Goal: Task Accomplishment & Management: Complete application form

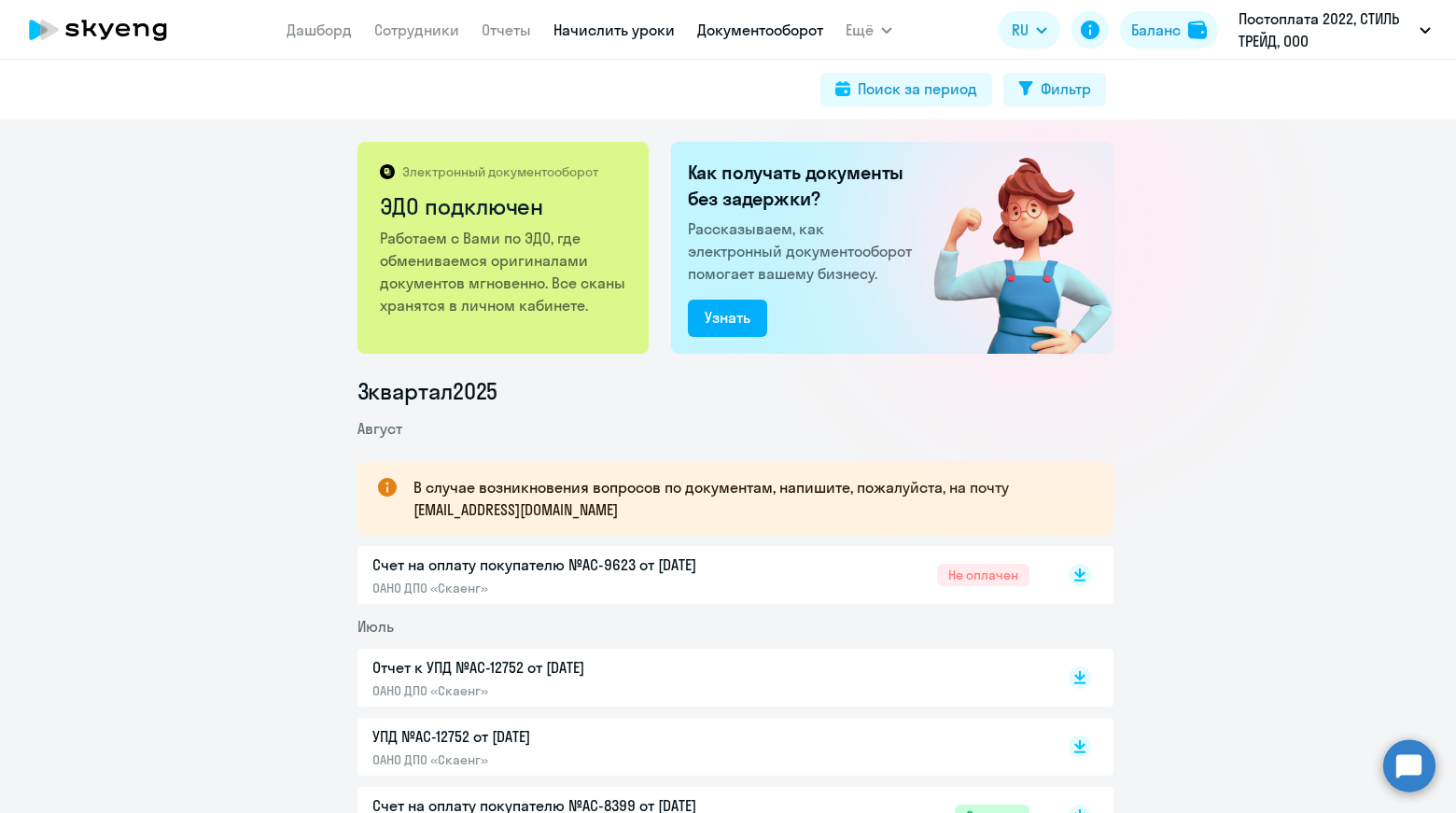
click at [602, 28] on link "Начислить уроки" at bounding box center [615, 29] width 122 height 18
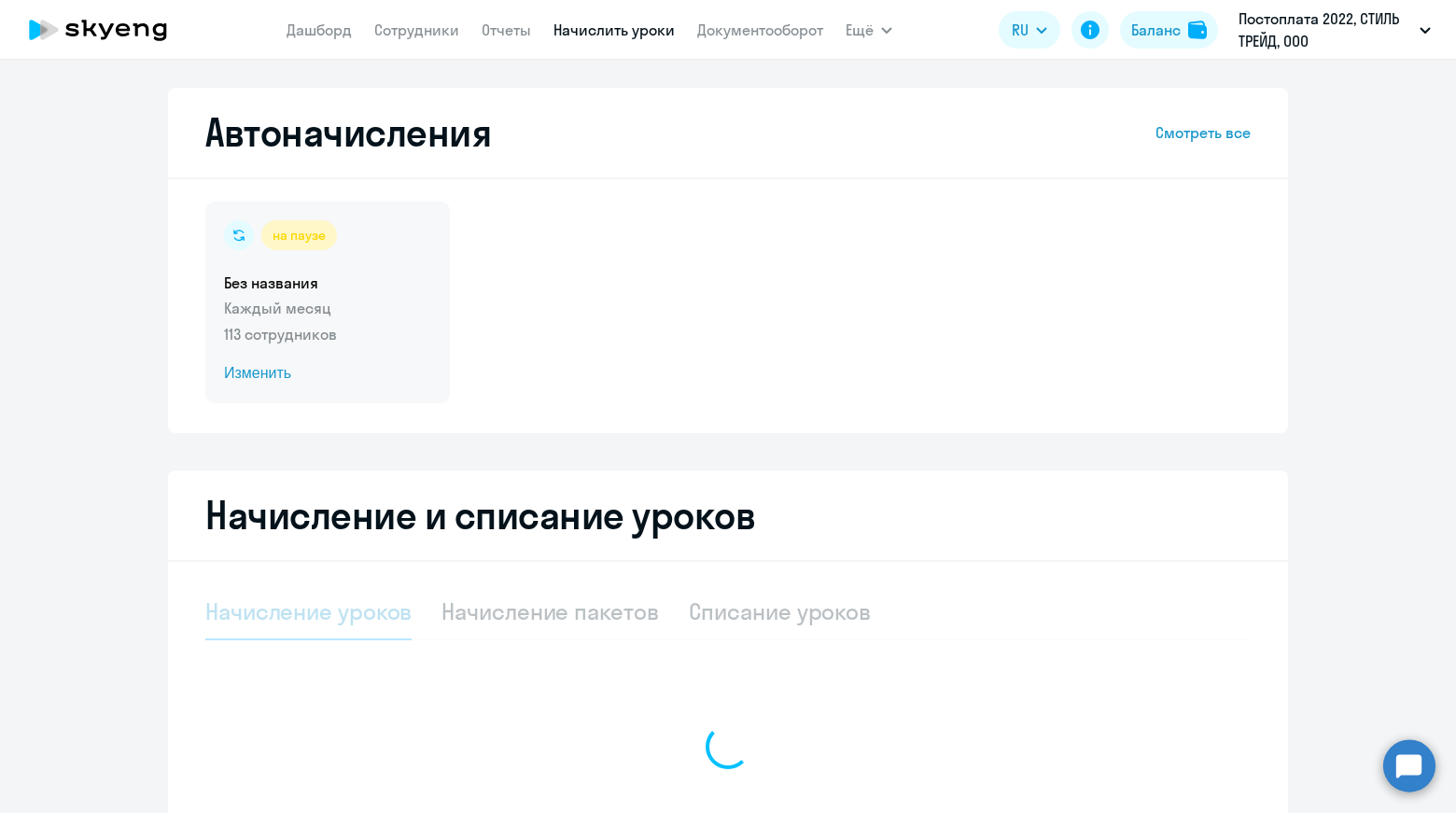
click at [345, 293] on div "на паузе Без названия Каждый месяц 113 сотрудников Изменить" at bounding box center [327, 303] width 245 height 202
select select "10"
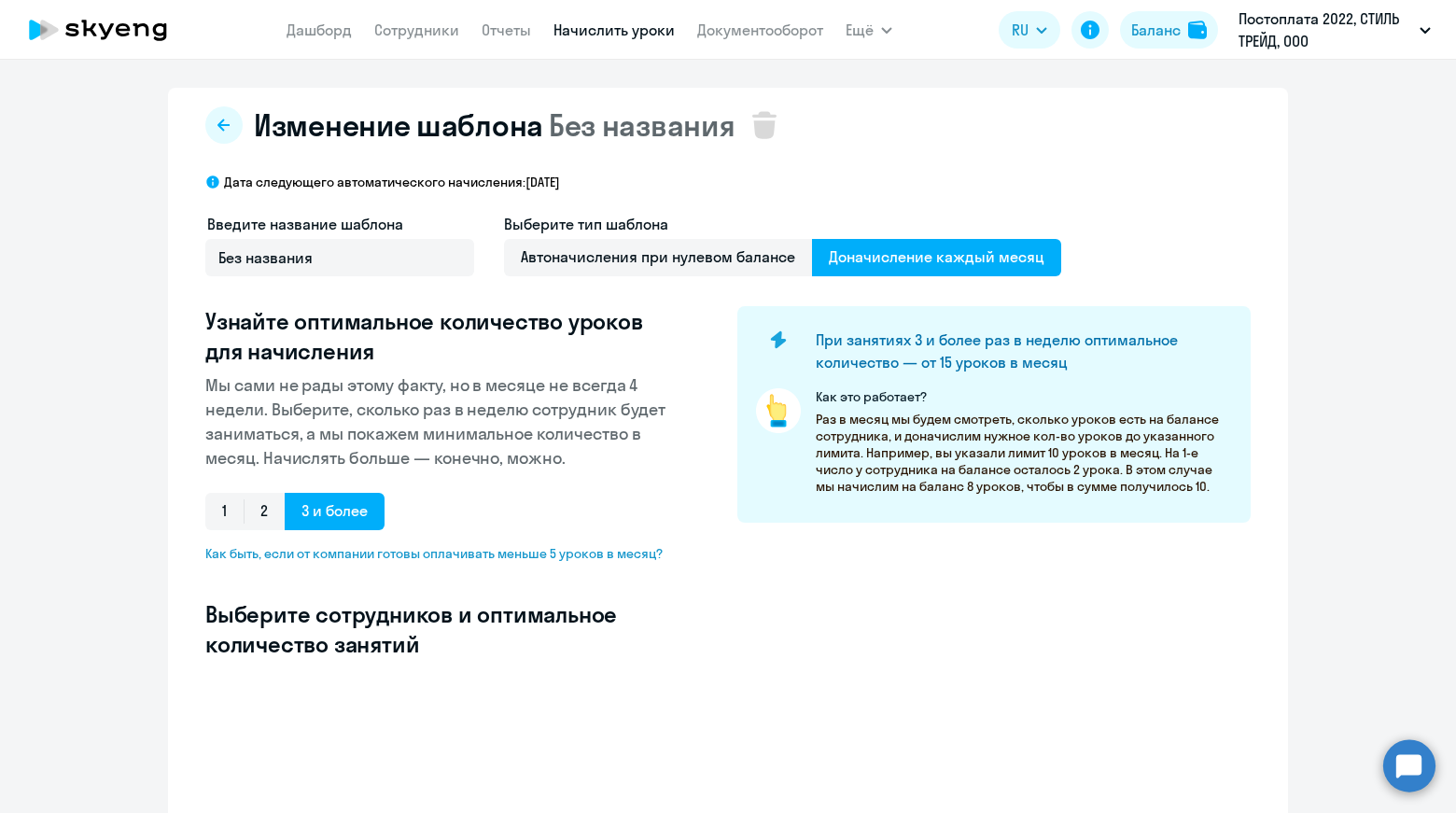
select select "10"
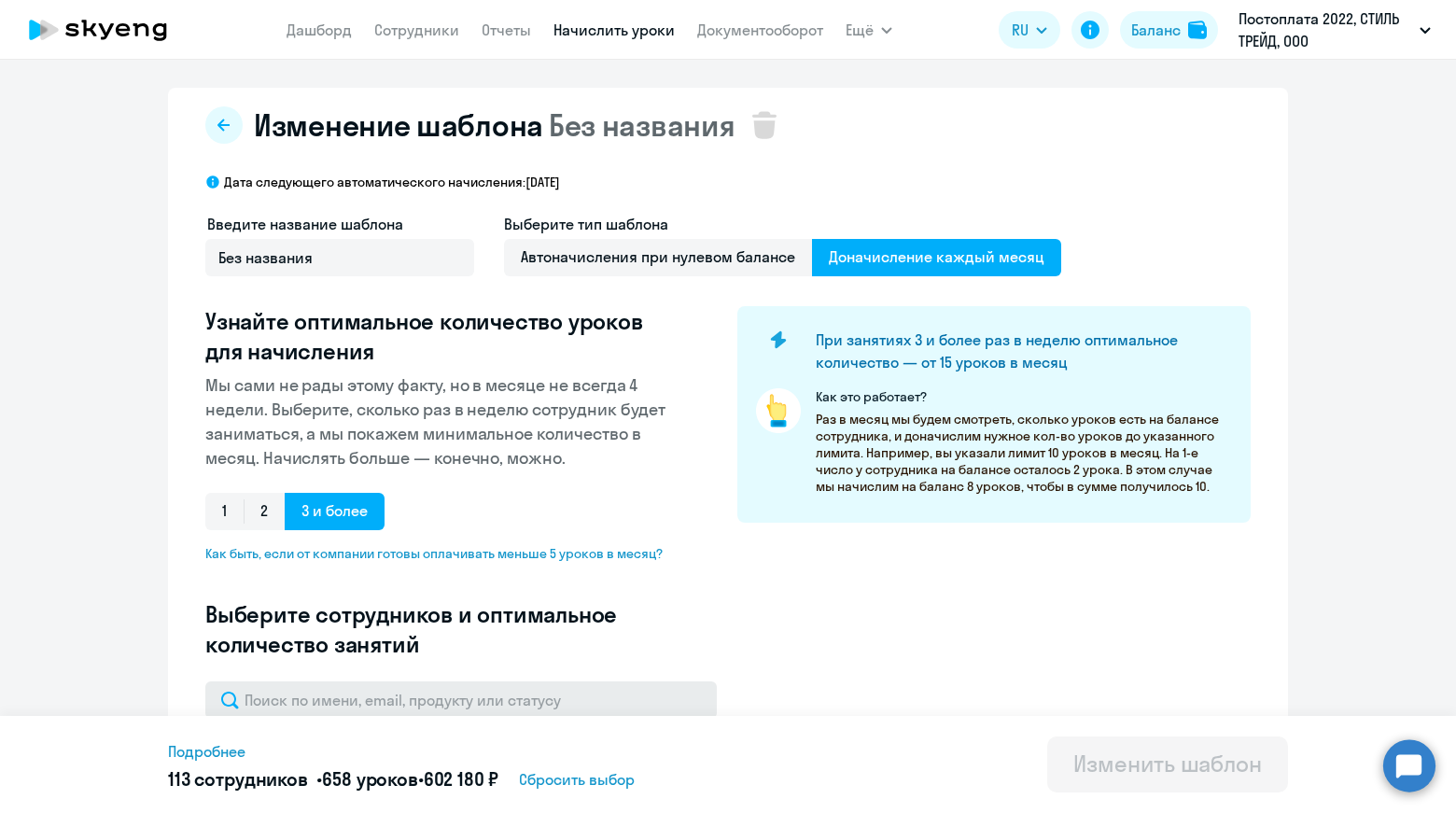
scroll to position [373, 0]
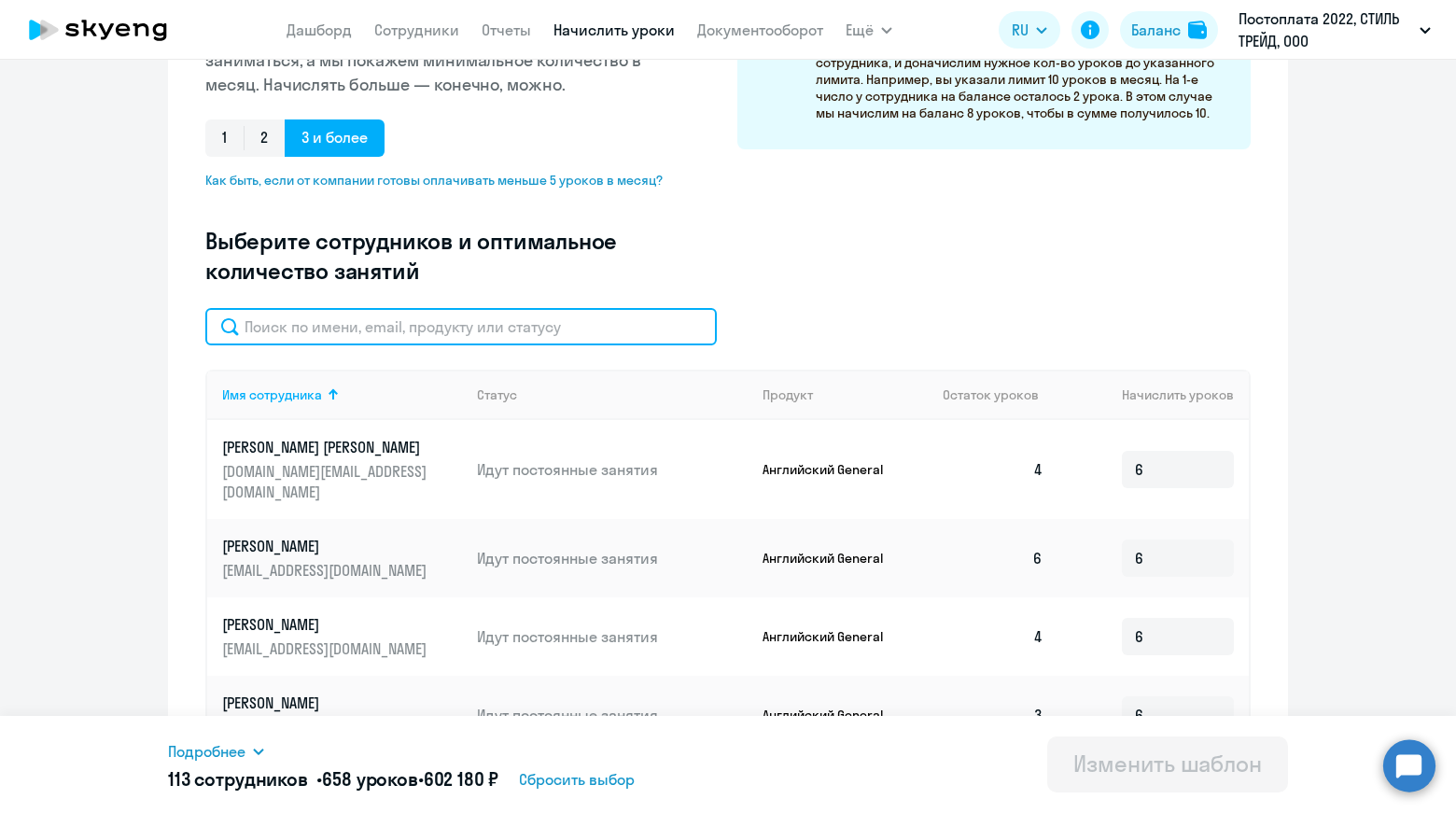
click at [483, 326] on input "text" at bounding box center [460, 327] width 511 height 38
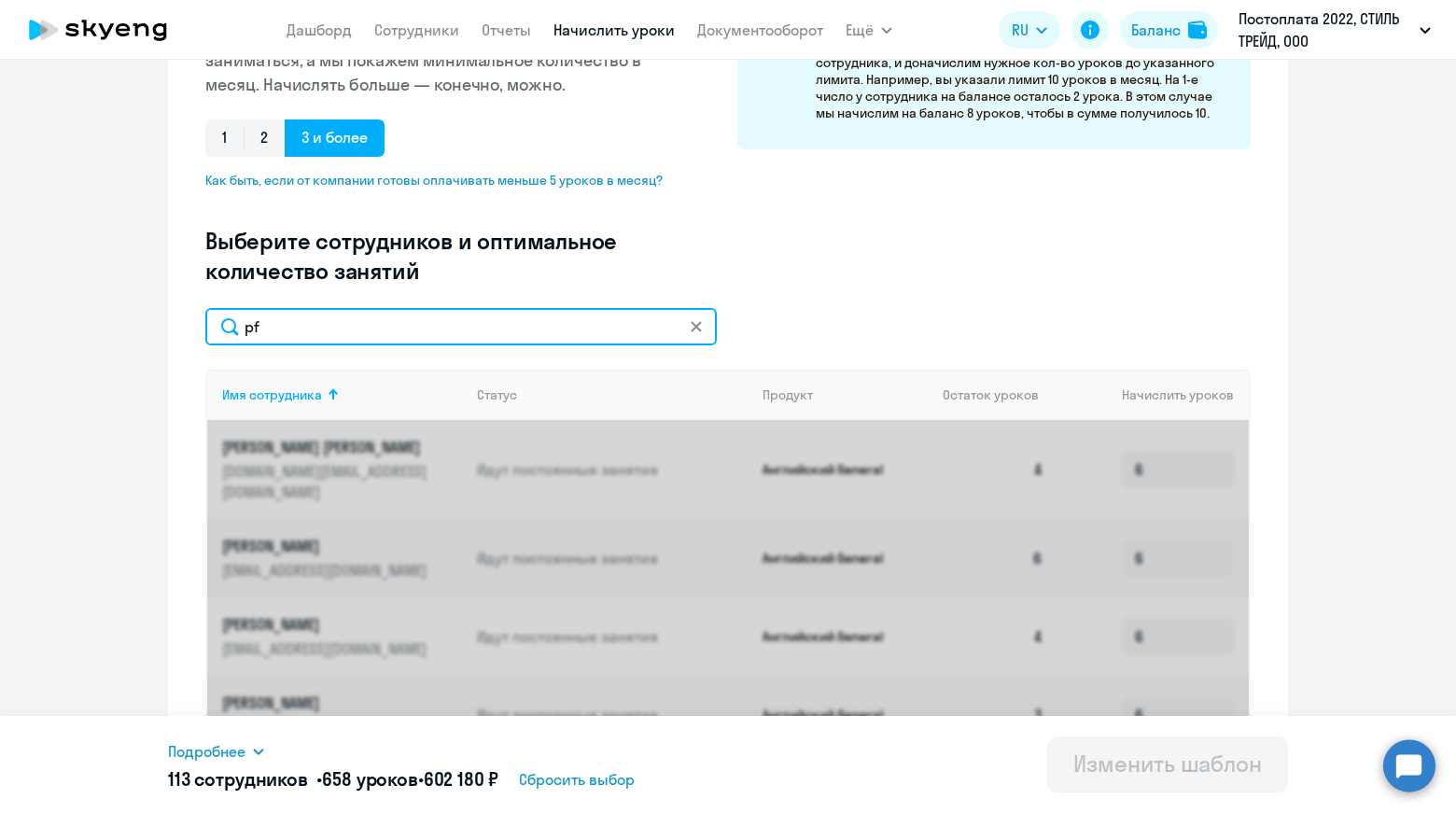
type input "p"
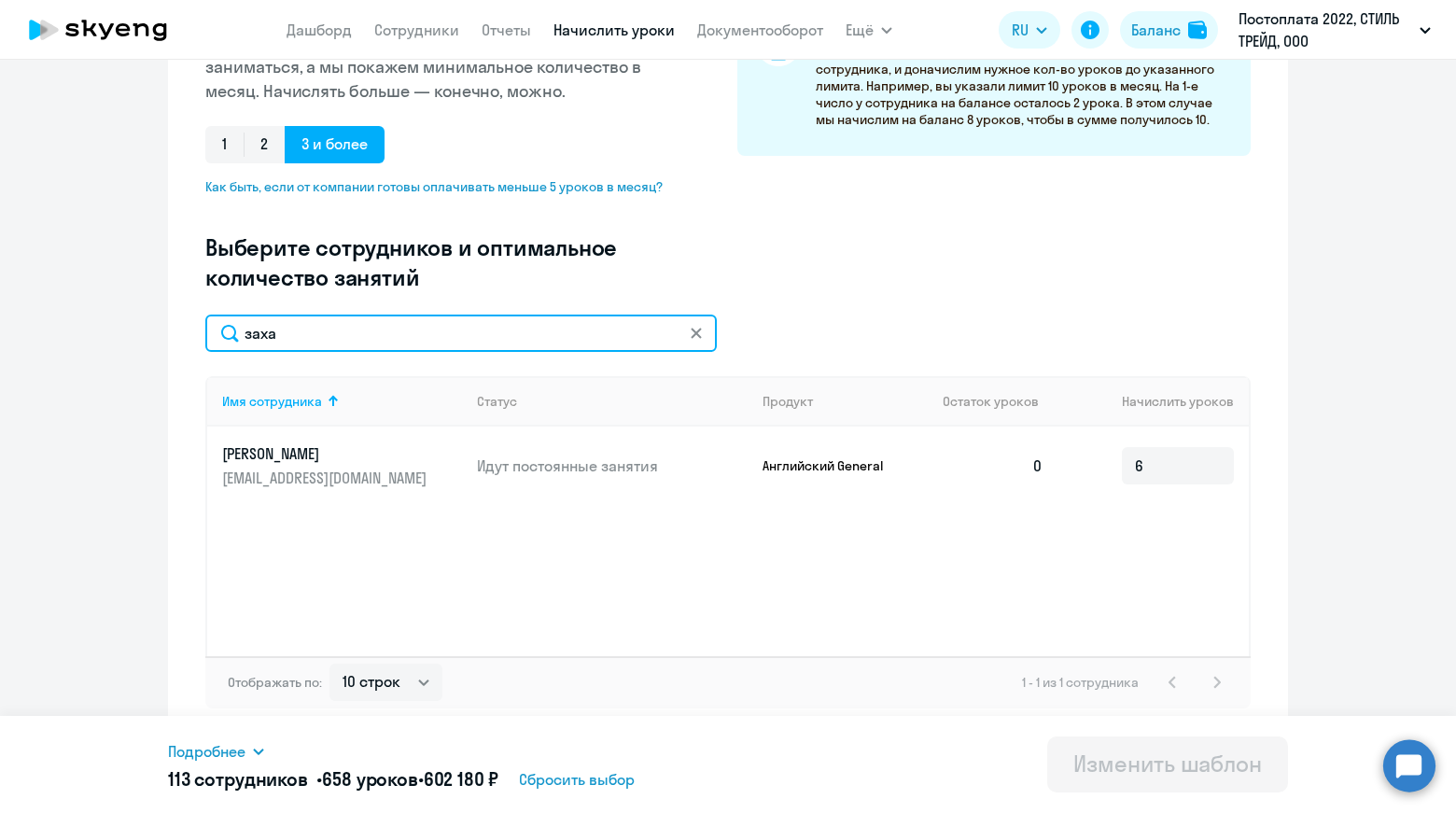
type input "заха"
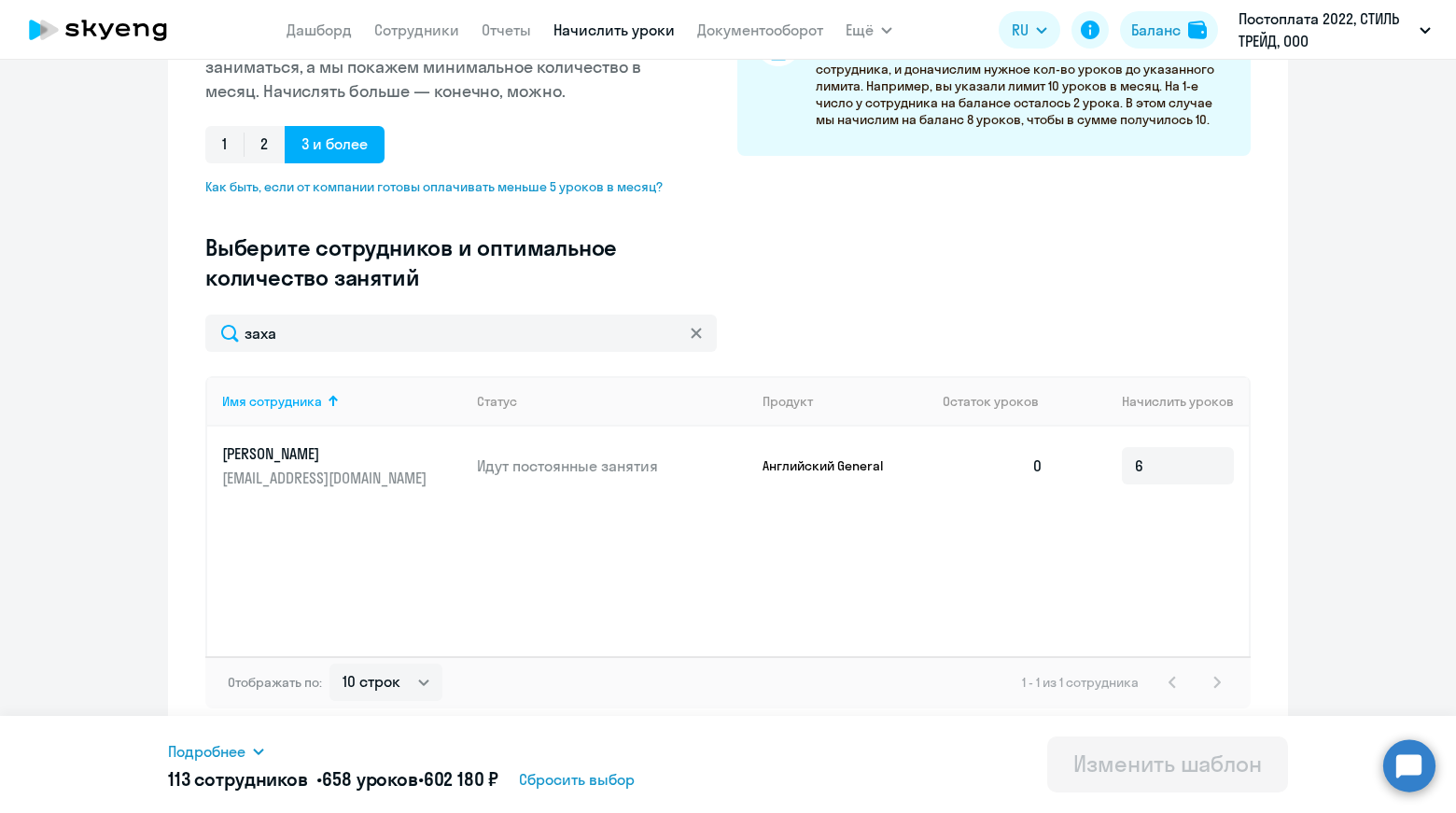
click at [691, 337] on icon at bounding box center [697, 334] width 12 height 12
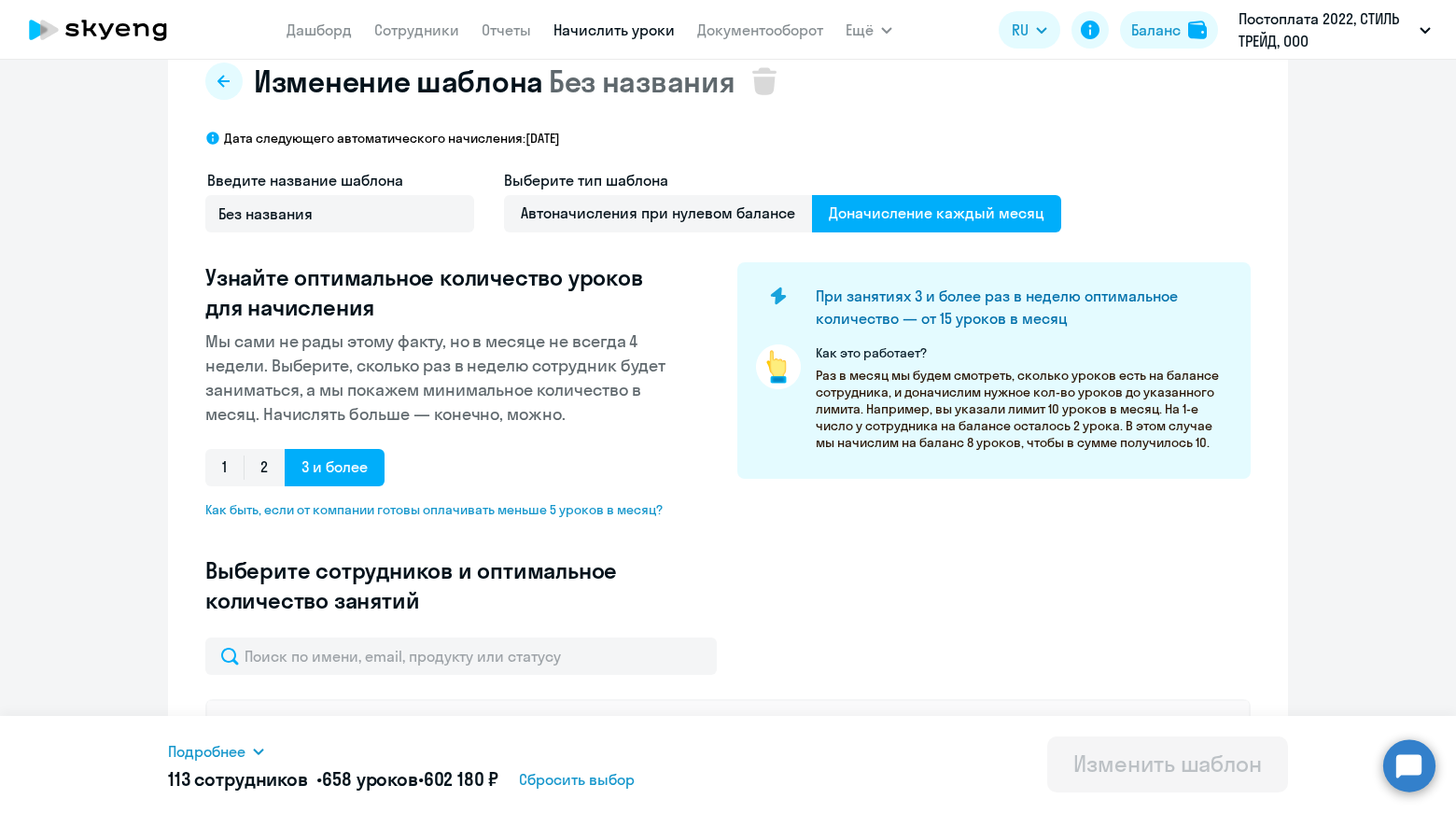
scroll to position [0, 0]
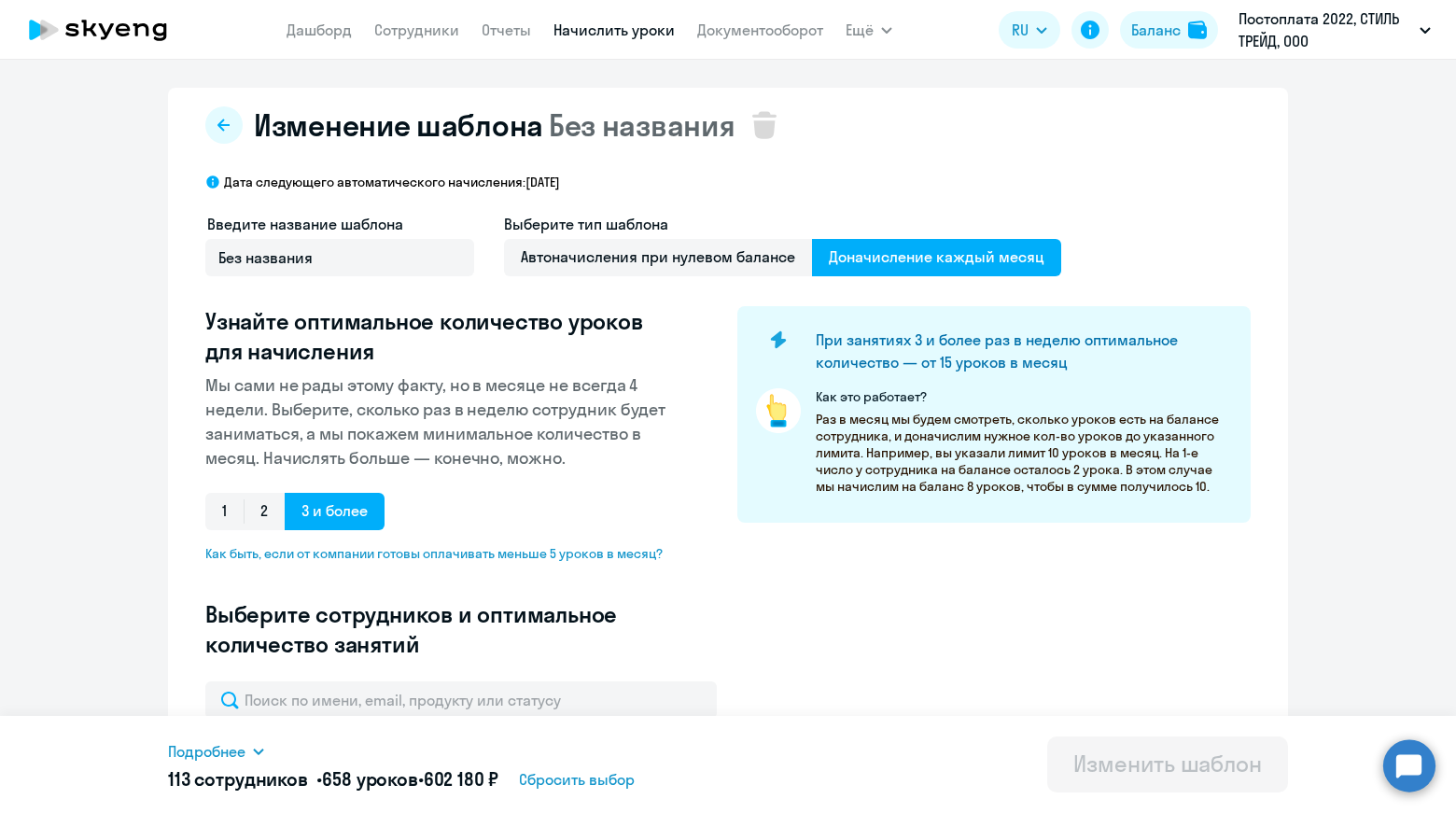
click at [609, 40] on link "Начислить уроки" at bounding box center [615, 29] width 122 height 18
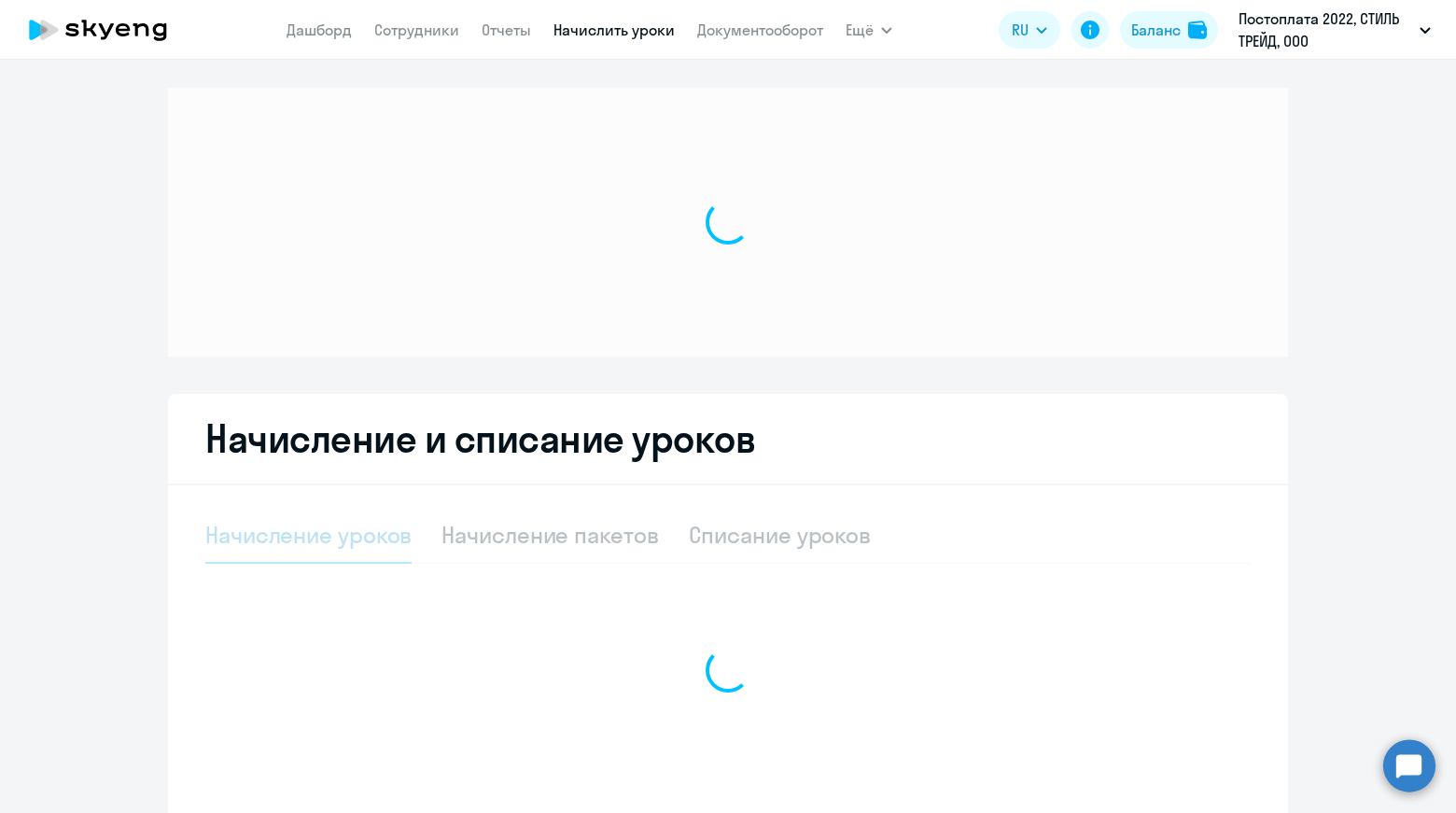
click at [611, 36] on link "Начислить уроки" at bounding box center [615, 29] width 122 height 18
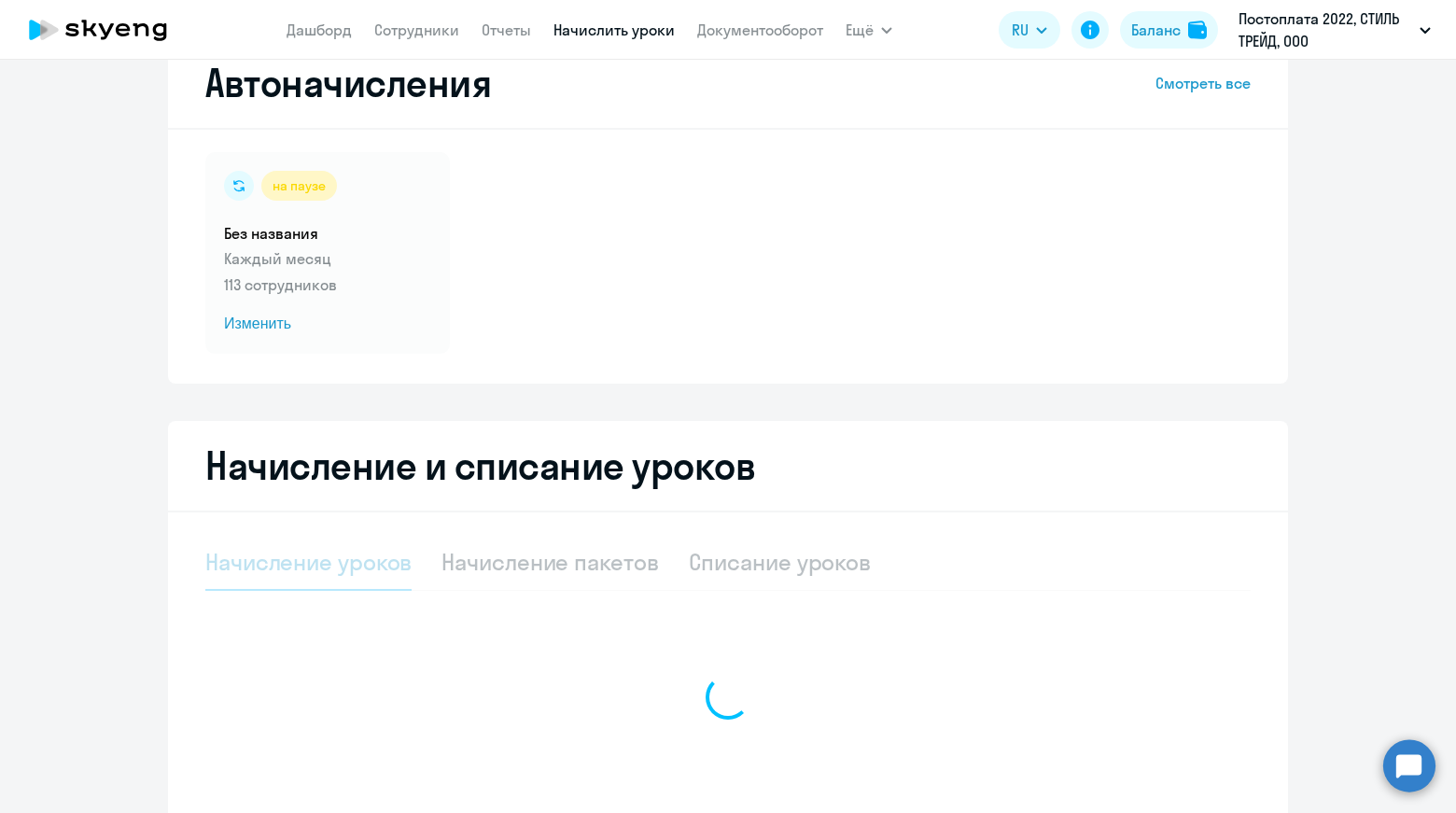
select select "10"
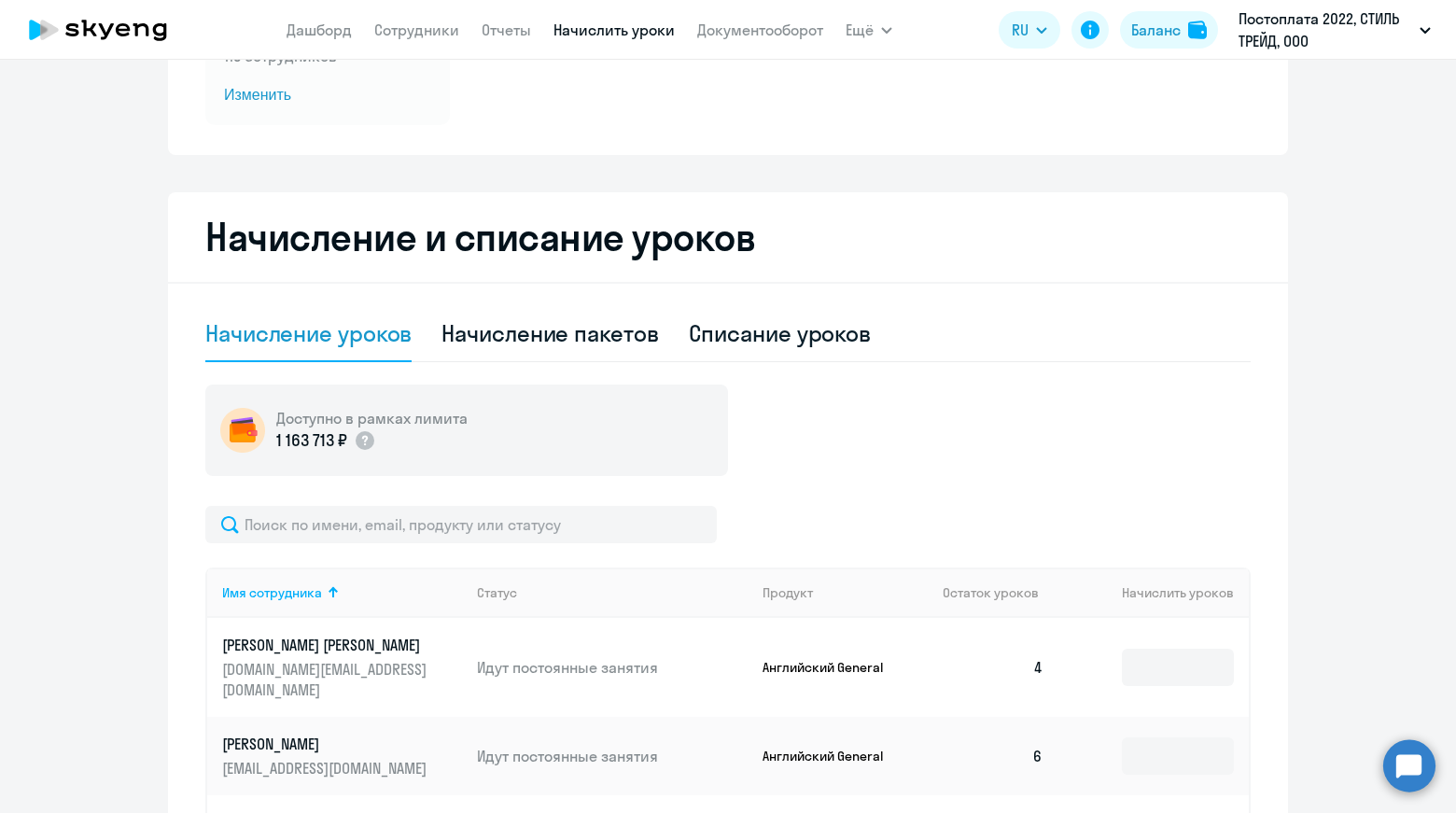
scroll to position [280, 0]
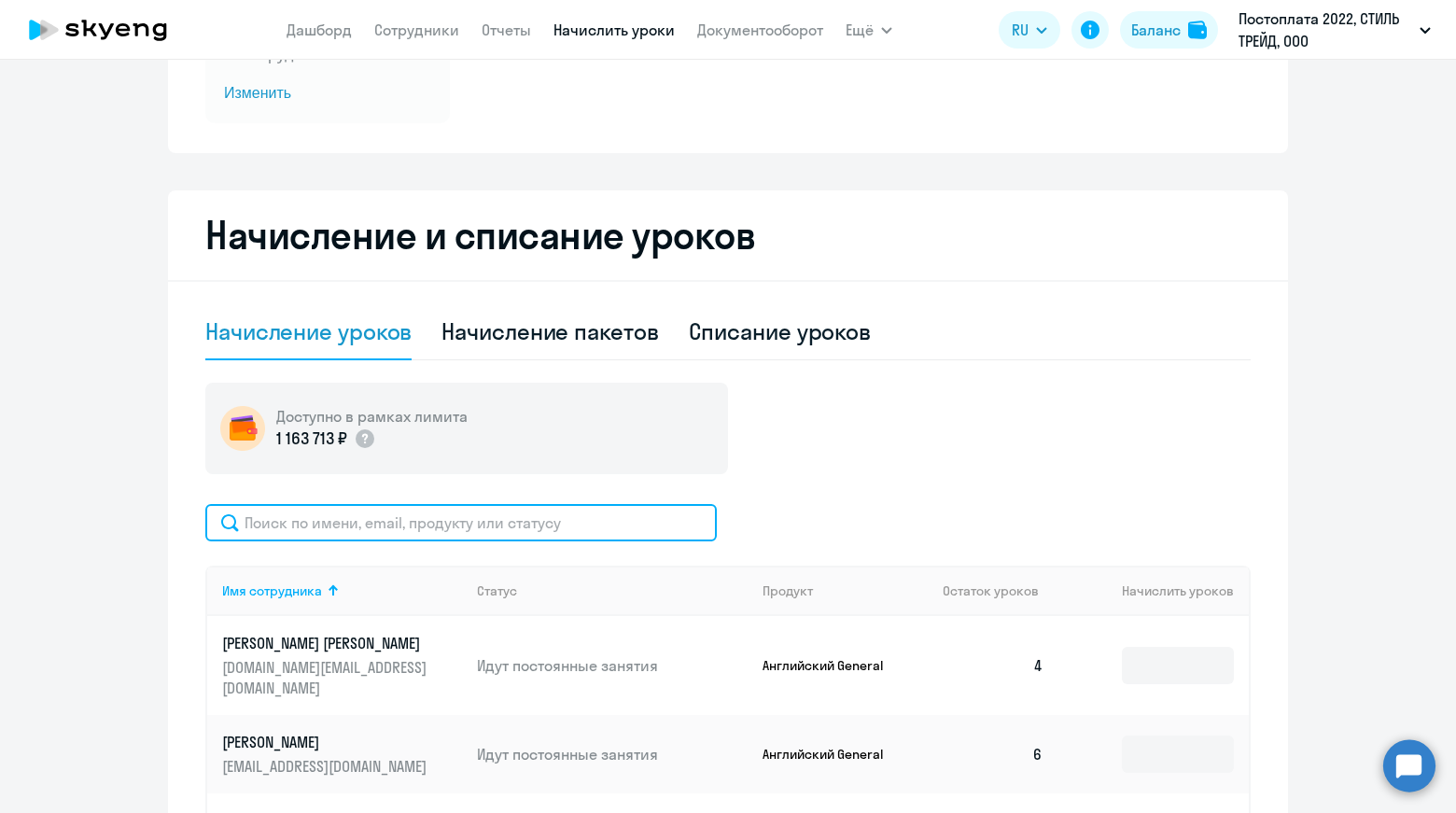
click at [457, 526] on input "text" at bounding box center [460, 522] width 511 height 38
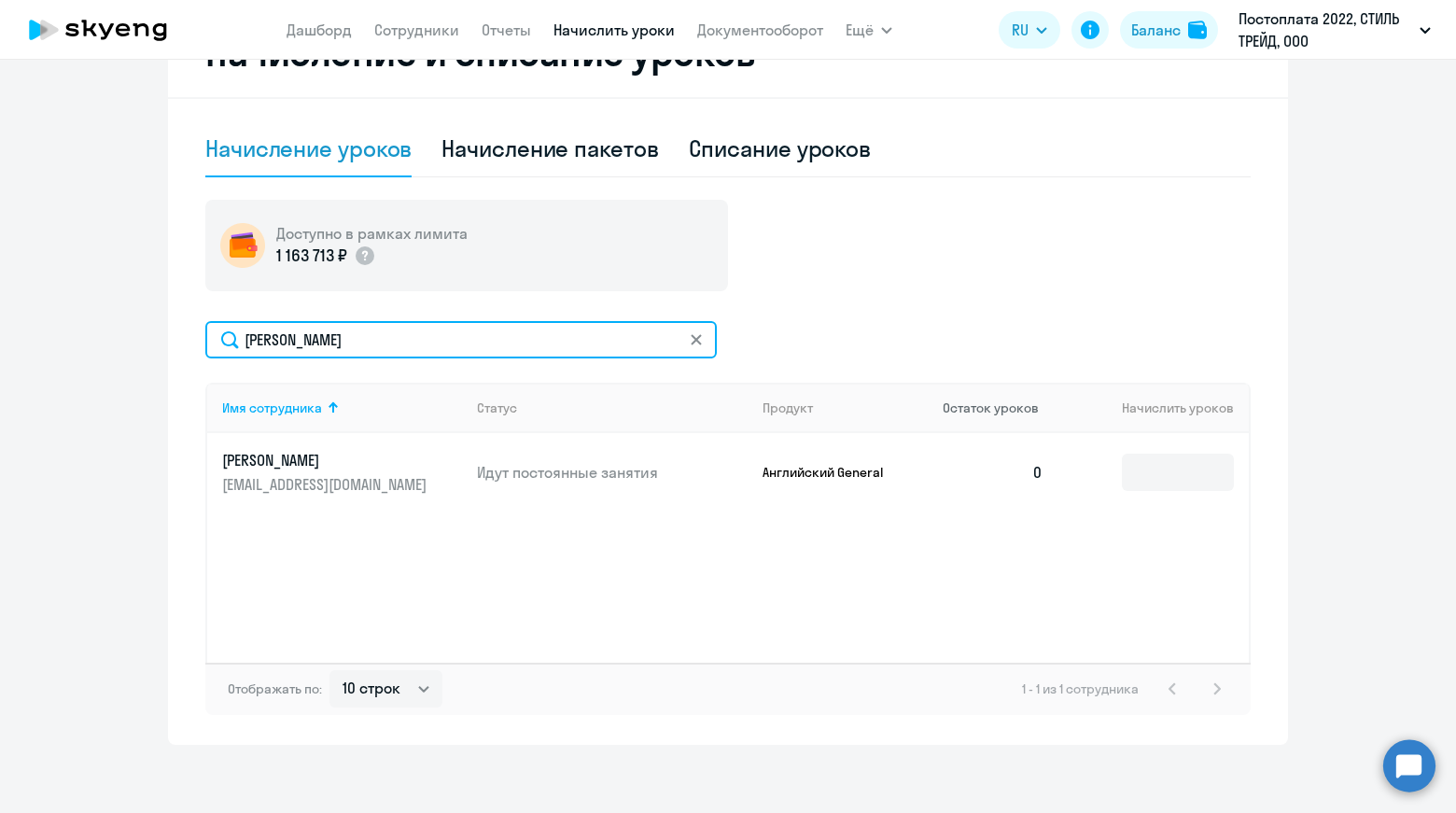
scroll to position [467, 0]
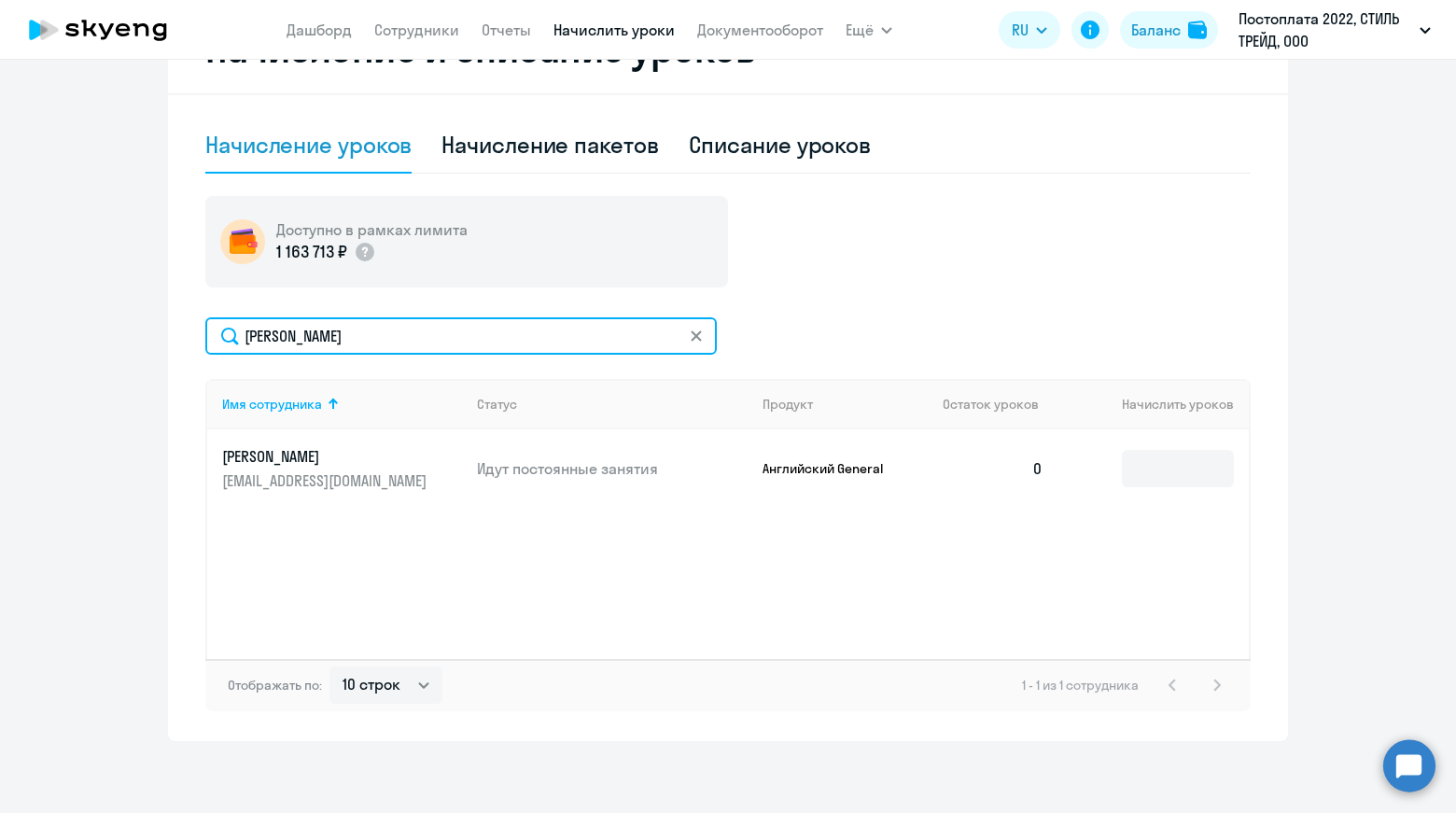
type input "[PERSON_NAME]"
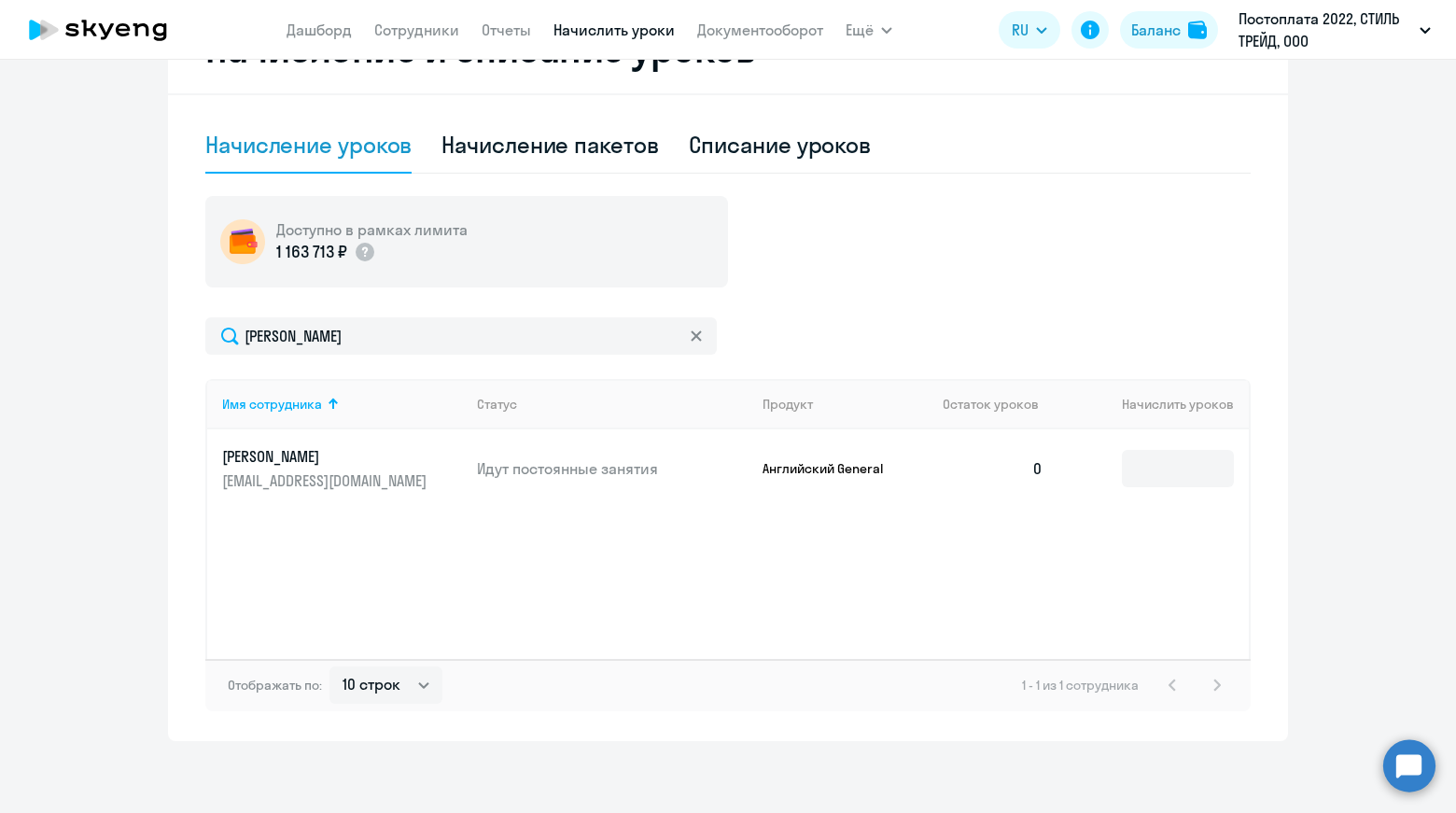
click at [317, 476] on p "[EMAIL_ADDRESS][DOMAIN_NAME]" at bounding box center [327, 480] width 209 height 20
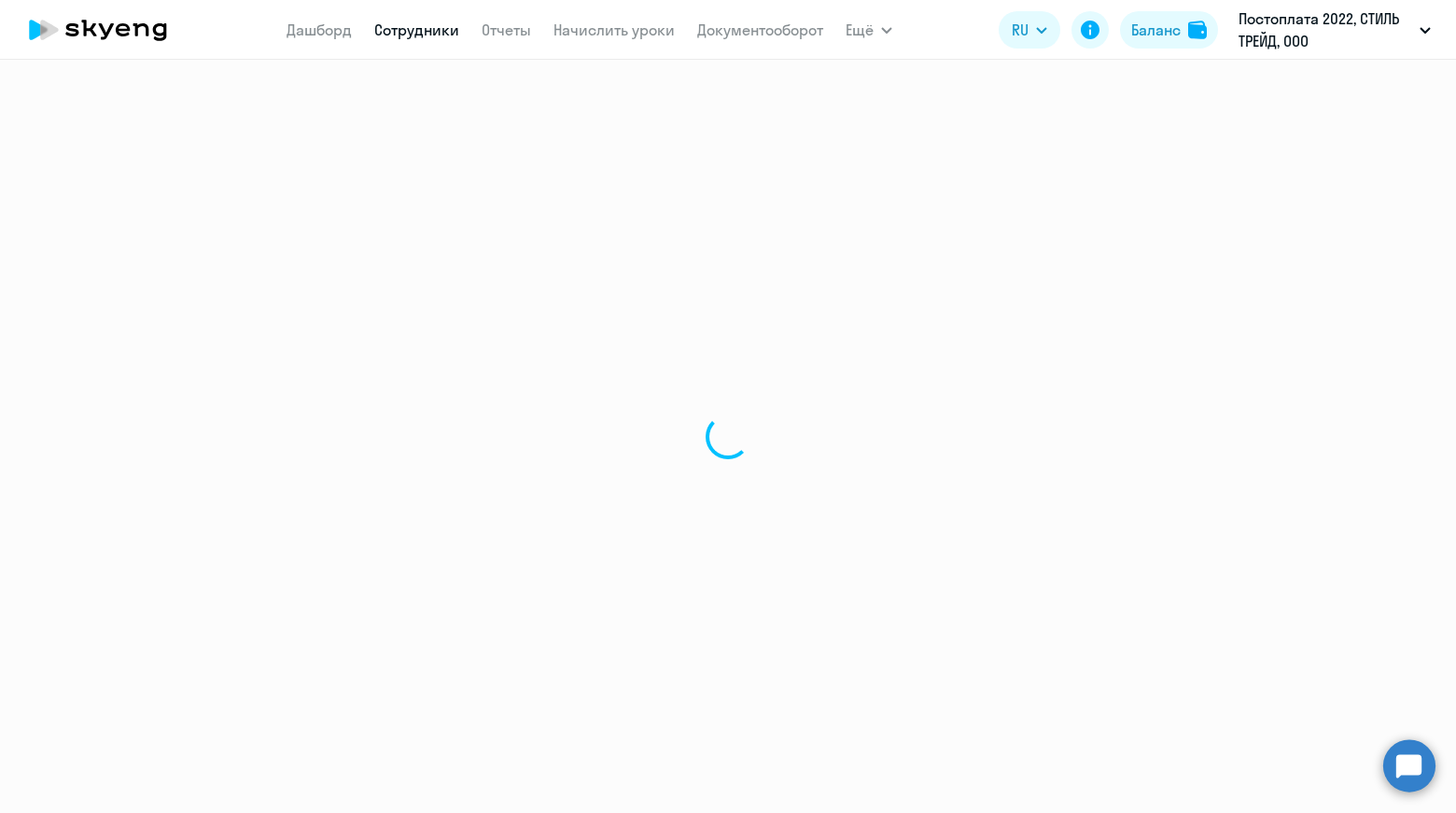
select select "english"
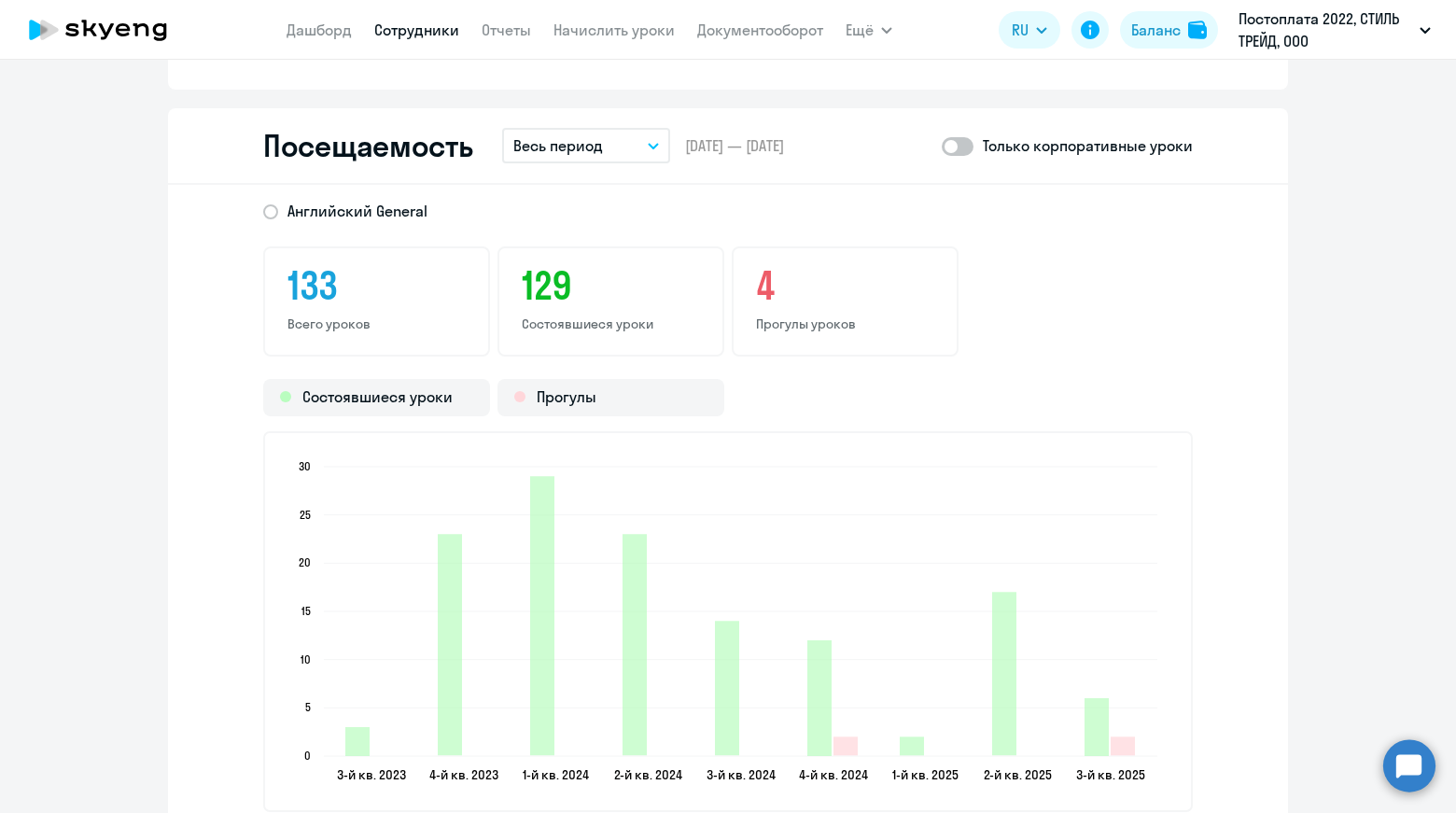
scroll to position [2387, 0]
click at [573, 148] on p "Весь период" at bounding box center [558, 146] width 90 height 22
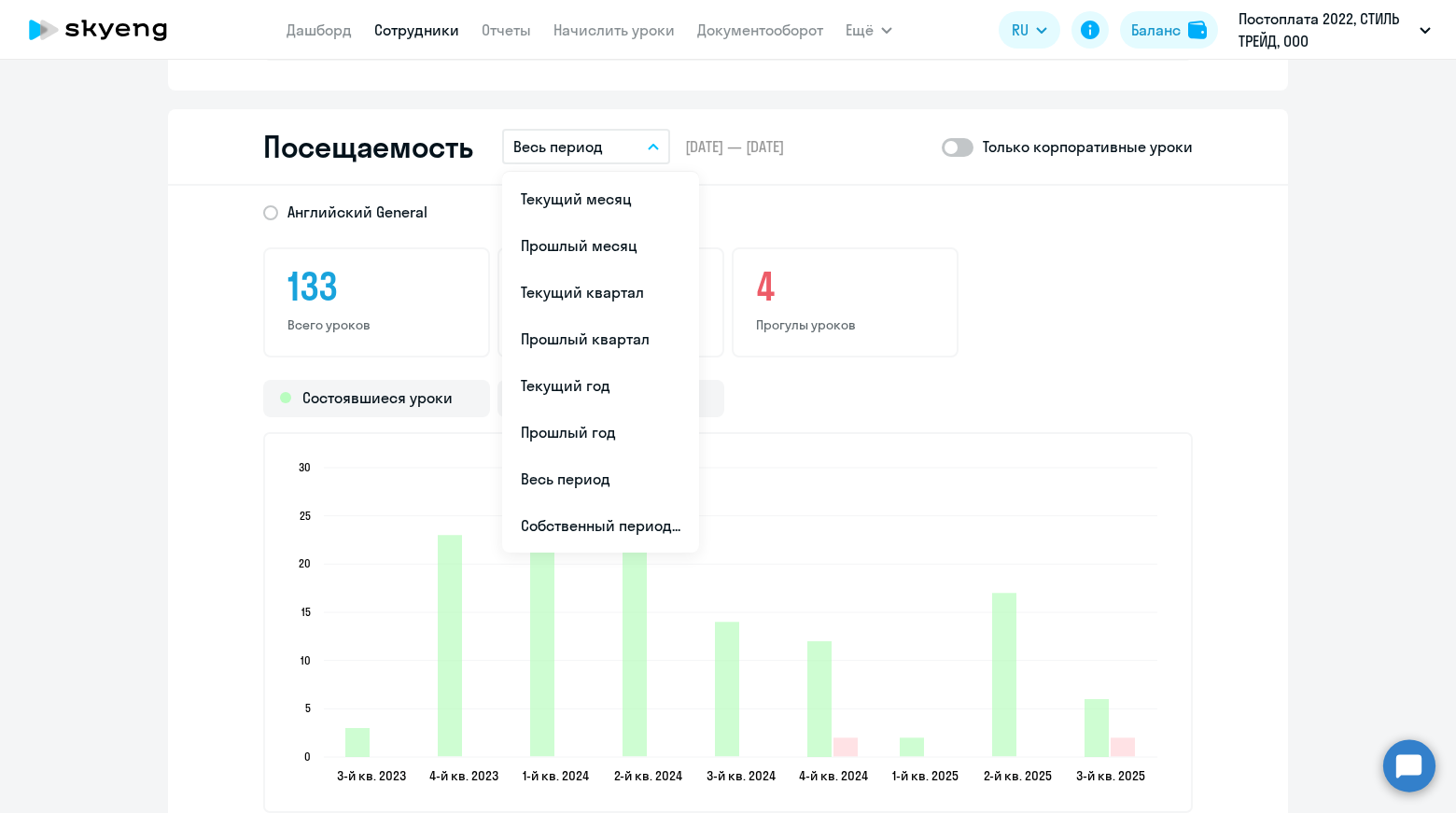
click at [1162, 298] on div "133 Всего уроков 129 Состоявшиеся уроки 4 Прогулы уроков" at bounding box center [728, 303] width 930 height 110
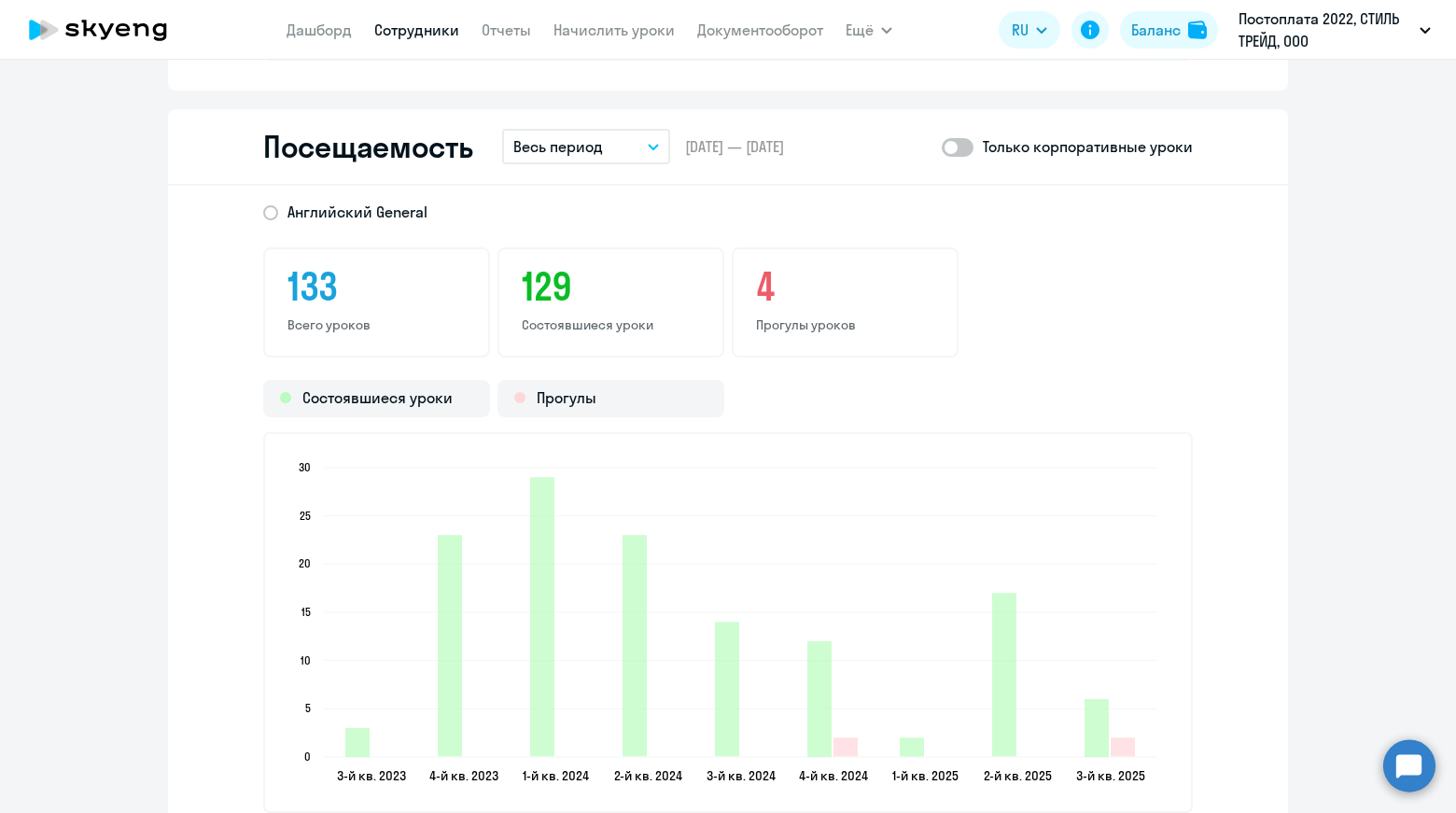
click at [617, 150] on button "Весь период" at bounding box center [587, 146] width 168 height 36
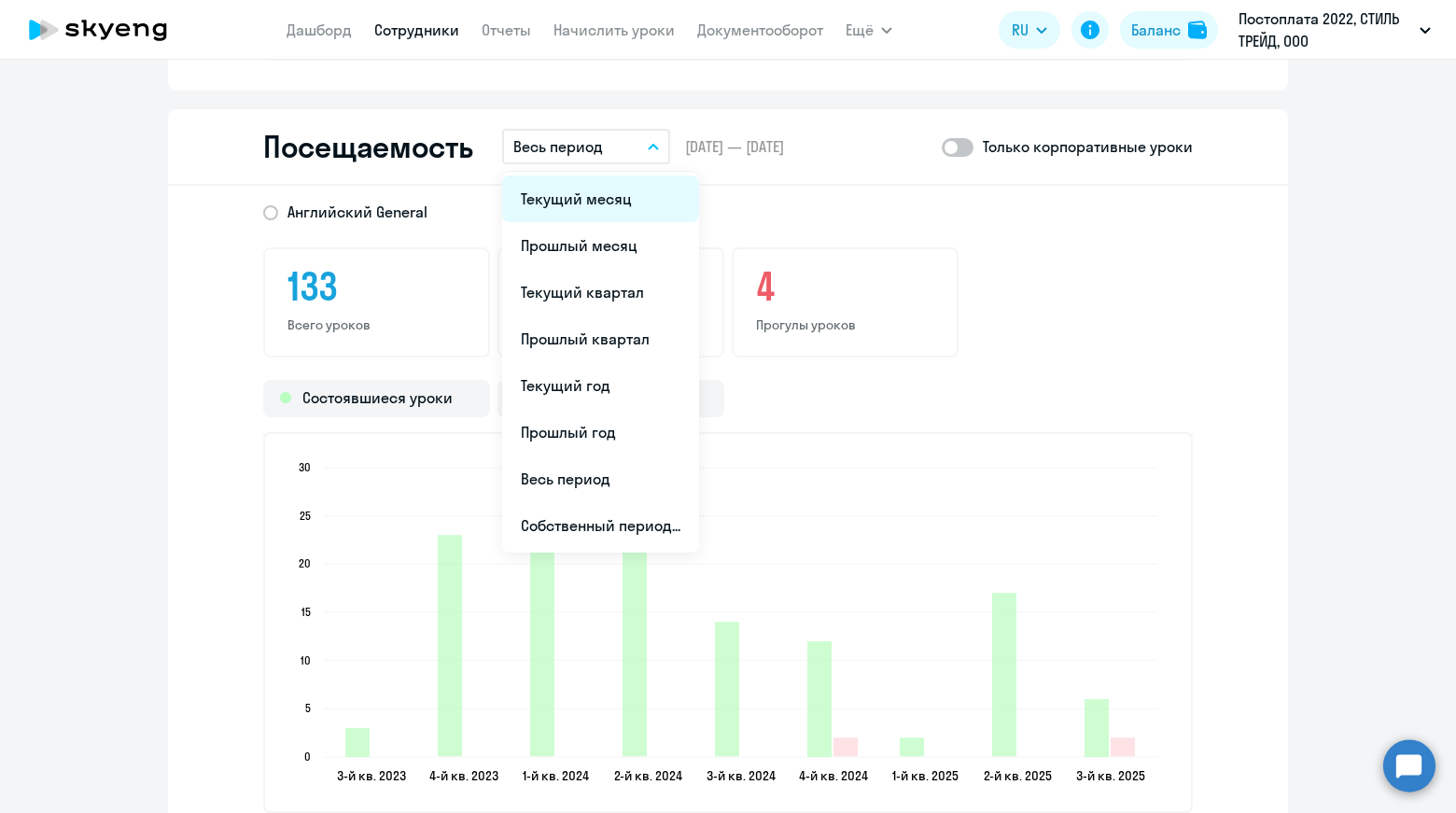
click at [623, 197] on li "Текущий месяц" at bounding box center [601, 199] width 197 height 46
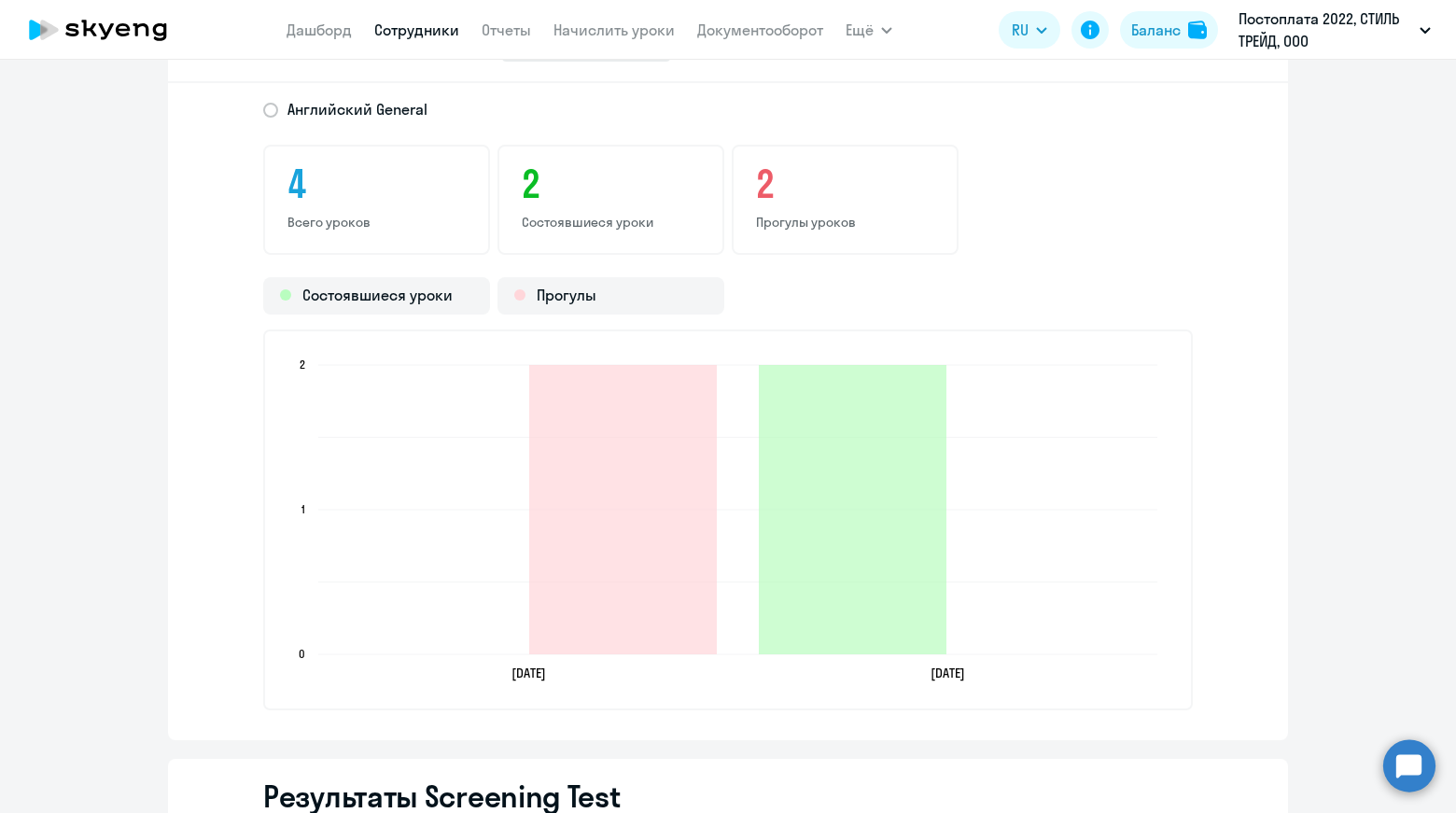
scroll to position [2573, 0]
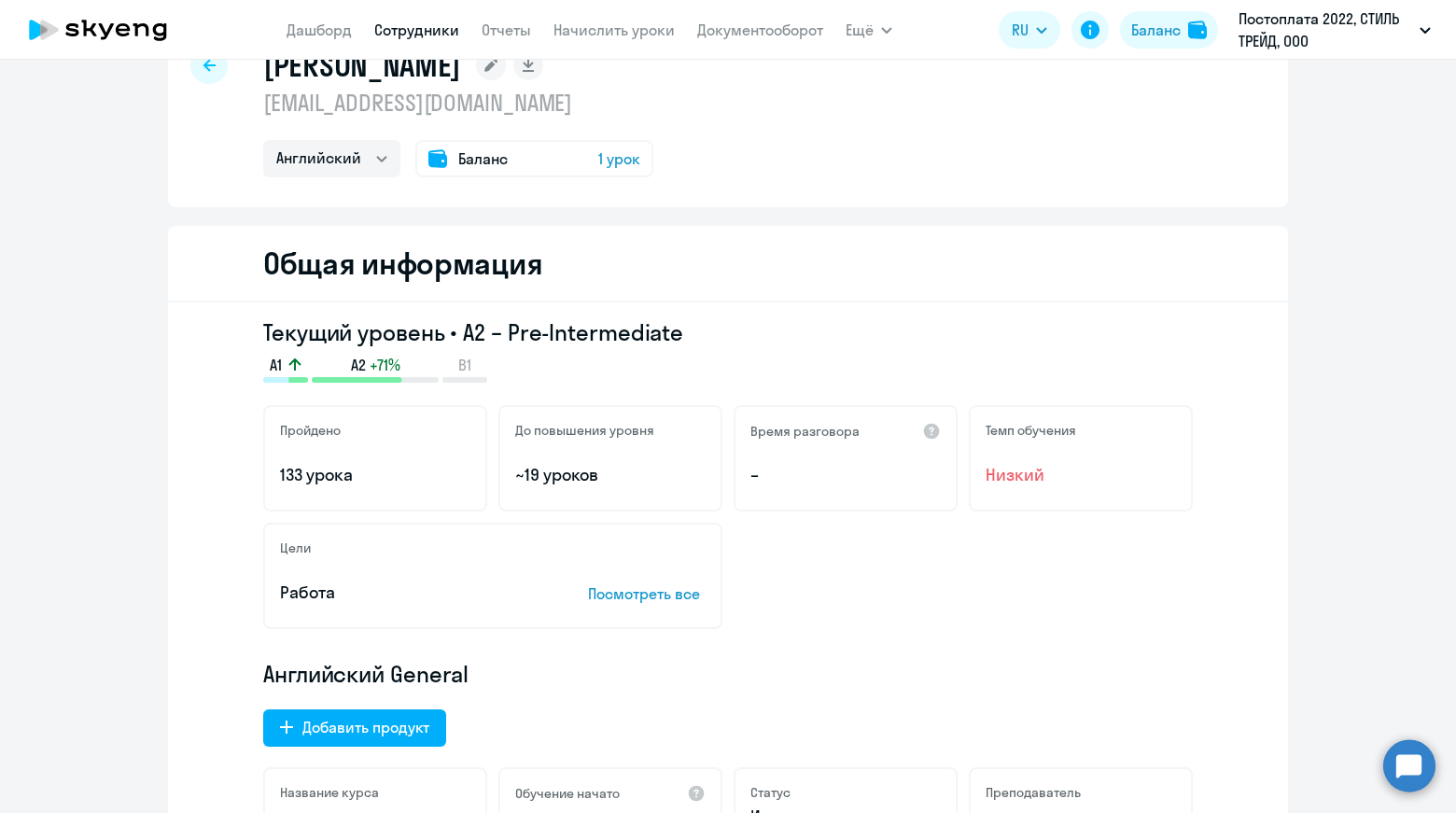
scroll to position [0, 0]
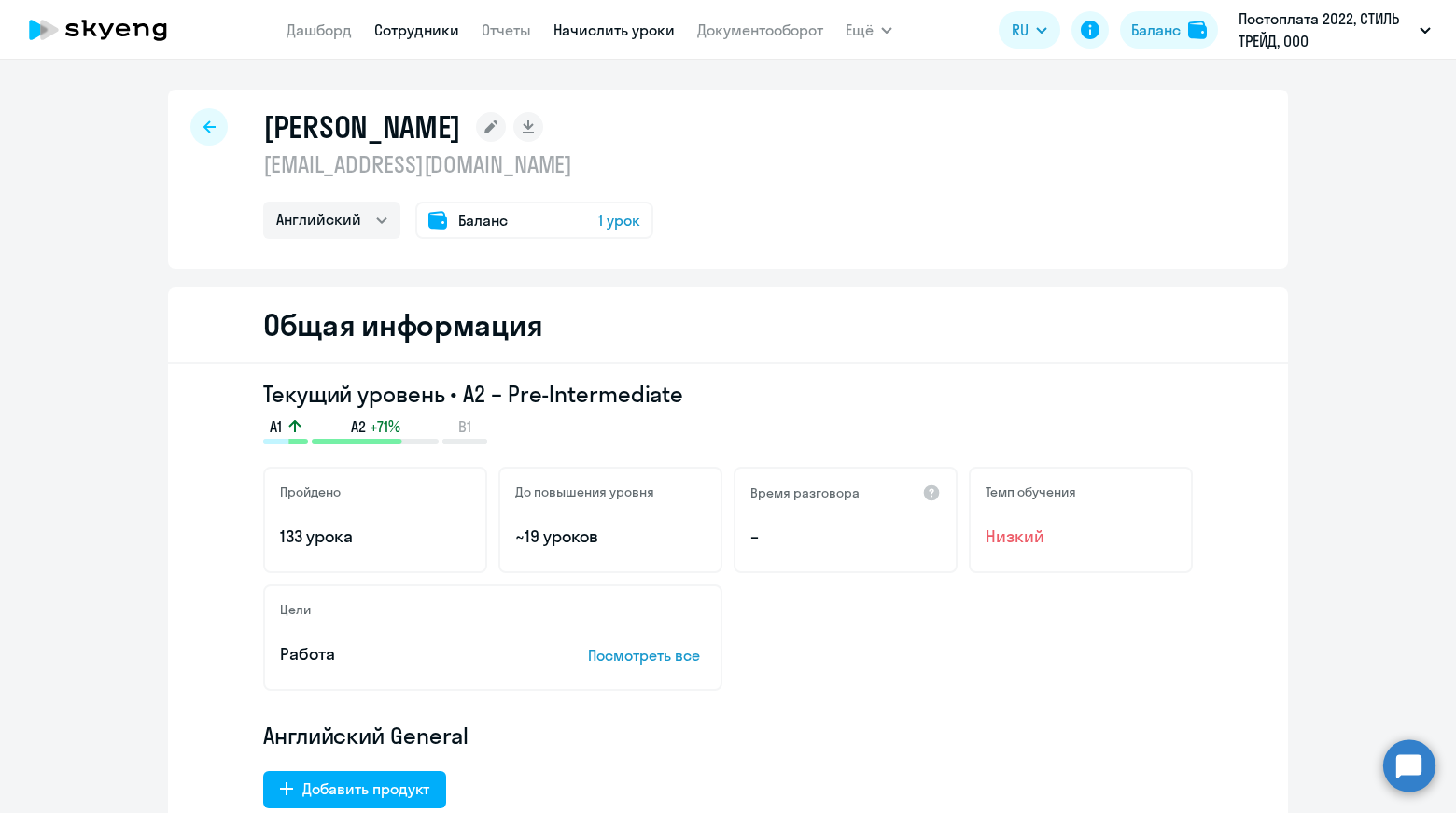
click at [601, 22] on link "Начислить уроки" at bounding box center [615, 29] width 122 height 18
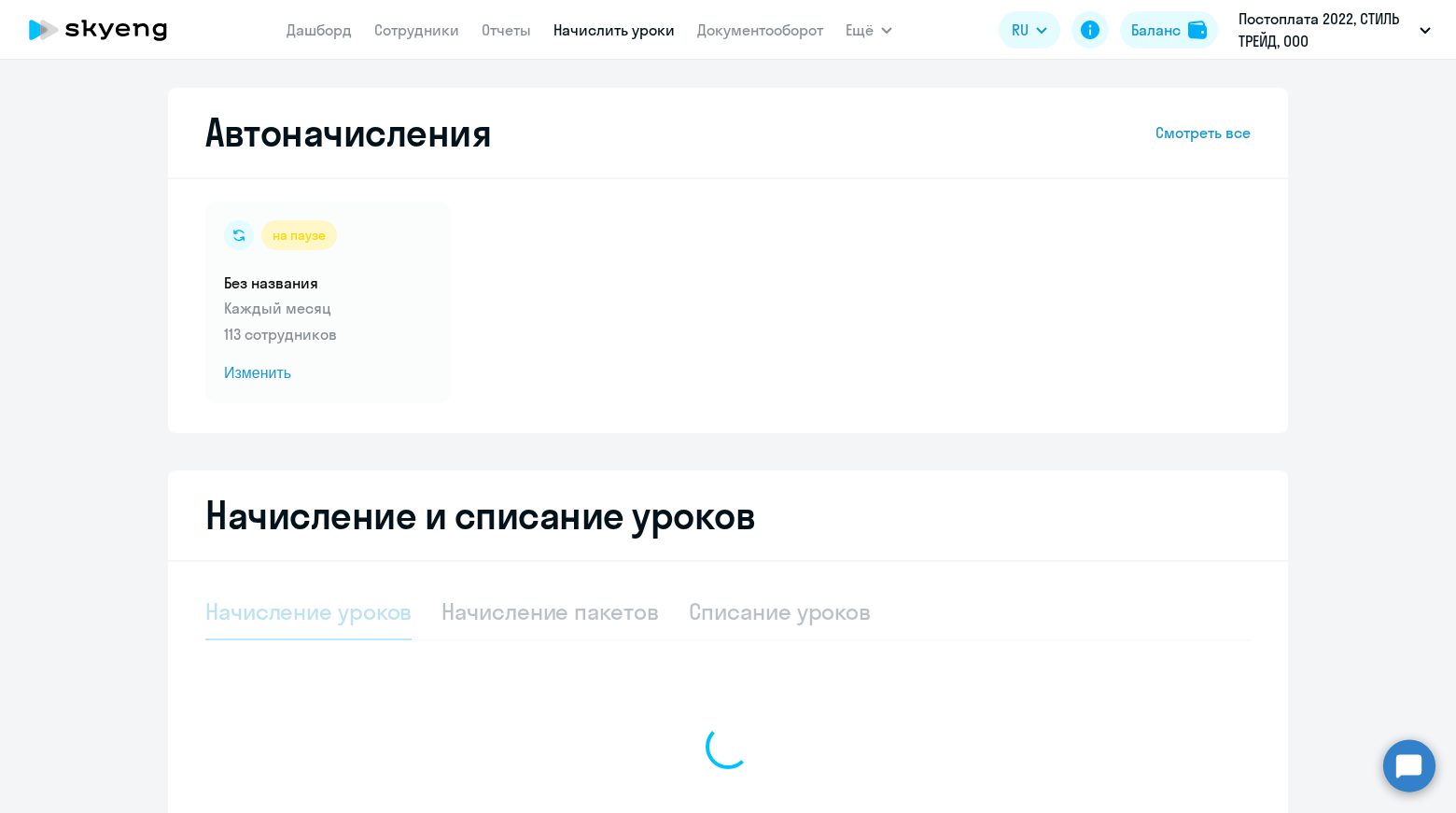
scroll to position [201, 0]
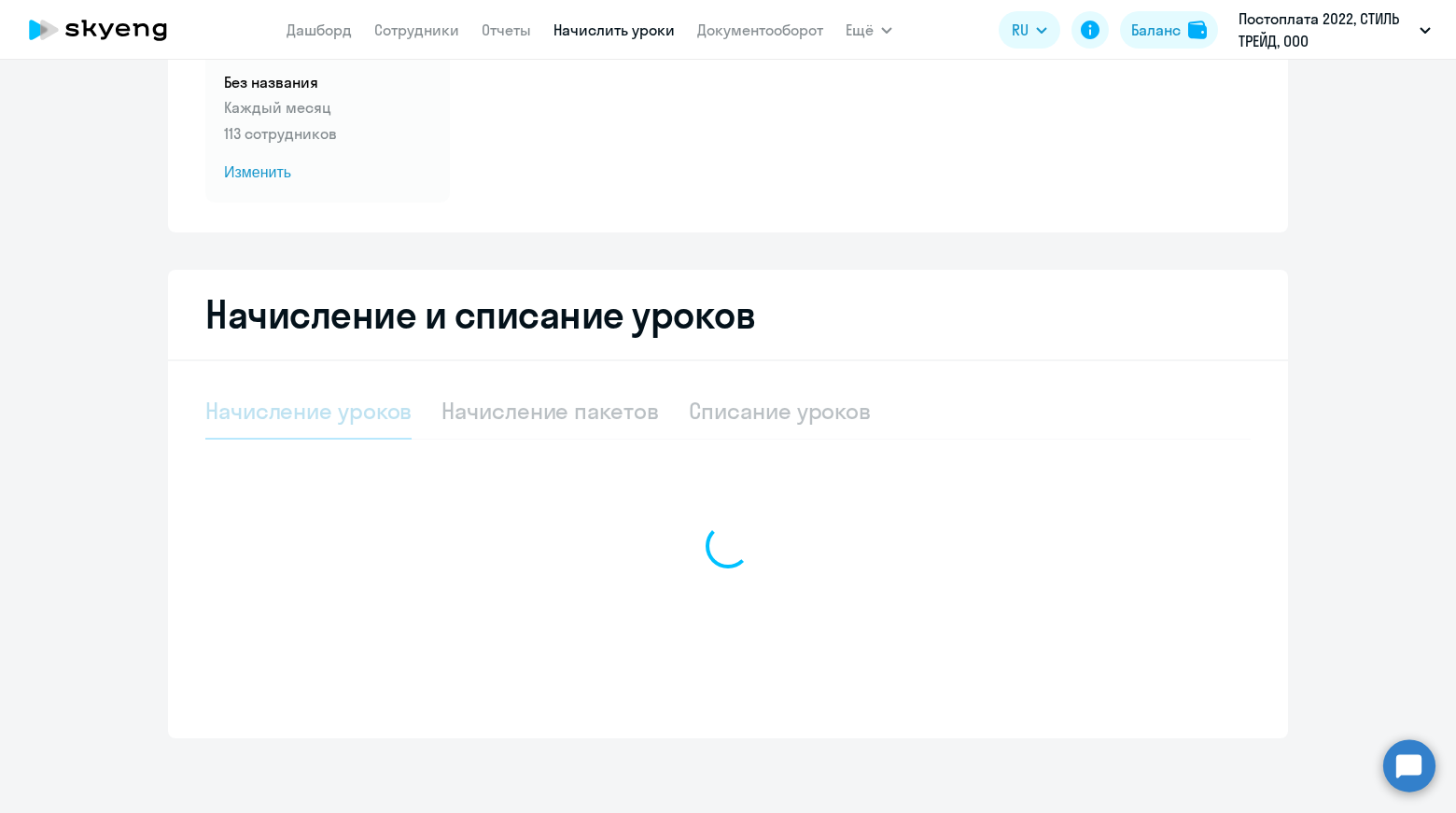
select select "10"
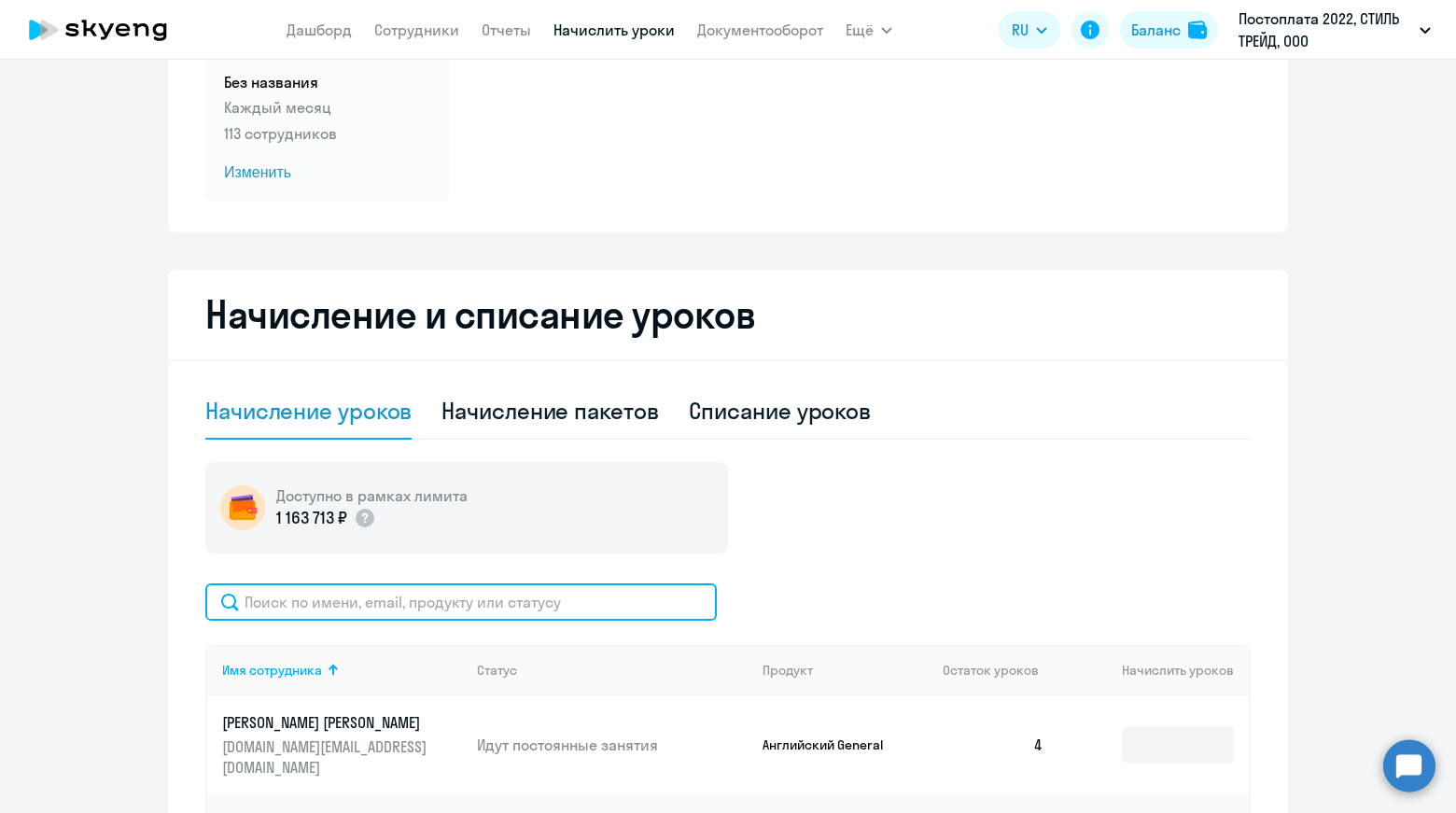
click at [506, 613] on input "text" at bounding box center [460, 602] width 511 height 38
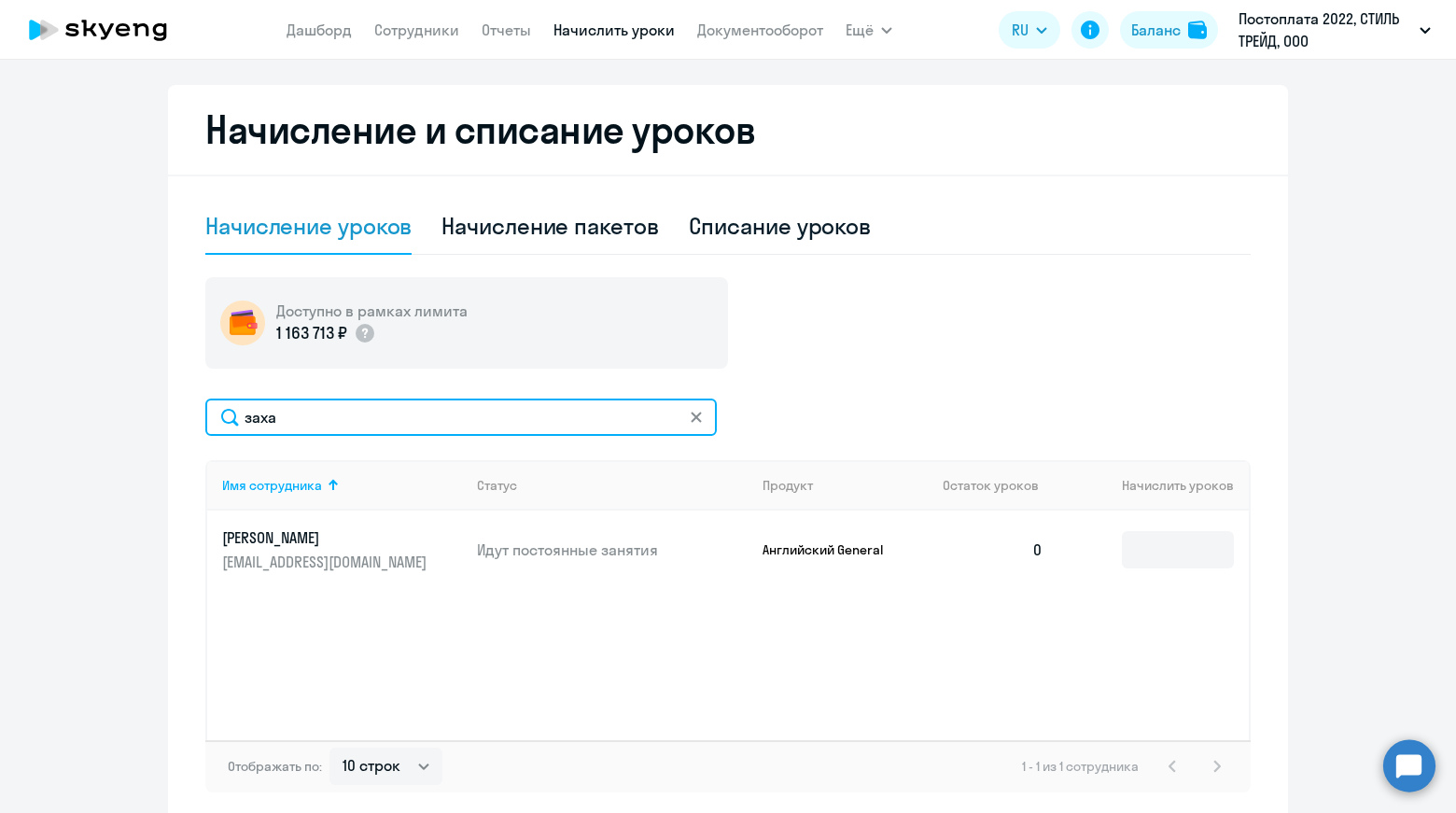
scroll to position [388, 0]
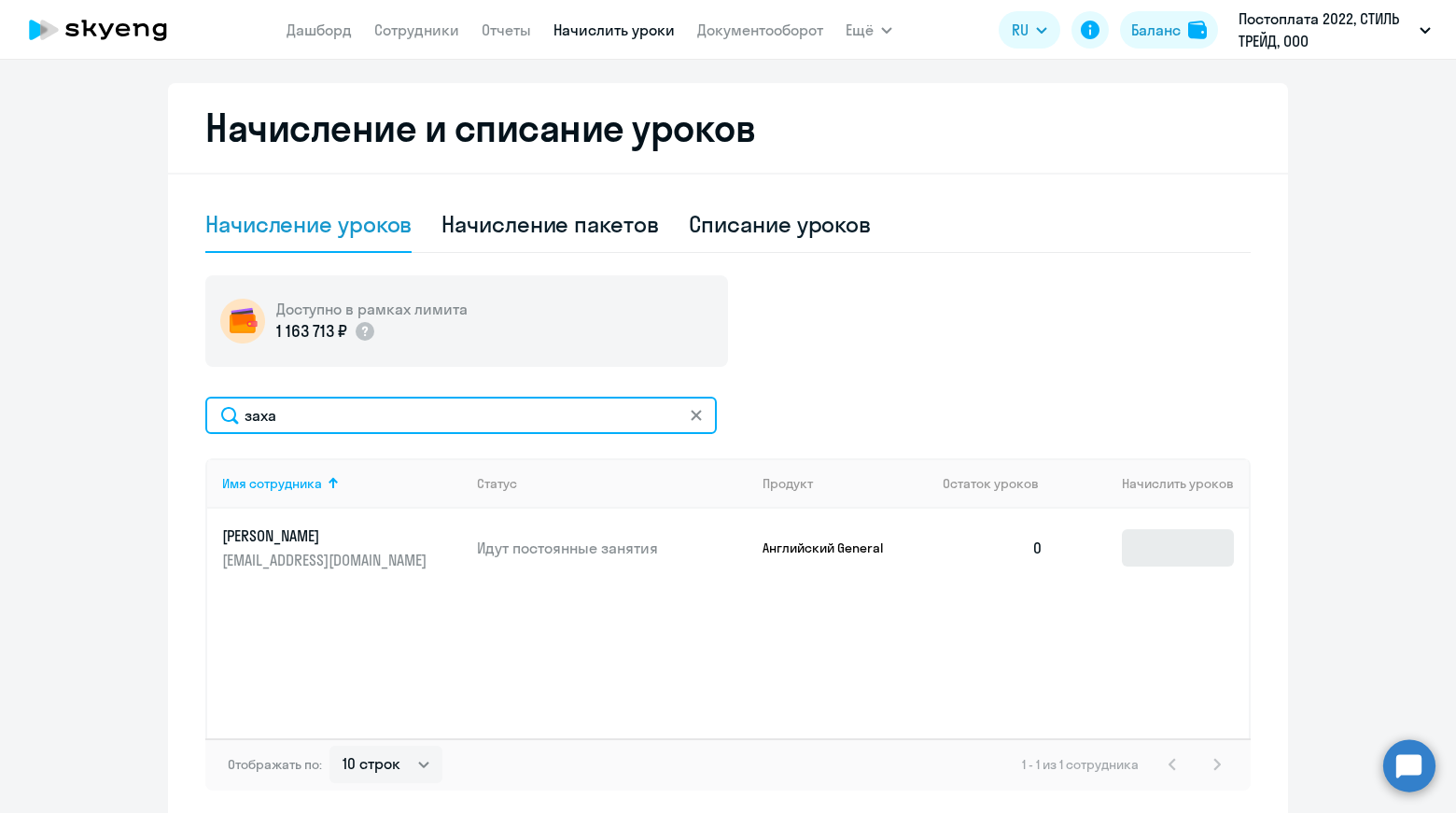
type input "заха"
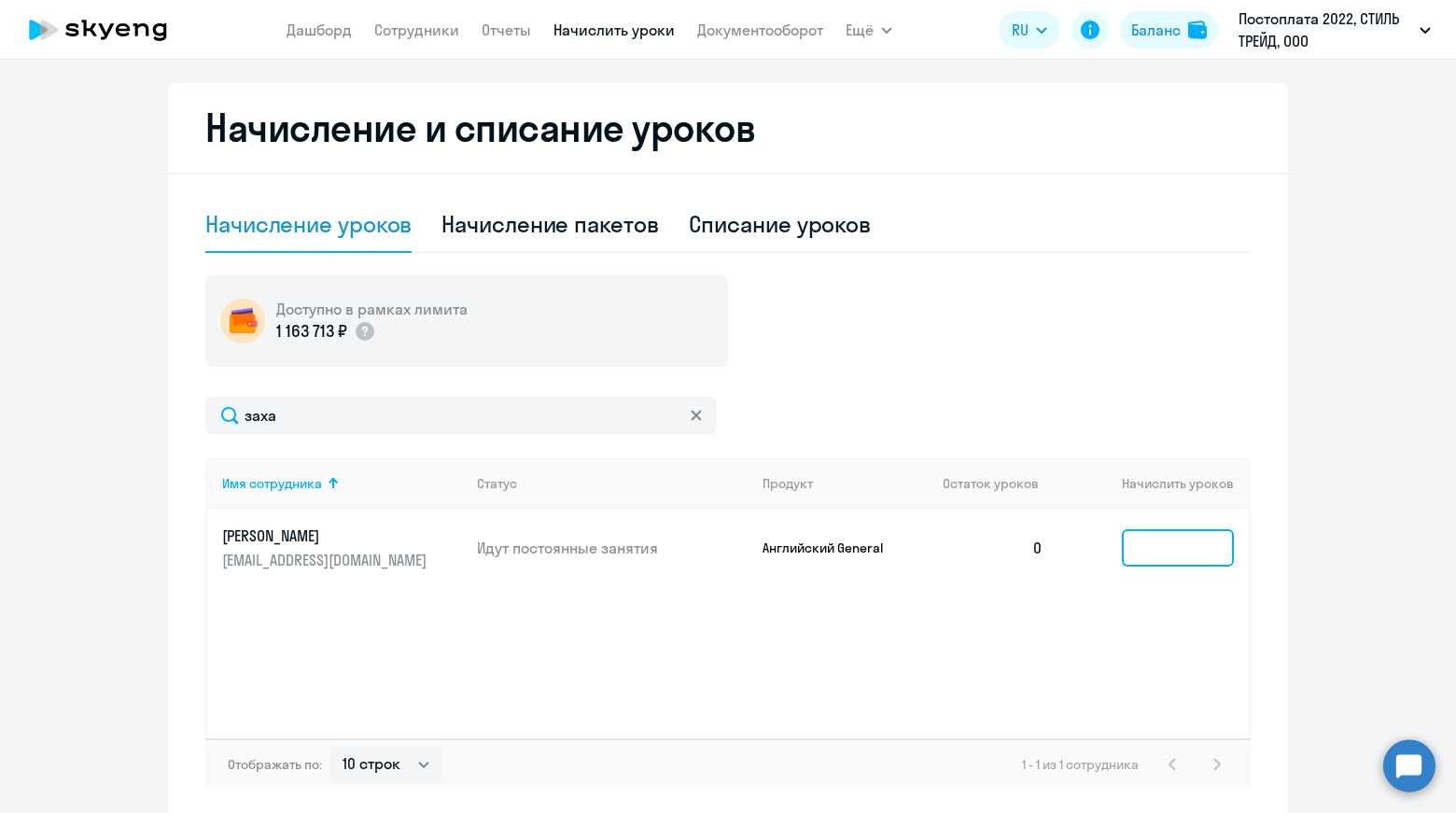
click at [1170, 553] on input at bounding box center [1179, 548] width 112 height 38
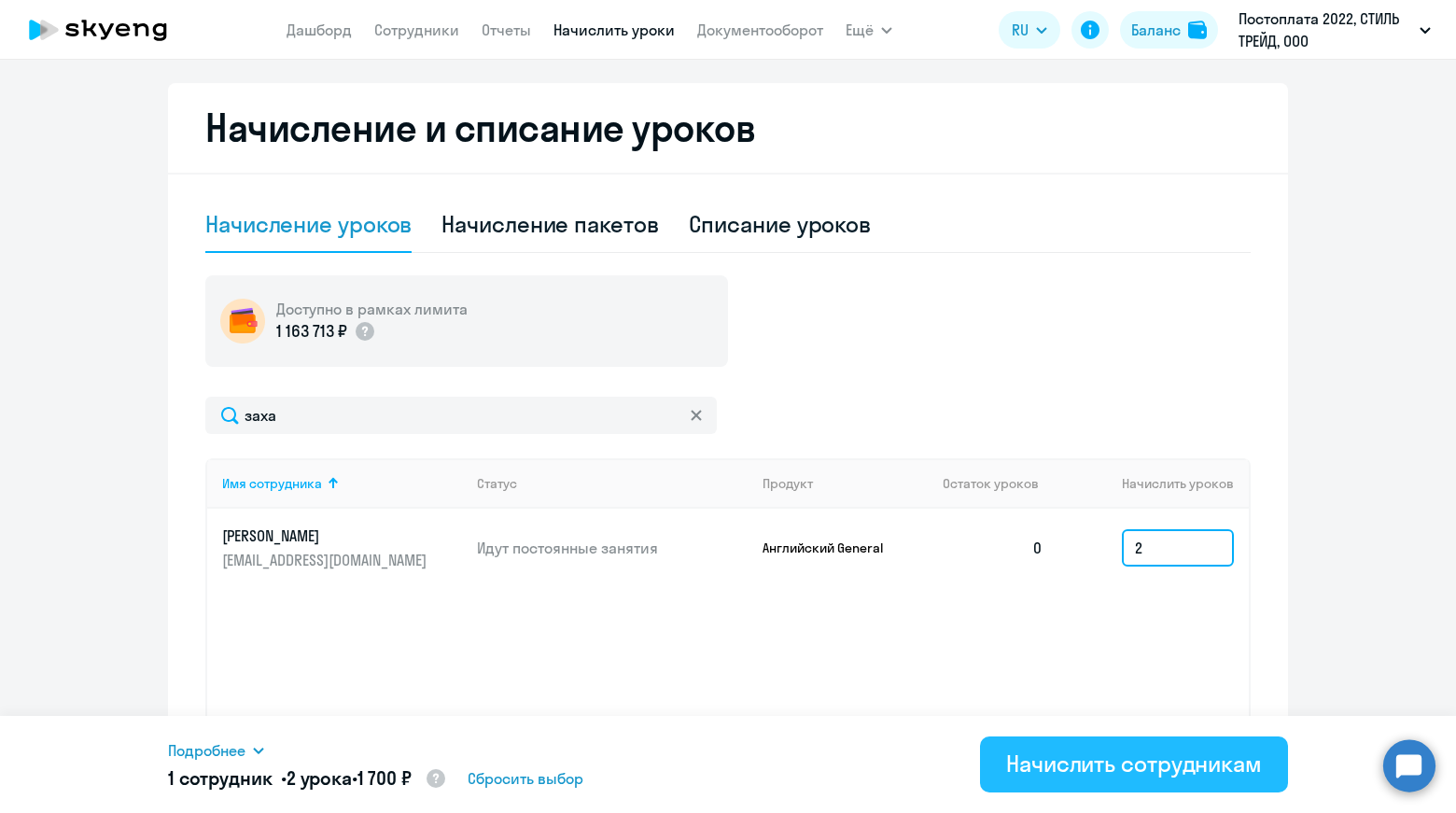
type input "2"
click at [1123, 769] on div "Начислить сотрудникам" at bounding box center [1134, 763] width 256 height 30
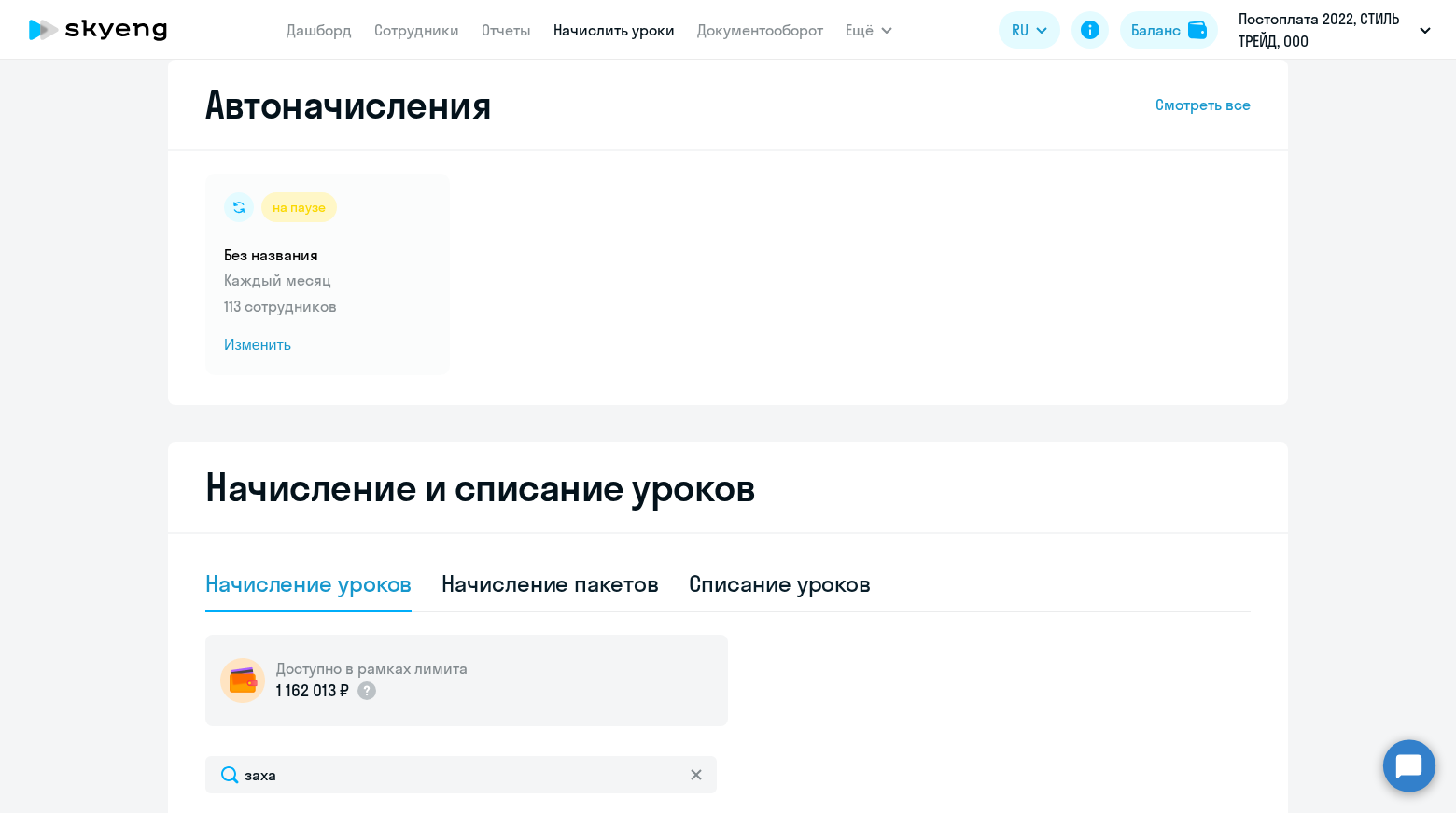
scroll to position [14, 0]
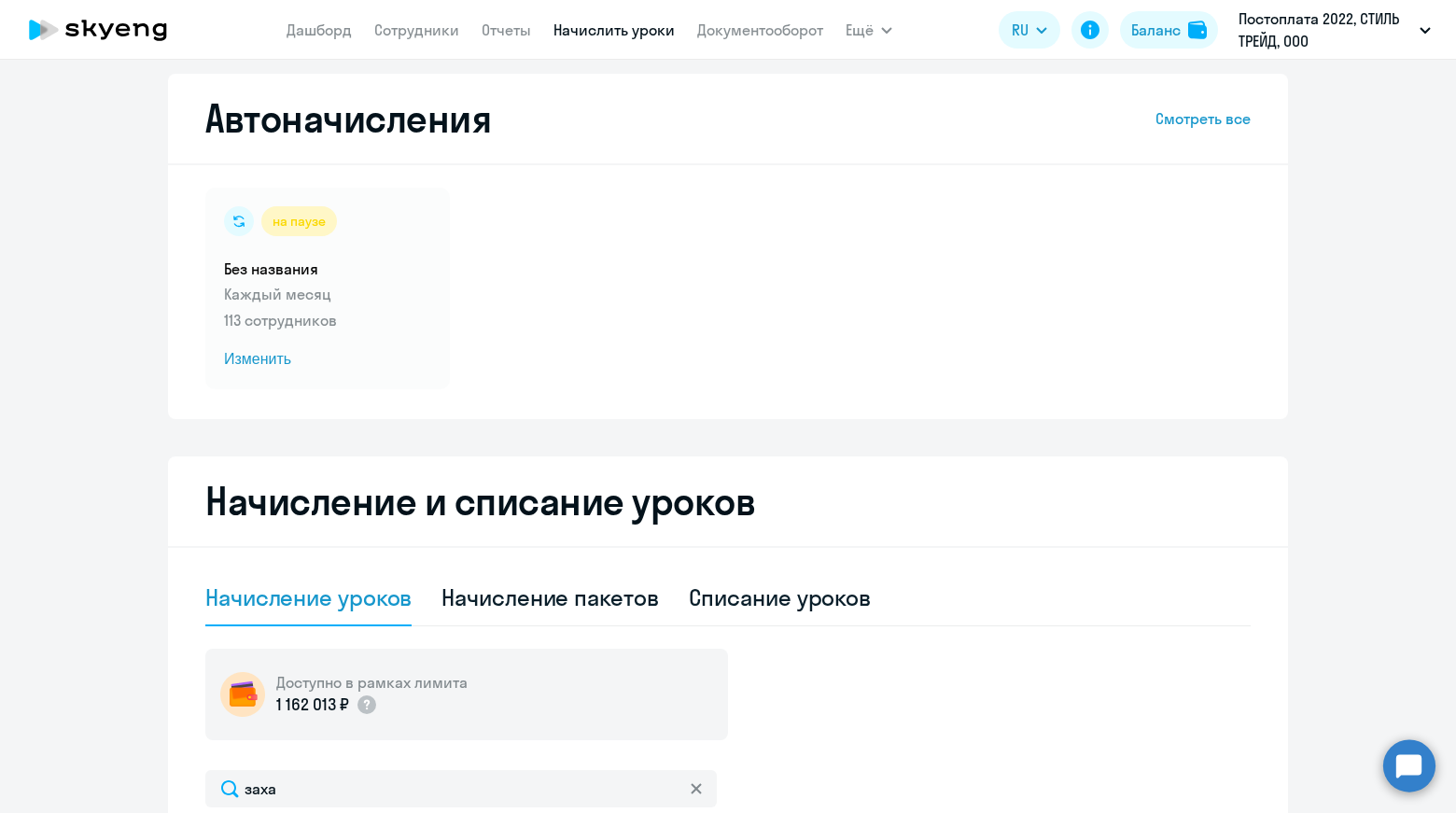
drag, startPoint x: 435, startPoint y: 28, endPoint x: 436, endPoint y: 44, distance: 16.0
click at [435, 28] on link "Сотрудники" at bounding box center [417, 29] width 85 height 18
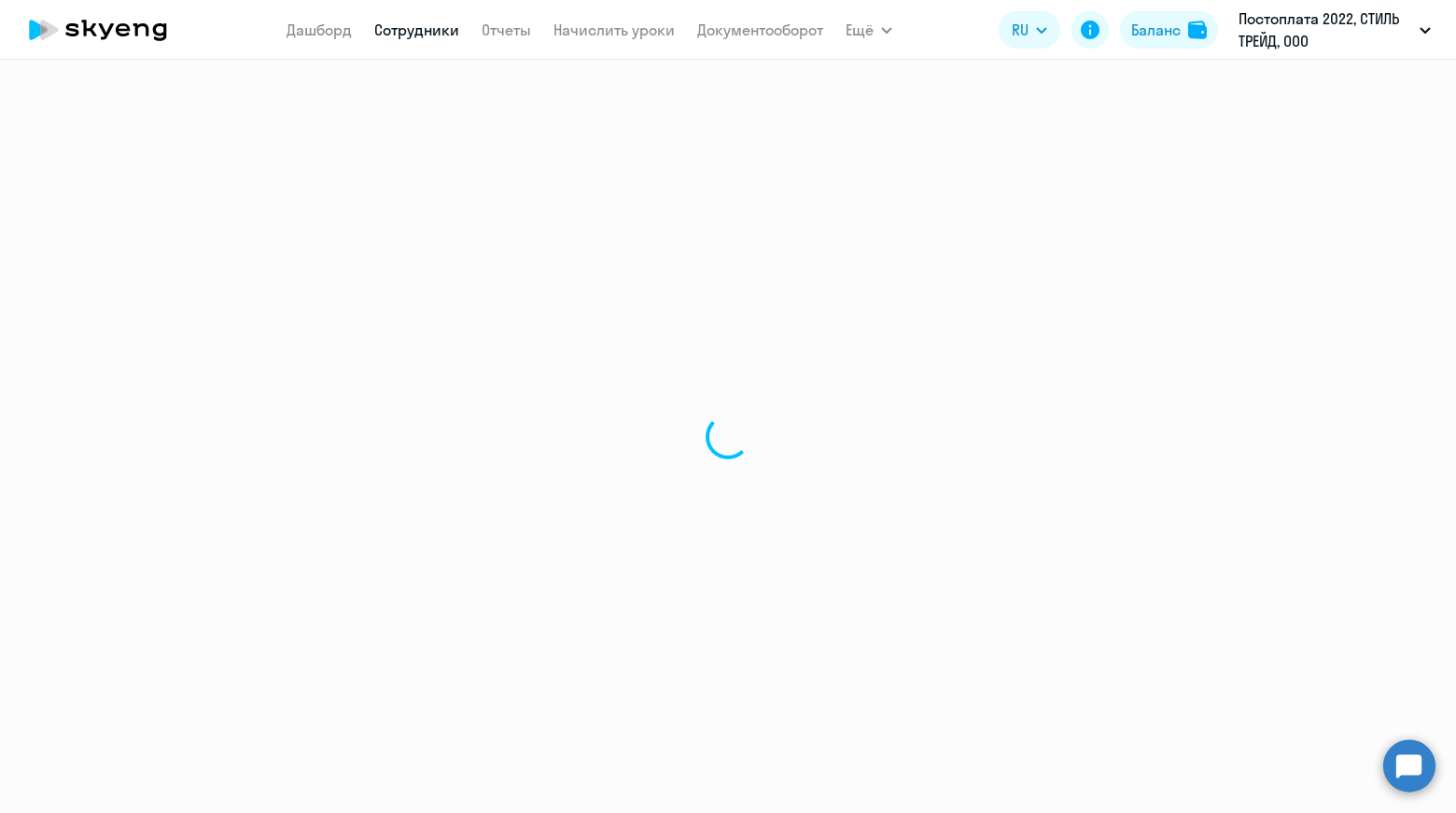
select select "30"
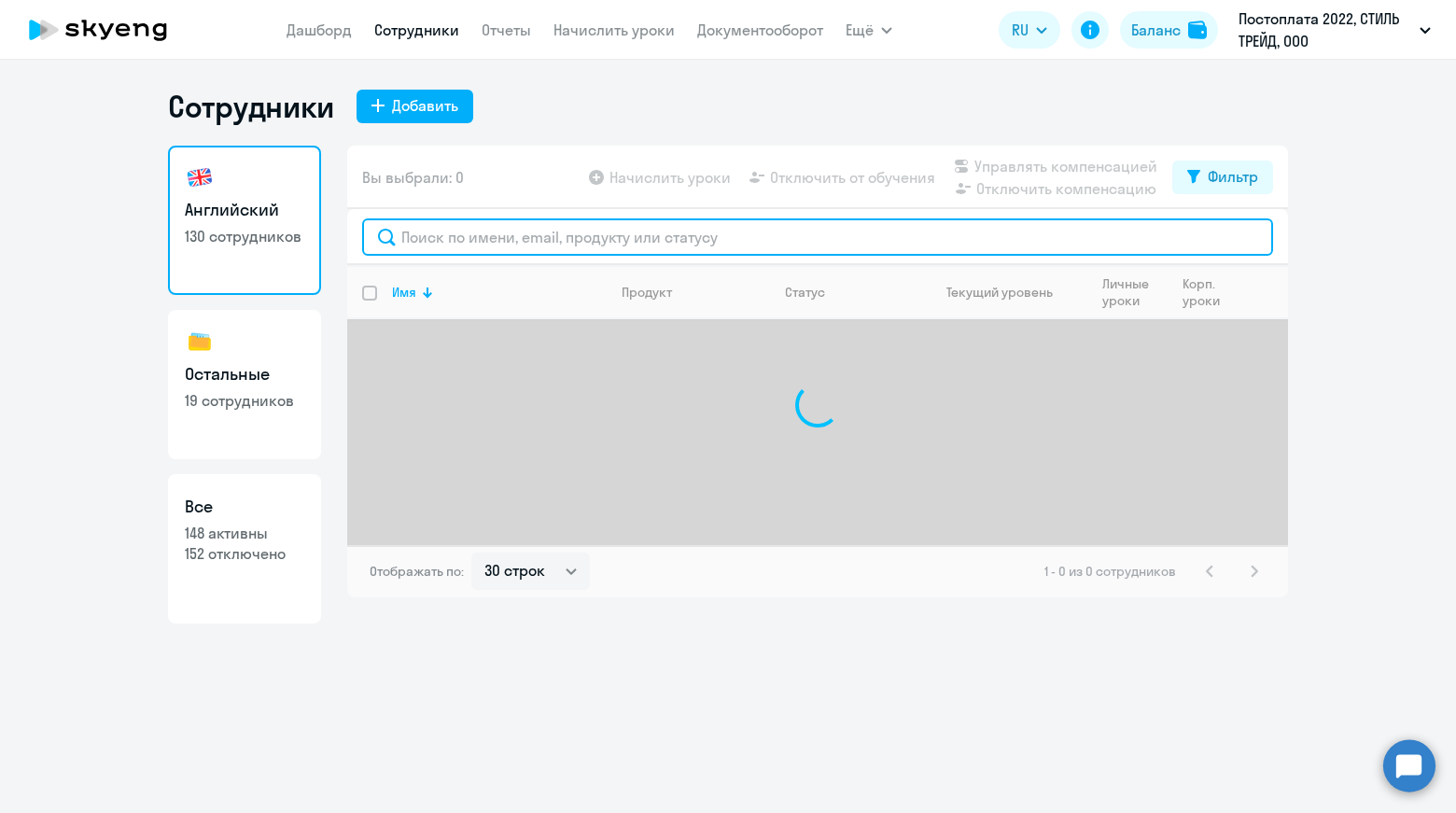
click at [620, 229] on input "text" at bounding box center [818, 237] width 911 height 38
type input "х"
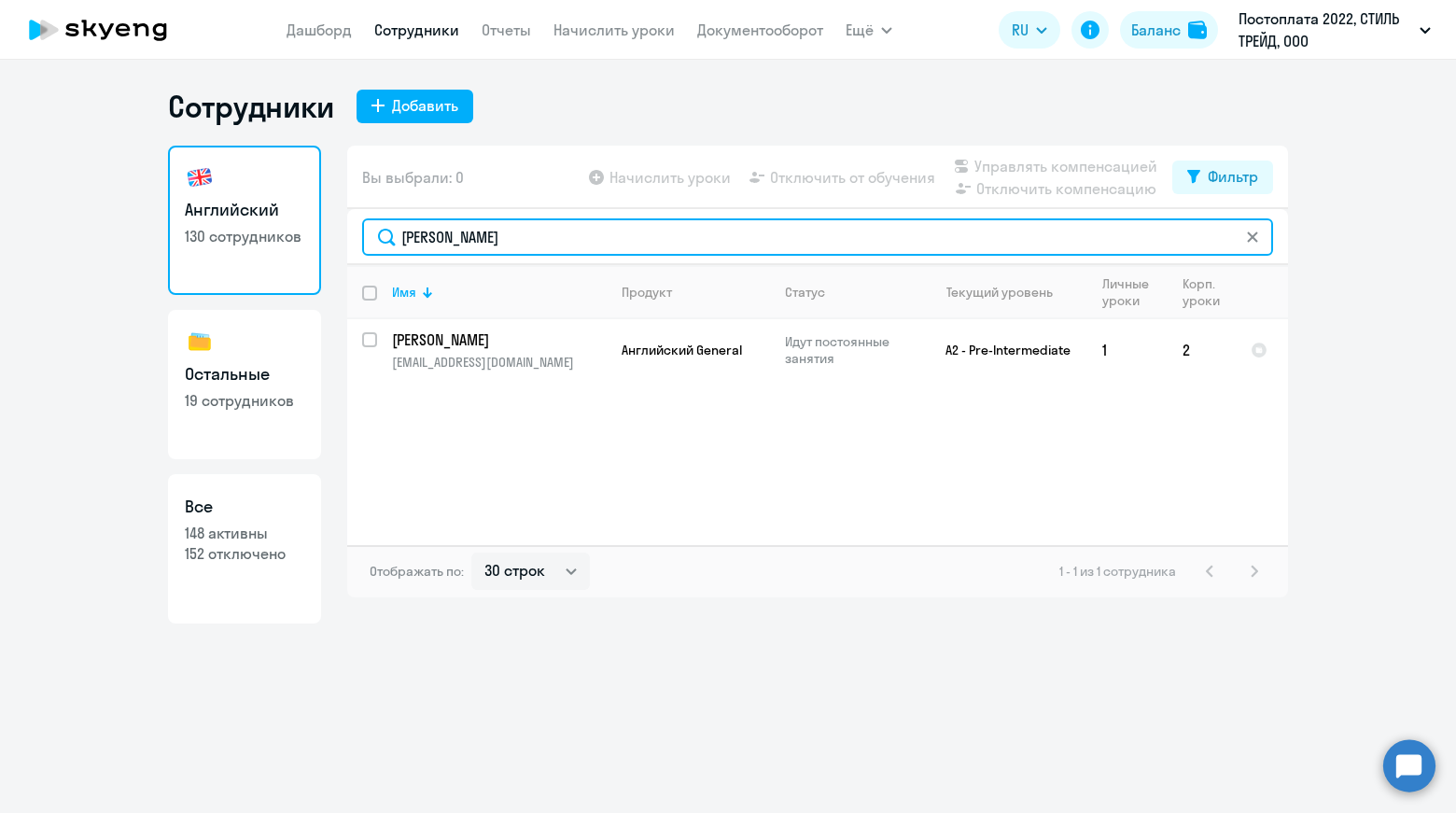
type input "[PERSON_NAME]"
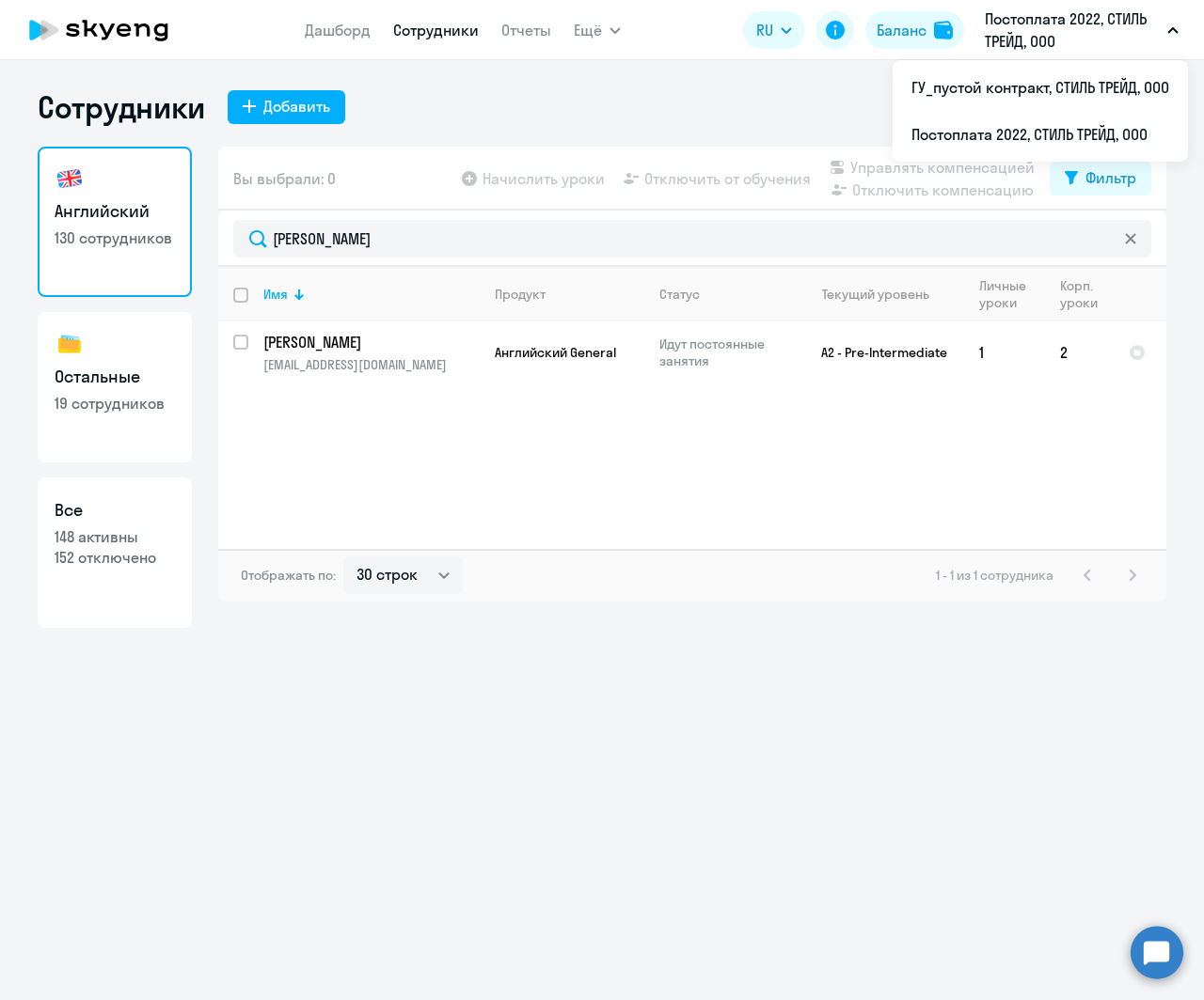
drag, startPoint x: 889, startPoint y: 3, endPoint x: 658, endPoint y: 698, distance: 732.4
click at [630, 743] on div "Сотрудники Добавить Английский 130 сотрудников Остальные 19 сотрудников Все 148…" at bounding box center [602, 531] width 1204 height 941
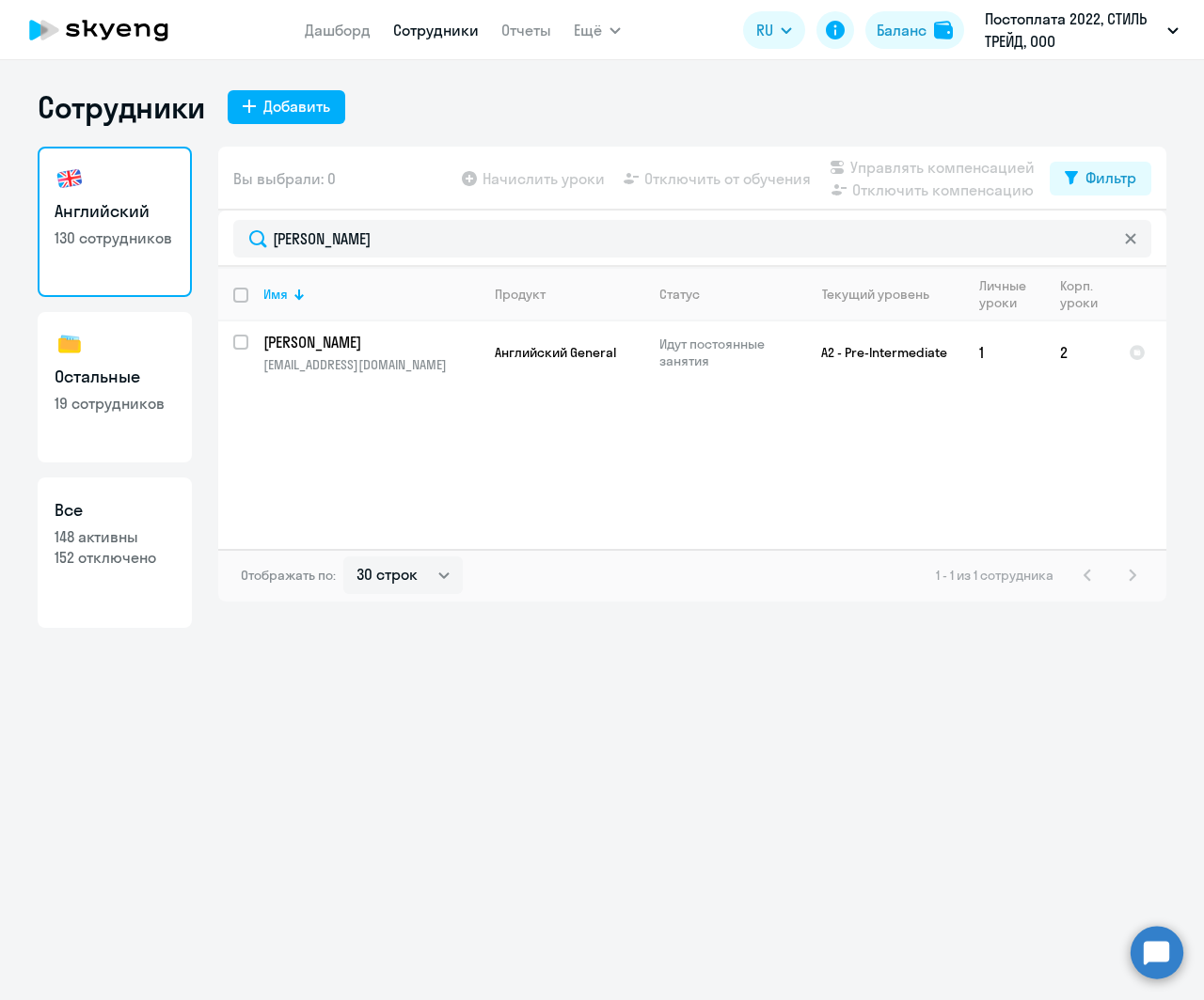
click at [395, 33] on link "Сотрудники" at bounding box center [436, 29] width 86 height 19
click at [448, 29] on link "Сотрудники" at bounding box center [436, 29] width 86 height 19
click at [1126, 242] on icon at bounding box center [1130, 238] width 11 height 11
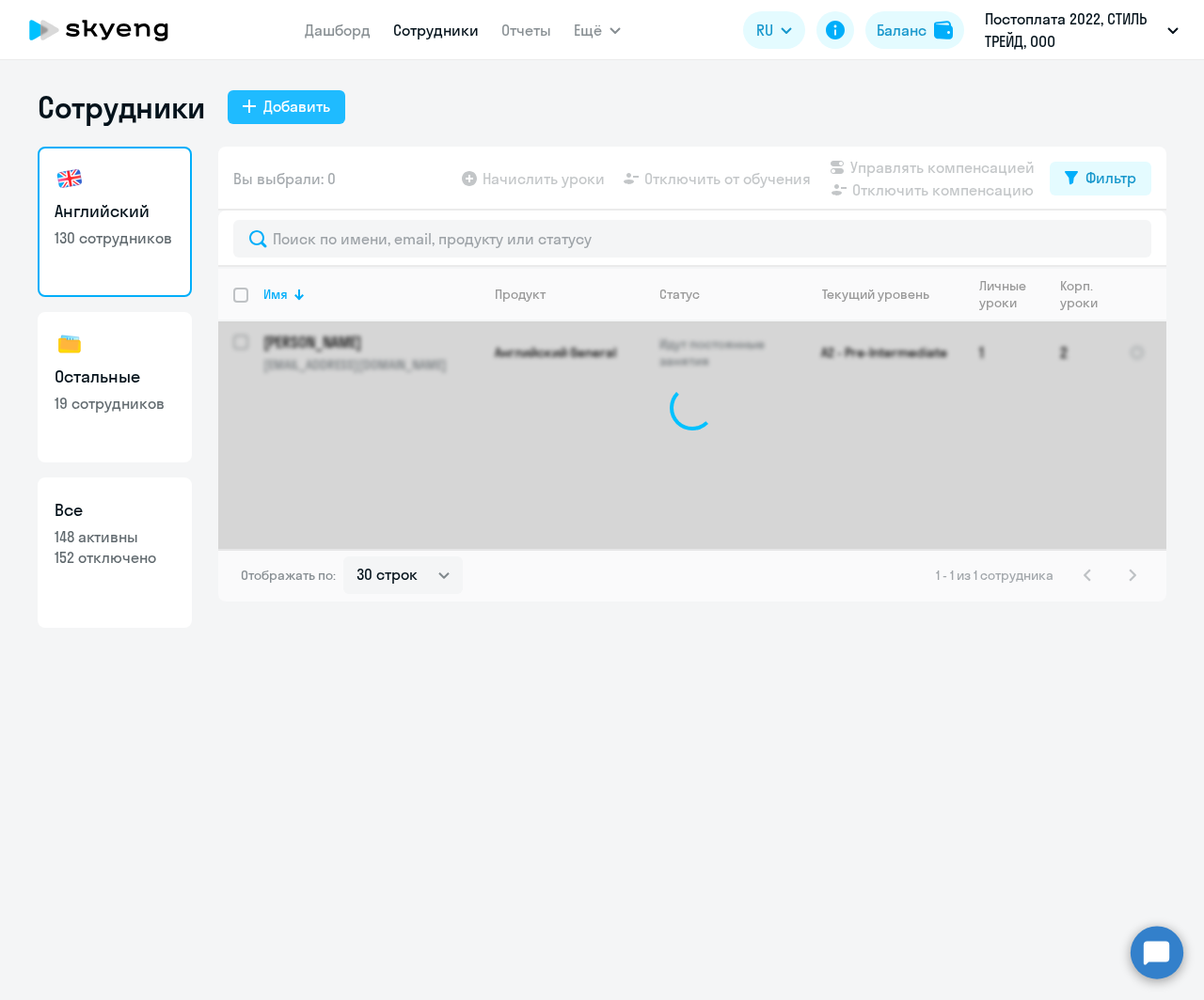
click at [296, 114] on div "Добавить" at bounding box center [296, 106] width 67 height 22
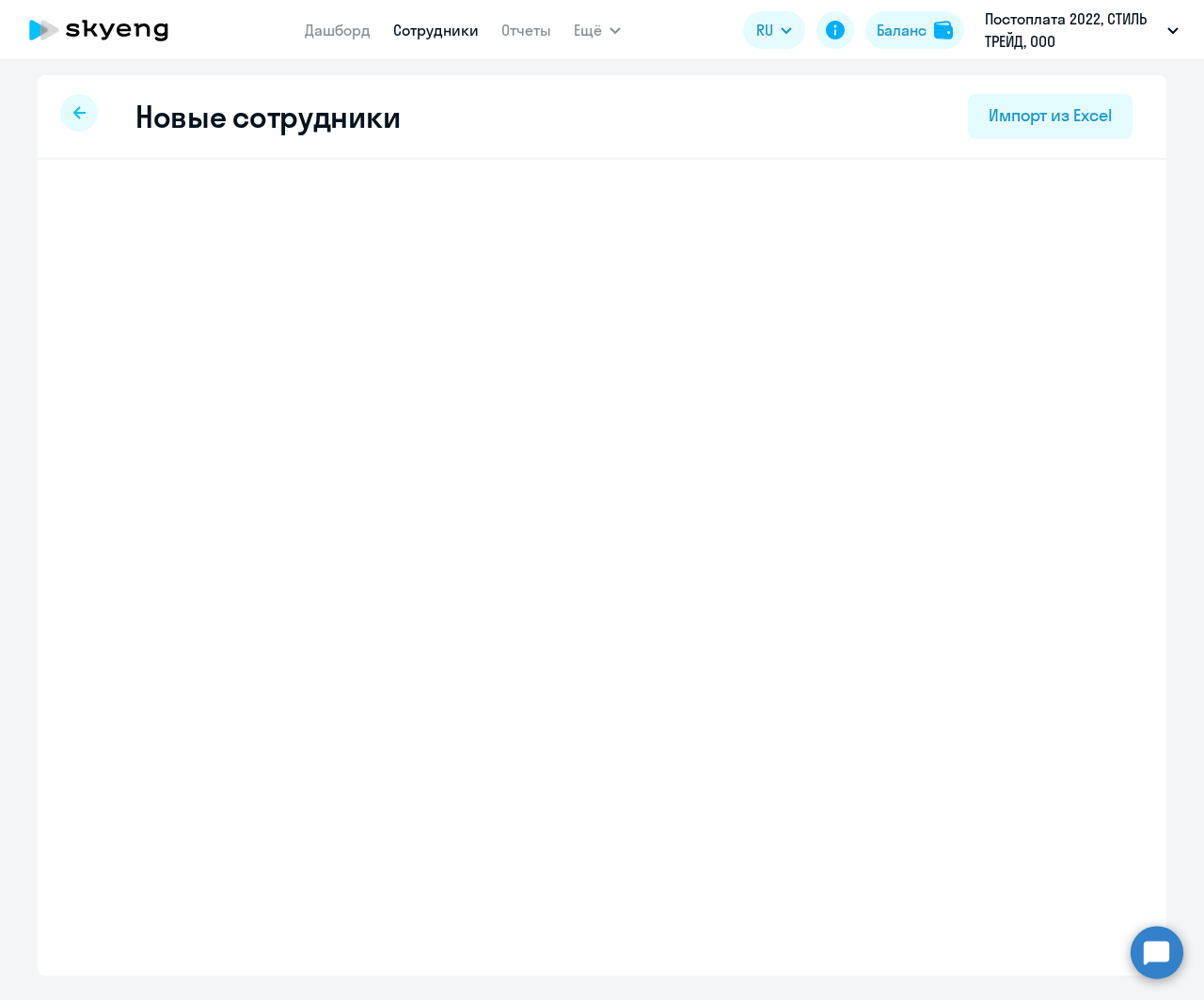
select select "english_adult_not_native_speaker"
select select "3"
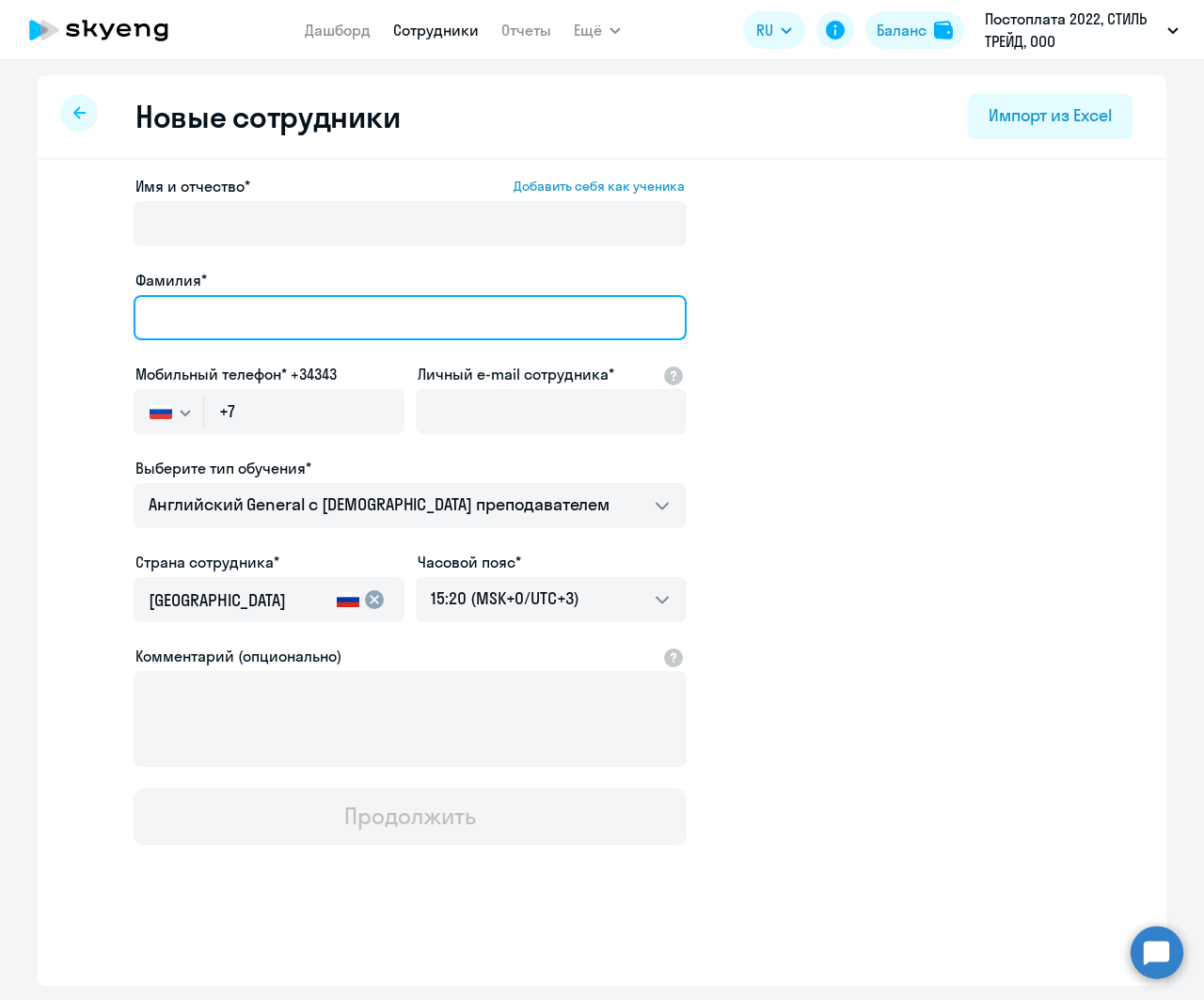
click at [236, 312] on input "Фамилия*" at bounding box center [410, 317] width 553 height 45
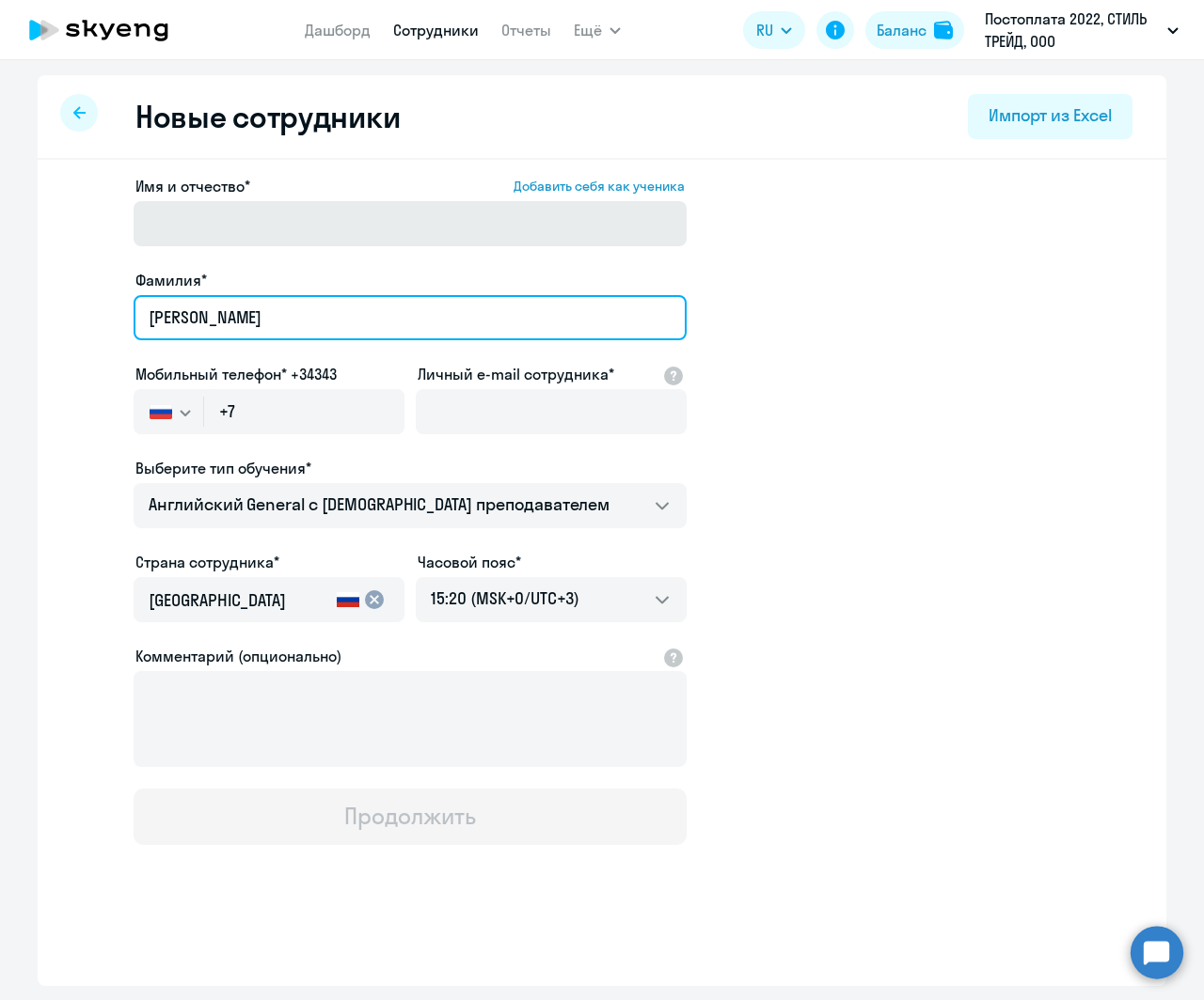
type input "[PERSON_NAME]"
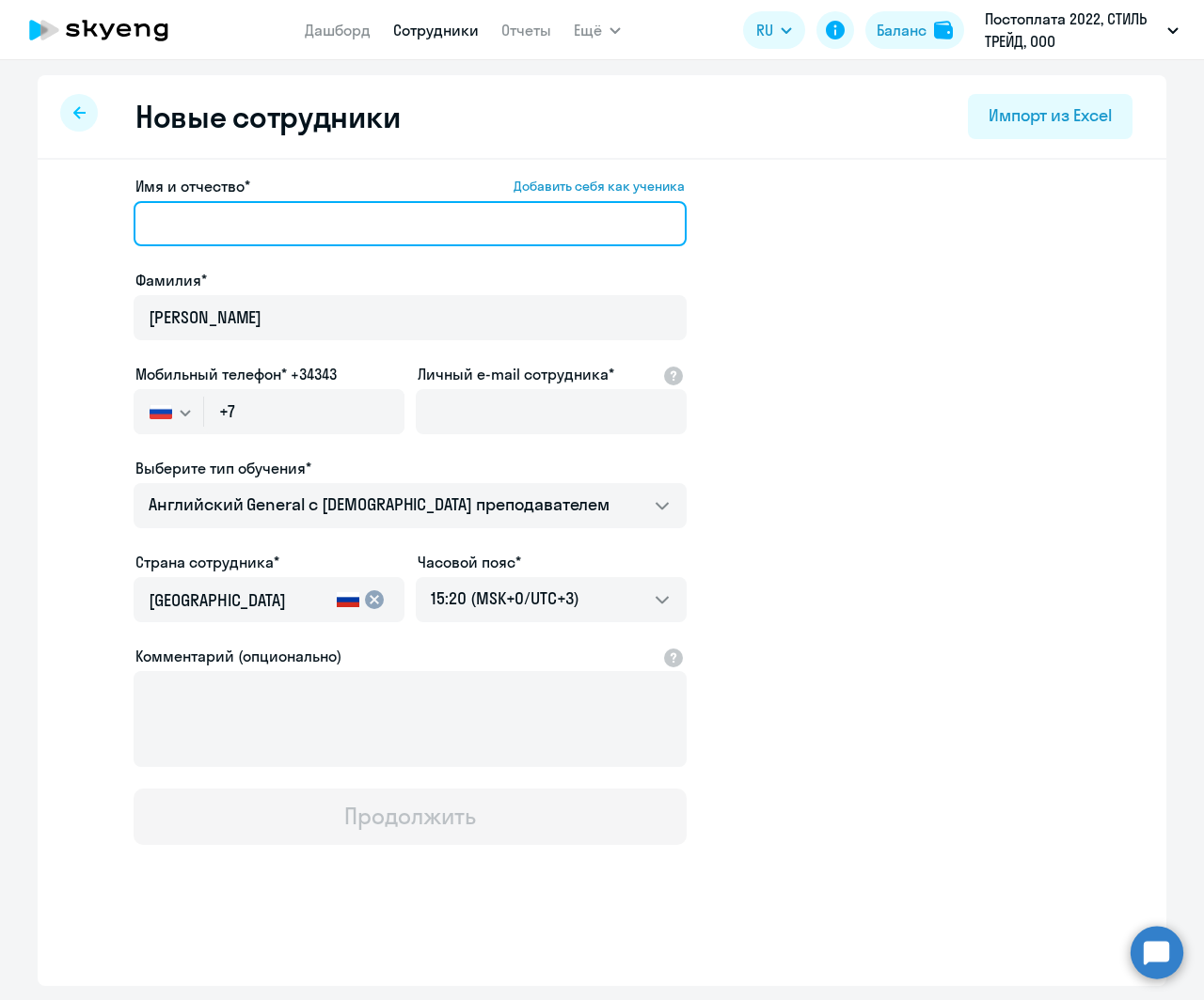
click at [189, 234] on input "Имя и отчество* Добавить себя как ученика" at bounding box center [410, 224] width 553 height 45
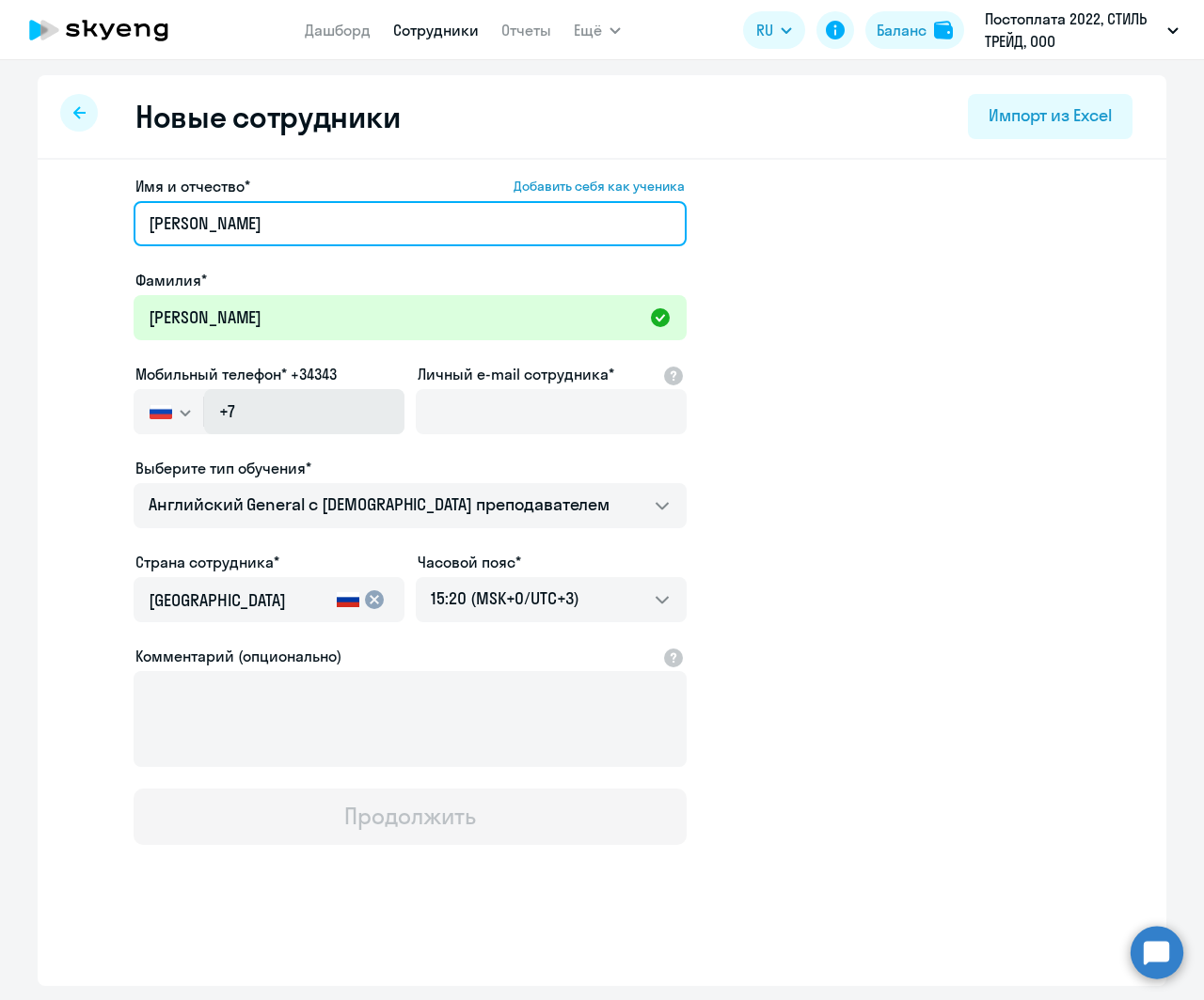
type input "[PERSON_NAME]"
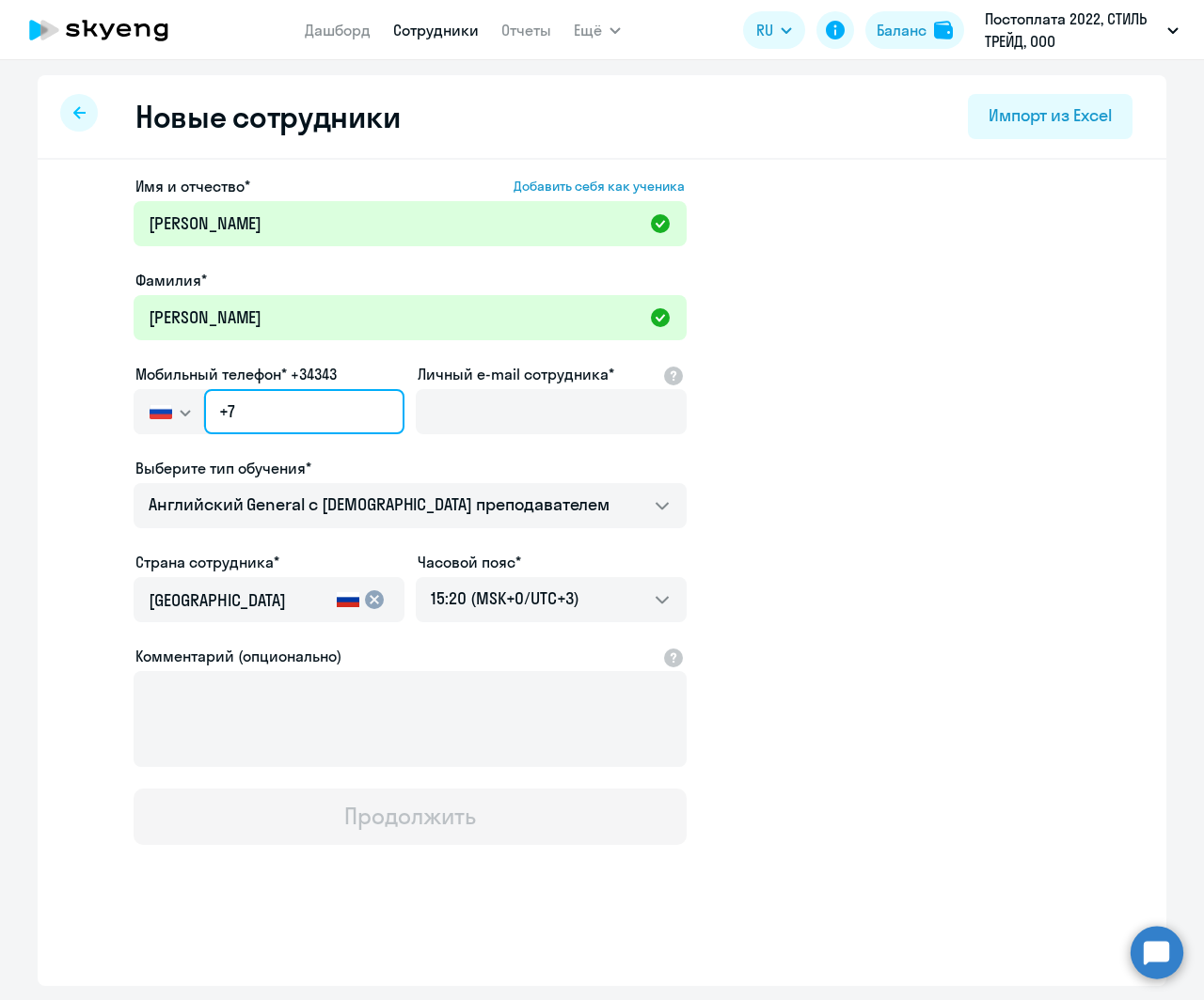
click at [308, 396] on input "+7" at bounding box center [305, 412] width 201 height 45
type input "[PHONE_NUMBER]"
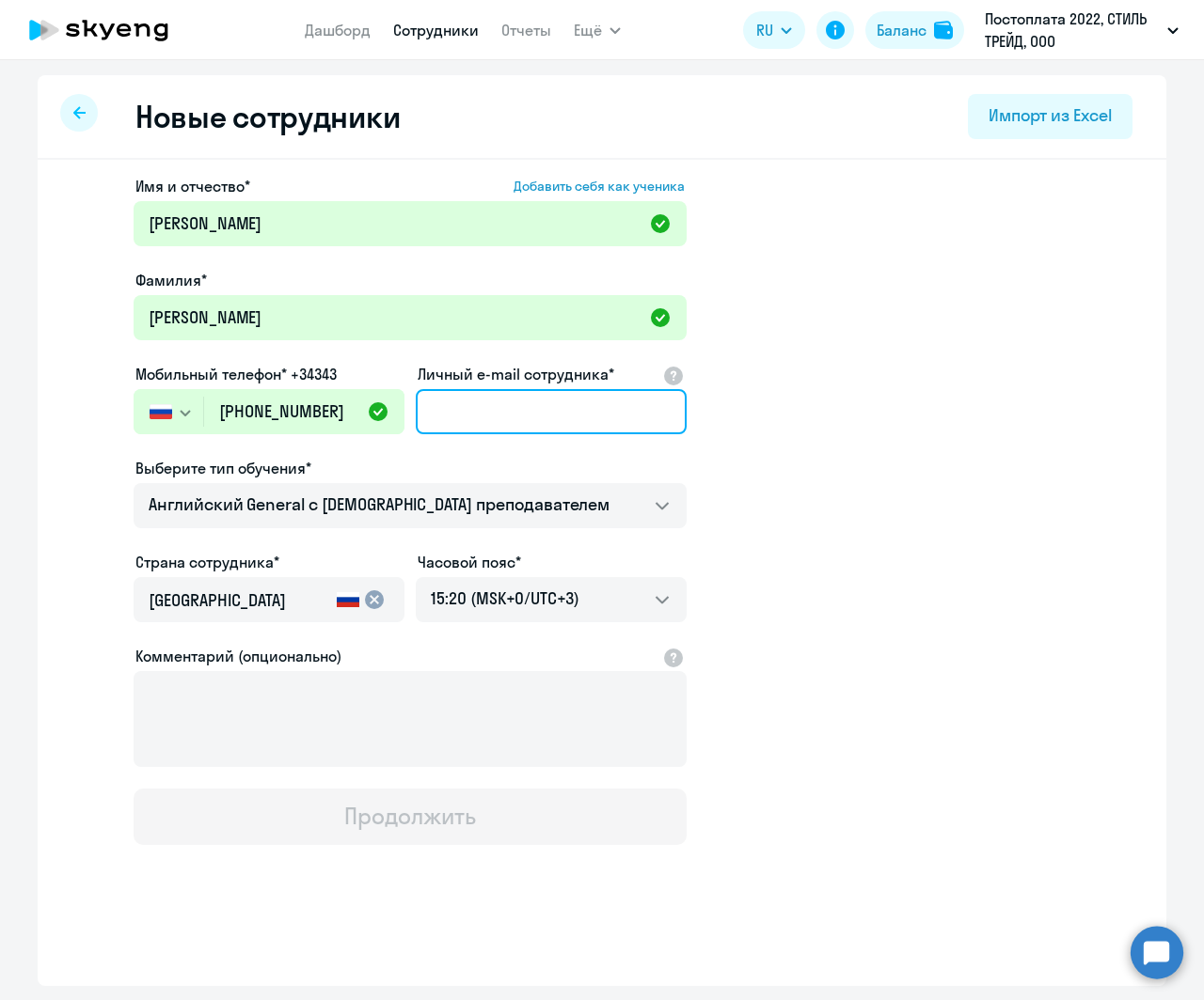
click at [492, 399] on input "Личный e-mail сотрудника*" at bounding box center [551, 412] width 271 height 45
paste input "[EMAIL_ADDRESS][DOMAIN_NAME]"
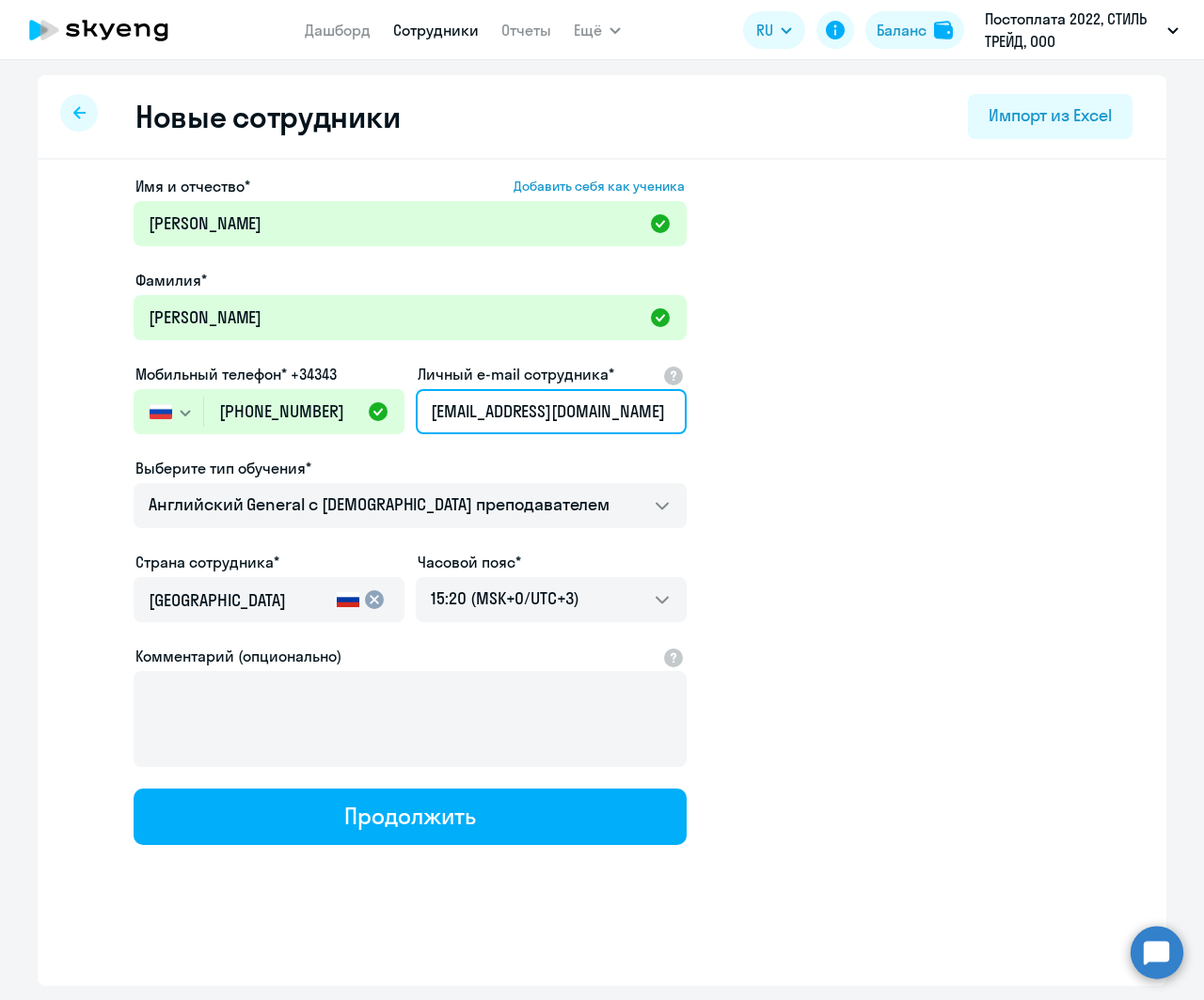
type input "[EMAIL_ADDRESS][DOMAIN_NAME]"
click at [935, 501] on app-new-student-form "Имя и отчество* Добавить себя как ученика [PERSON_NAME]* [PERSON_NAME] Мобильны…" at bounding box center [602, 510] width 1069 height 670
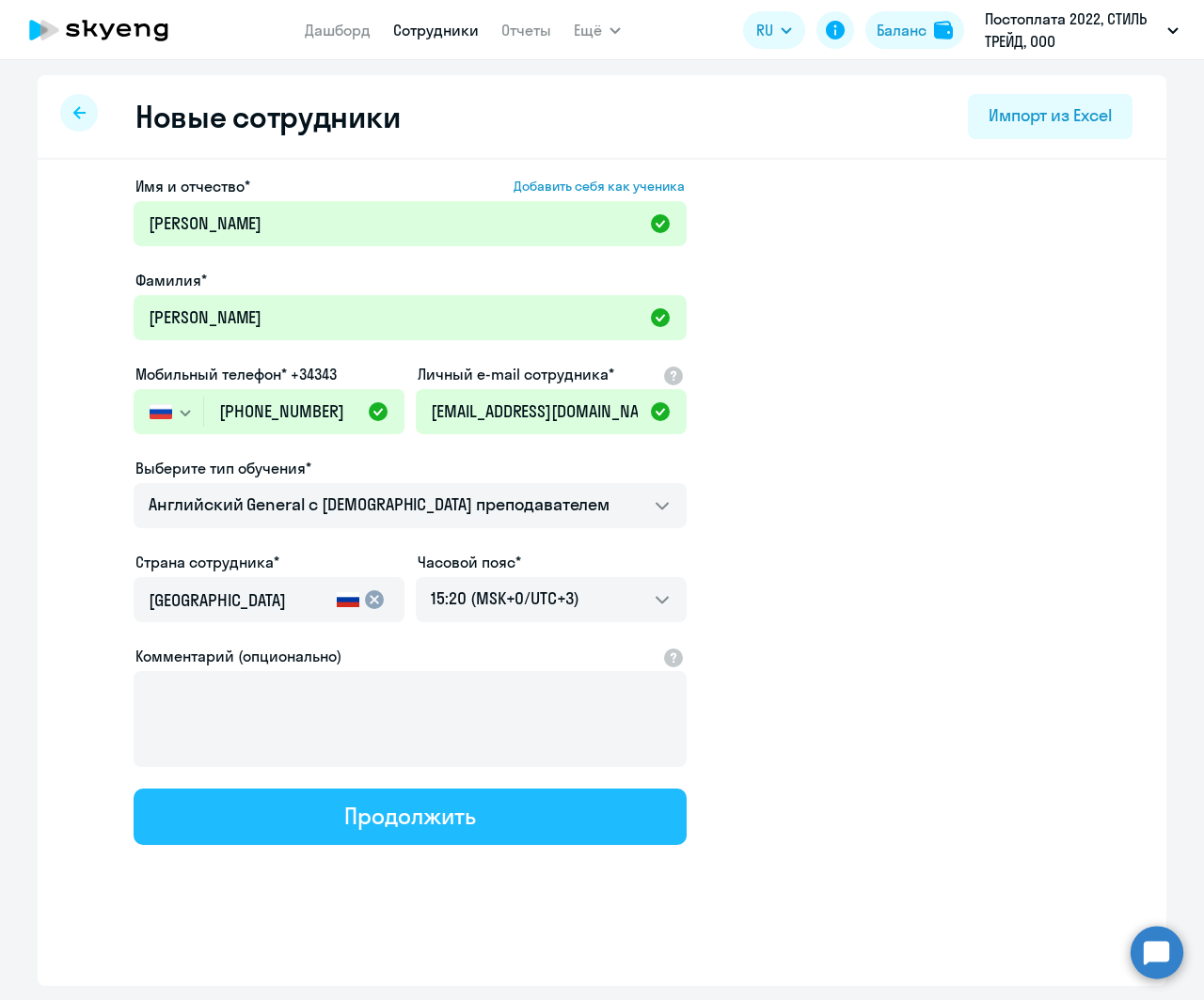
click at [505, 818] on button "Продолжить" at bounding box center [410, 817] width 553 height 56
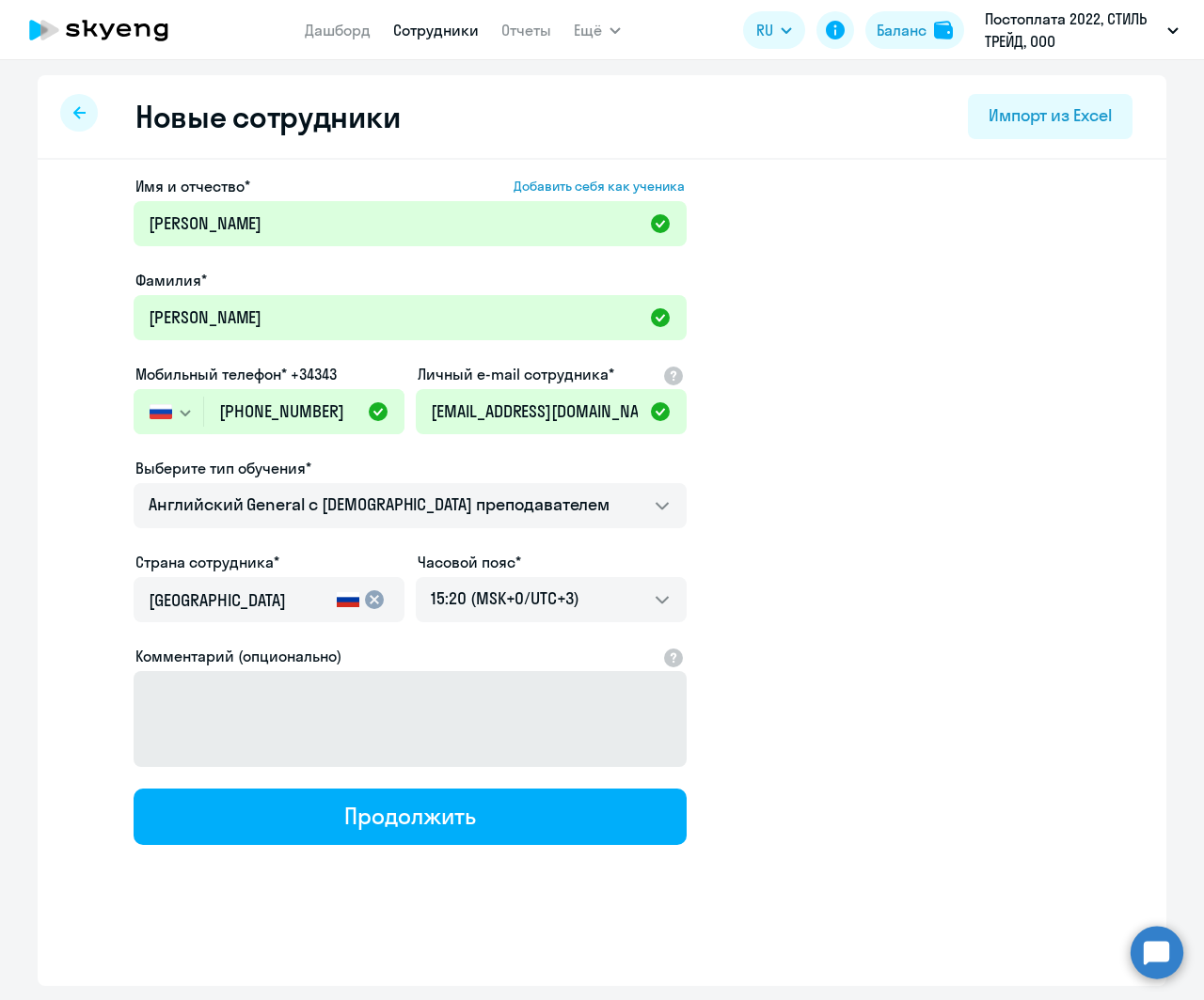
select select "english_adult_not_native_speaker"
select select "3"
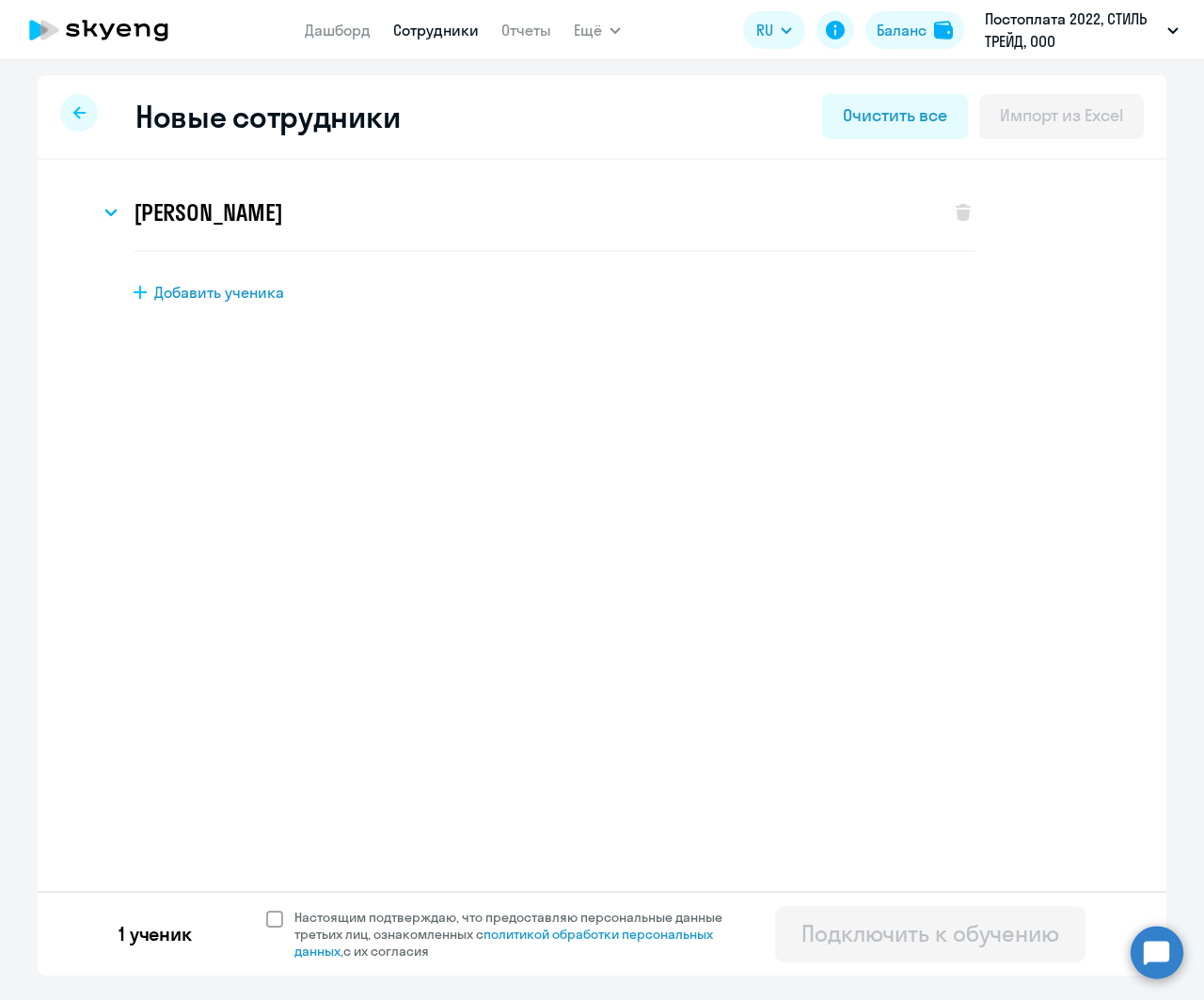
click at [273, 818] on span at bounding box center [274, 919] width 17 height 17
click at [266, 818] on input "Настоящим подтверждаю, что предоставляю персональные данные третьих лиц, ознако…" at bounding box center [265, 908] width 1 height 1
checkbox input "true"
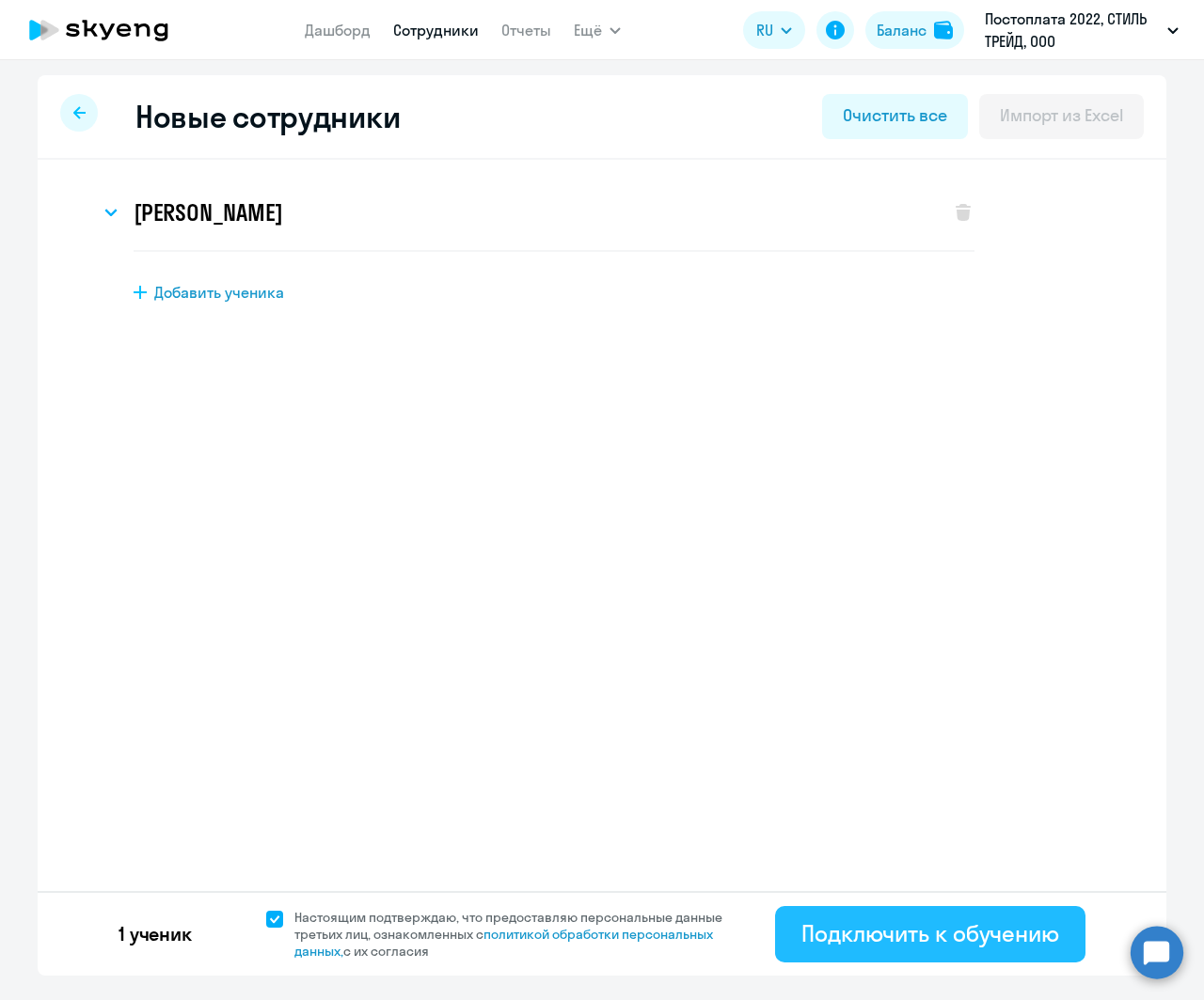
click at [901, 818] on button "Подключить к обучению" at bounding box center [930, 935] width 311 height 56
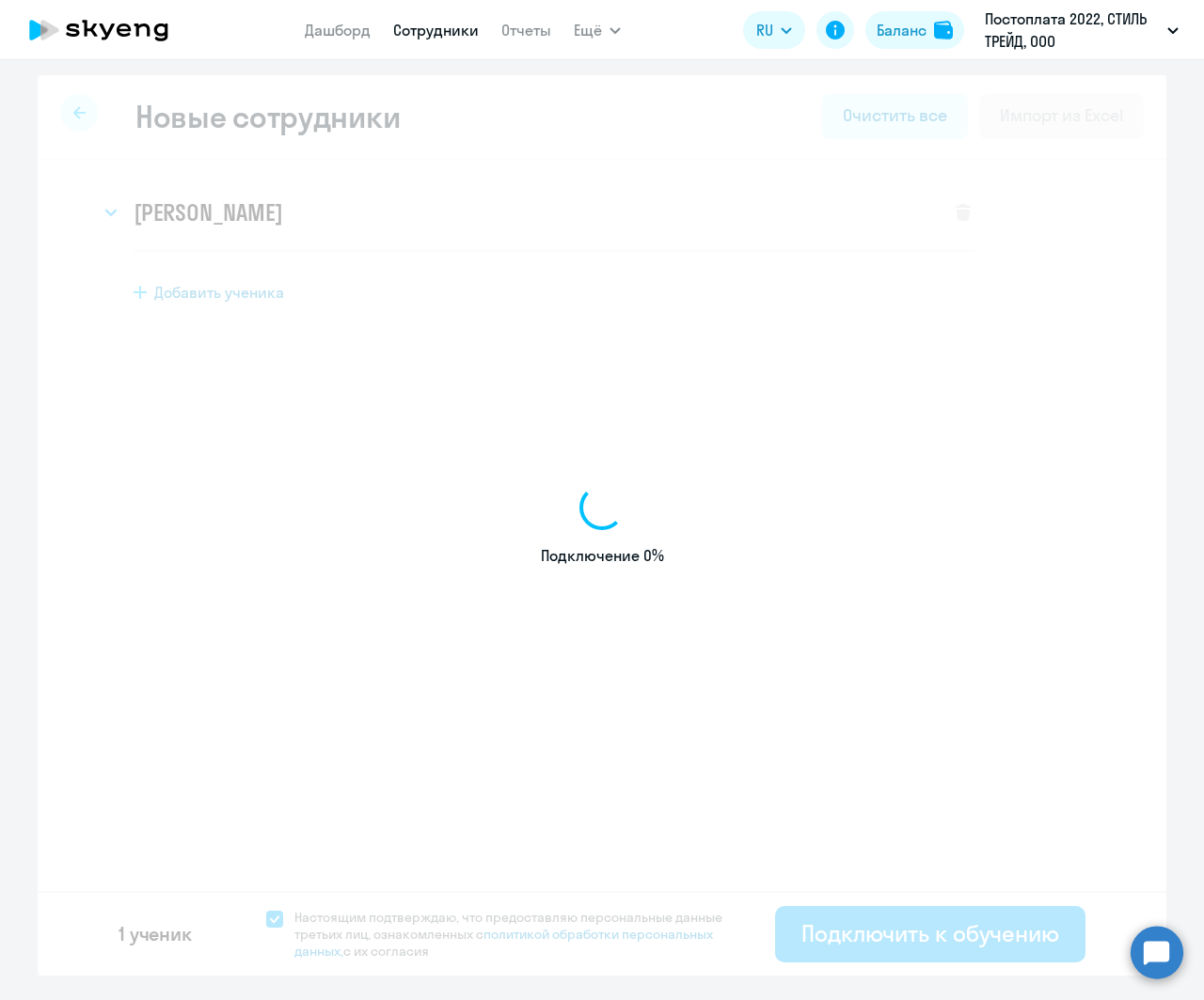
select select "english_adult_not_native_speaker"
select select "3"
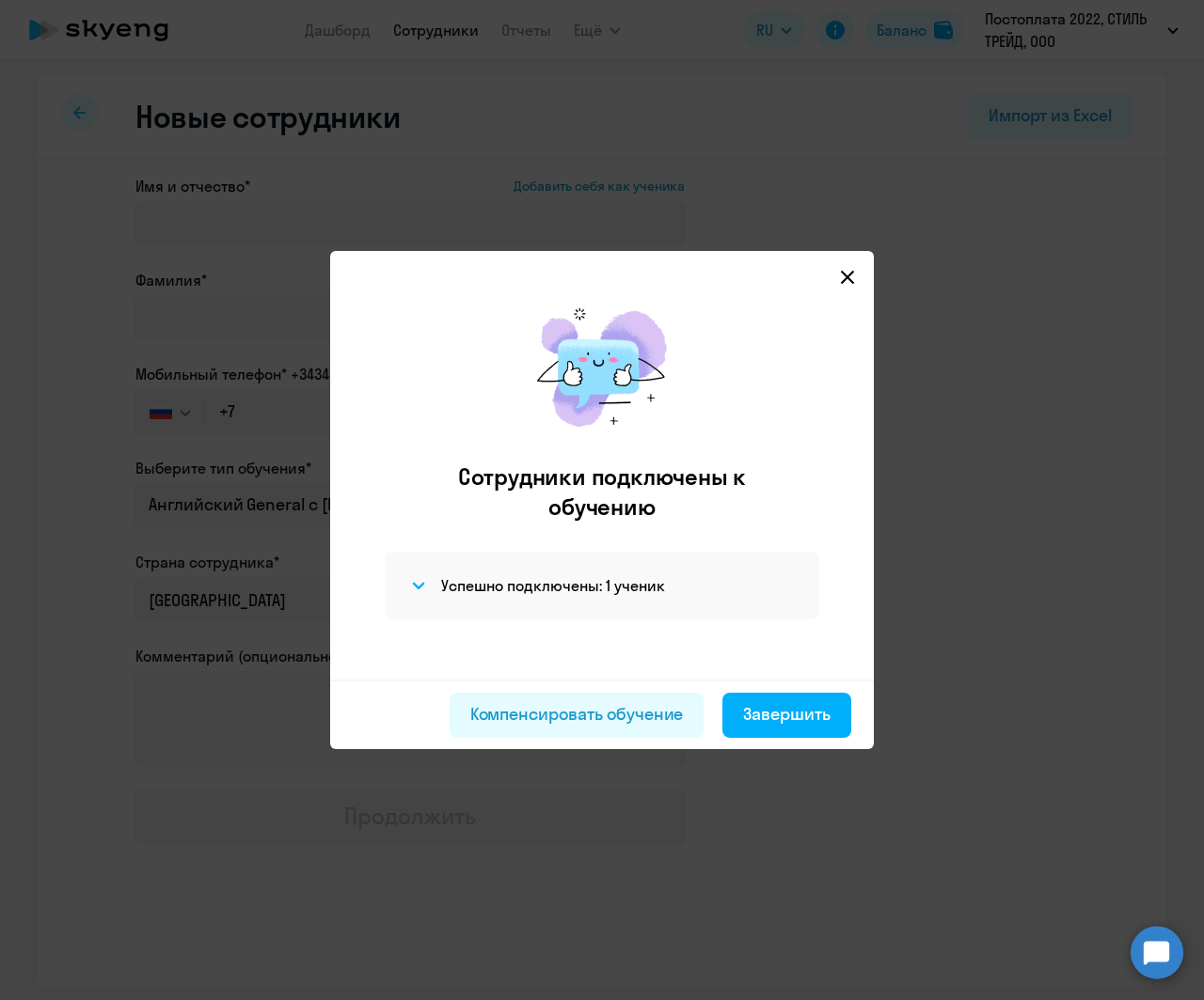
click at [848, 276] on icon at bounding box center [847, 278] width 14 height 14
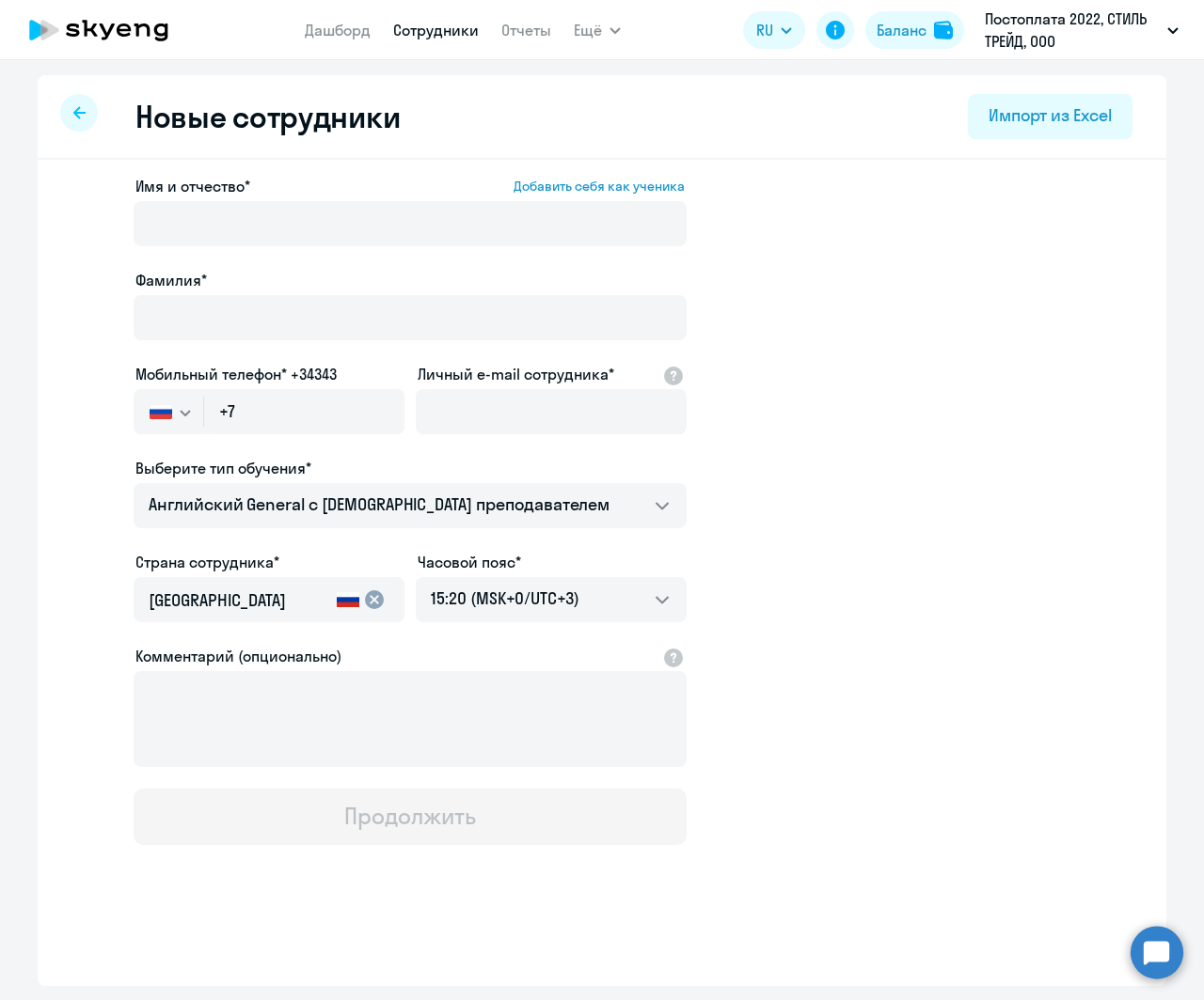
select select "30"
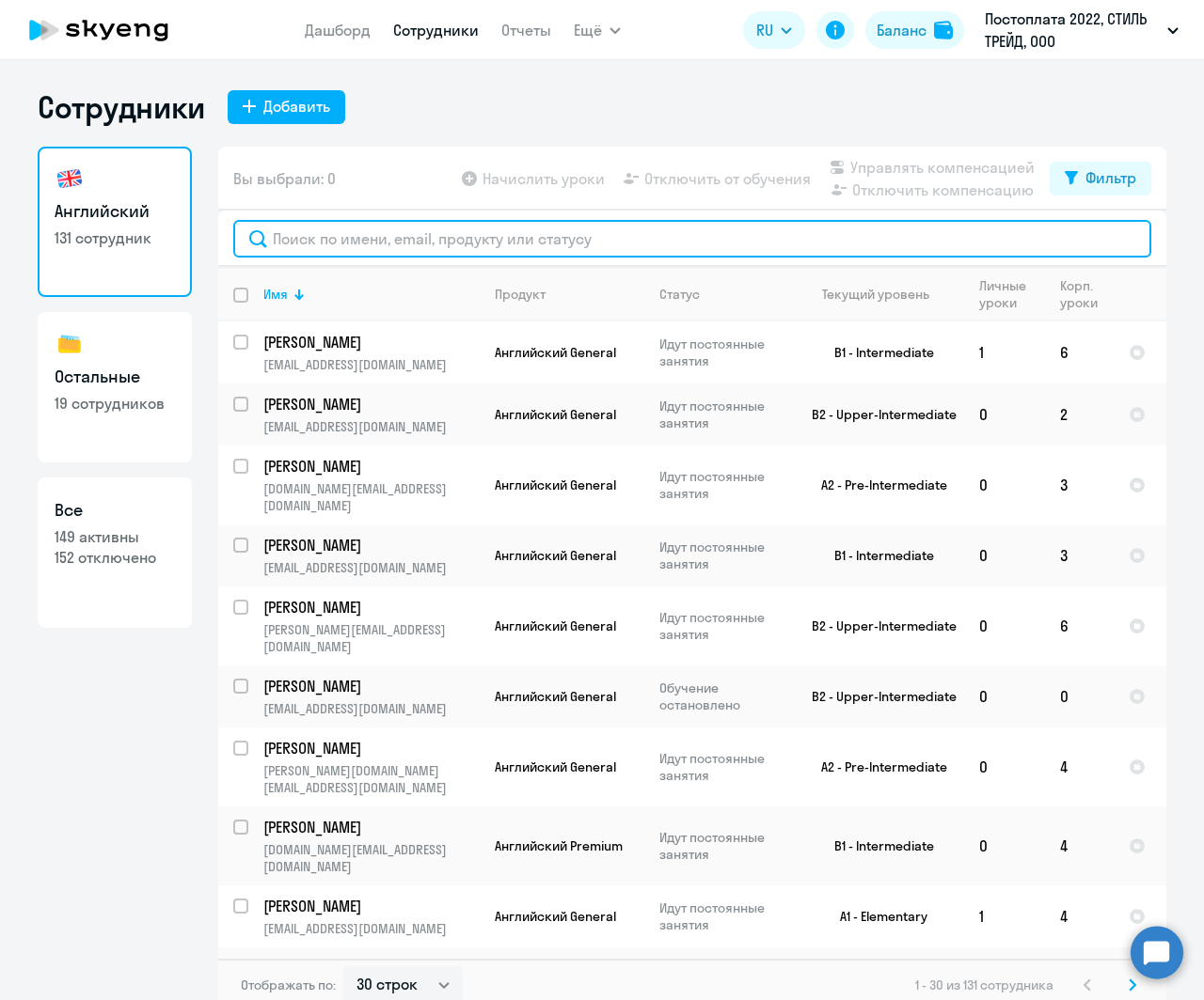
click at [576, 241] on input "text" at bounding box center [692, 239] width 918 height 38
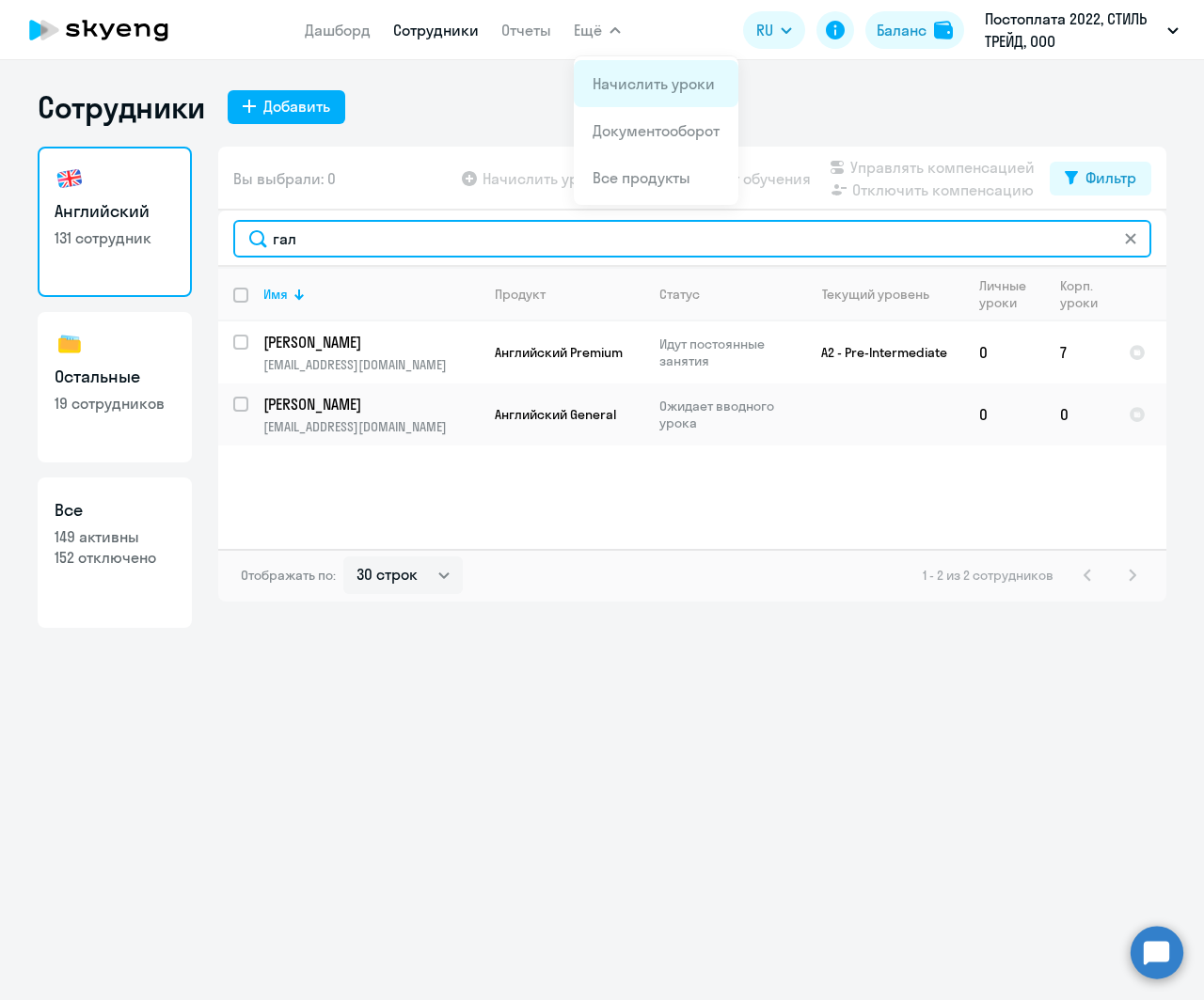
type input "гал"
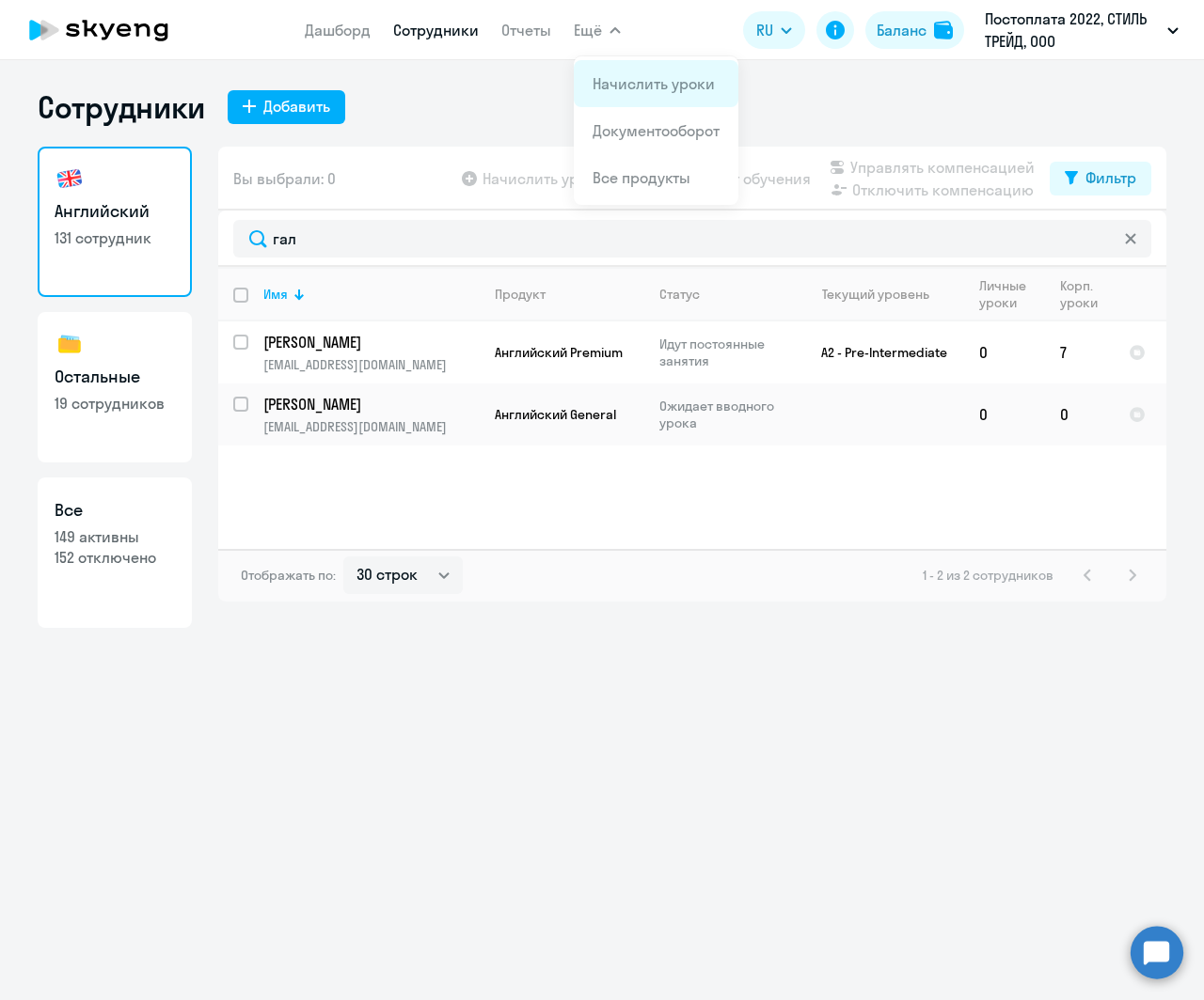
click at [645, 86] on link "Начислить уроки" at bounding box center [654, 83] width 123 height 19
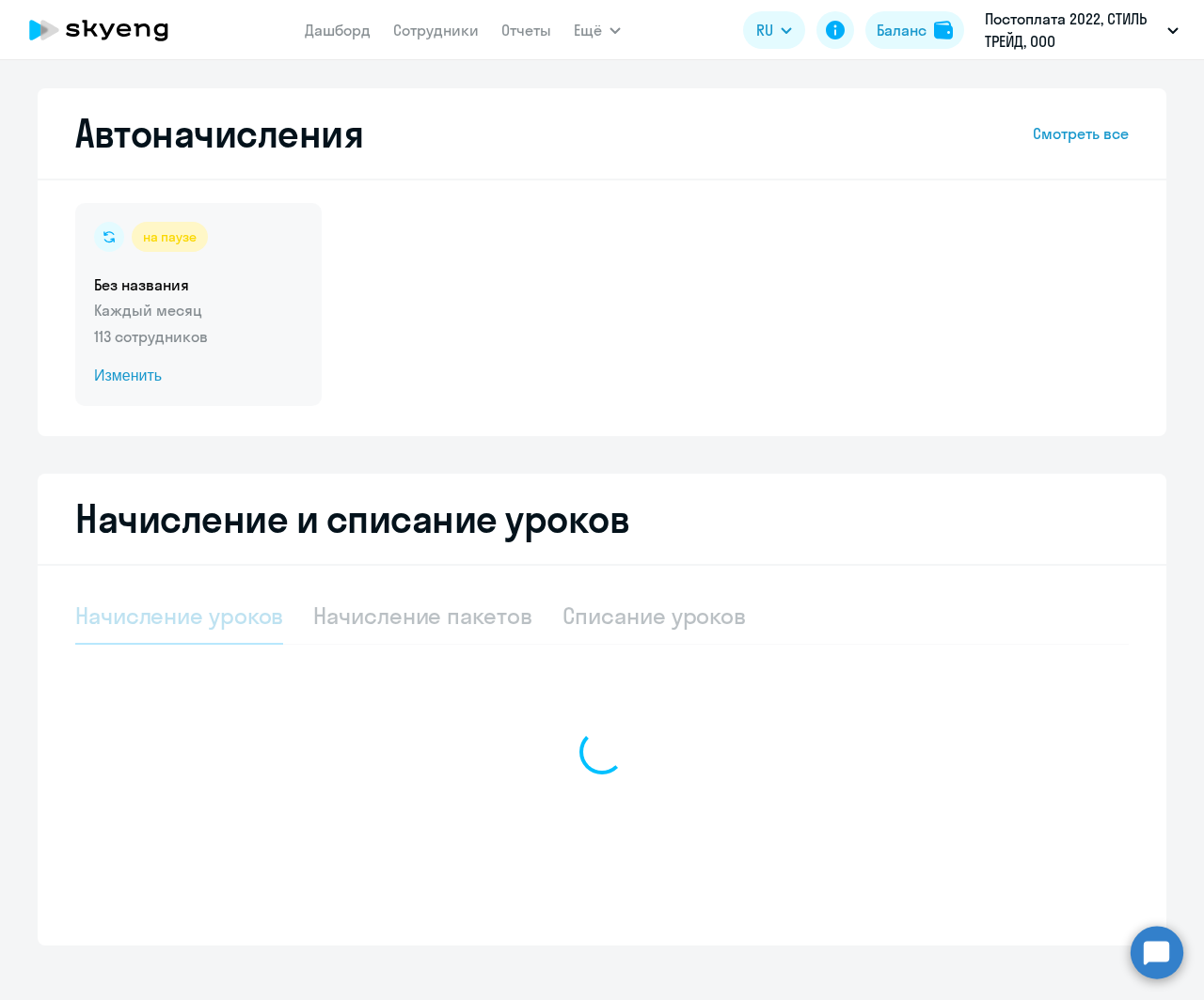
select select "10"
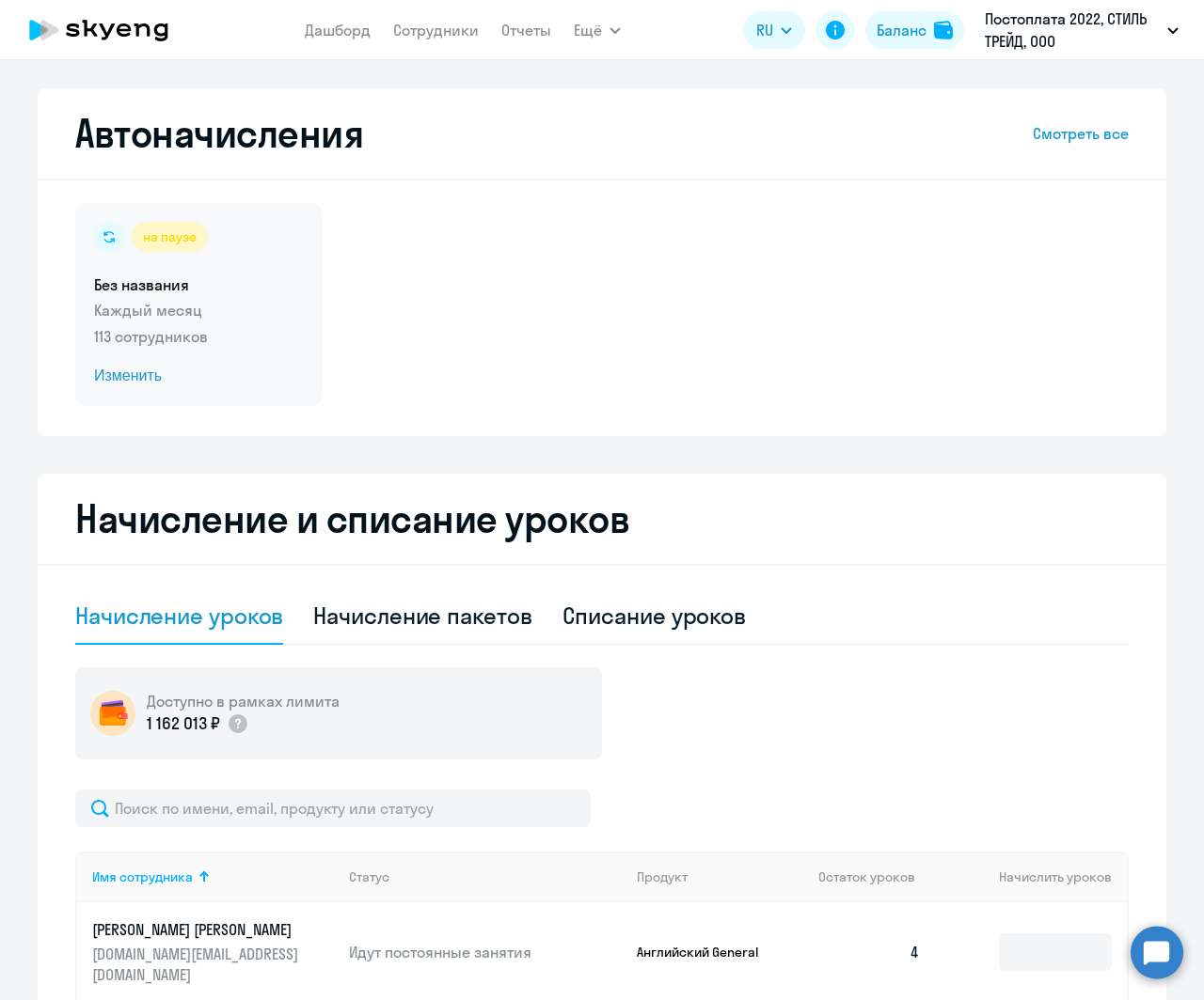
click at [207, 332] on p "113 сотрудников" at bounding box center [199, 336] width 208 height 22
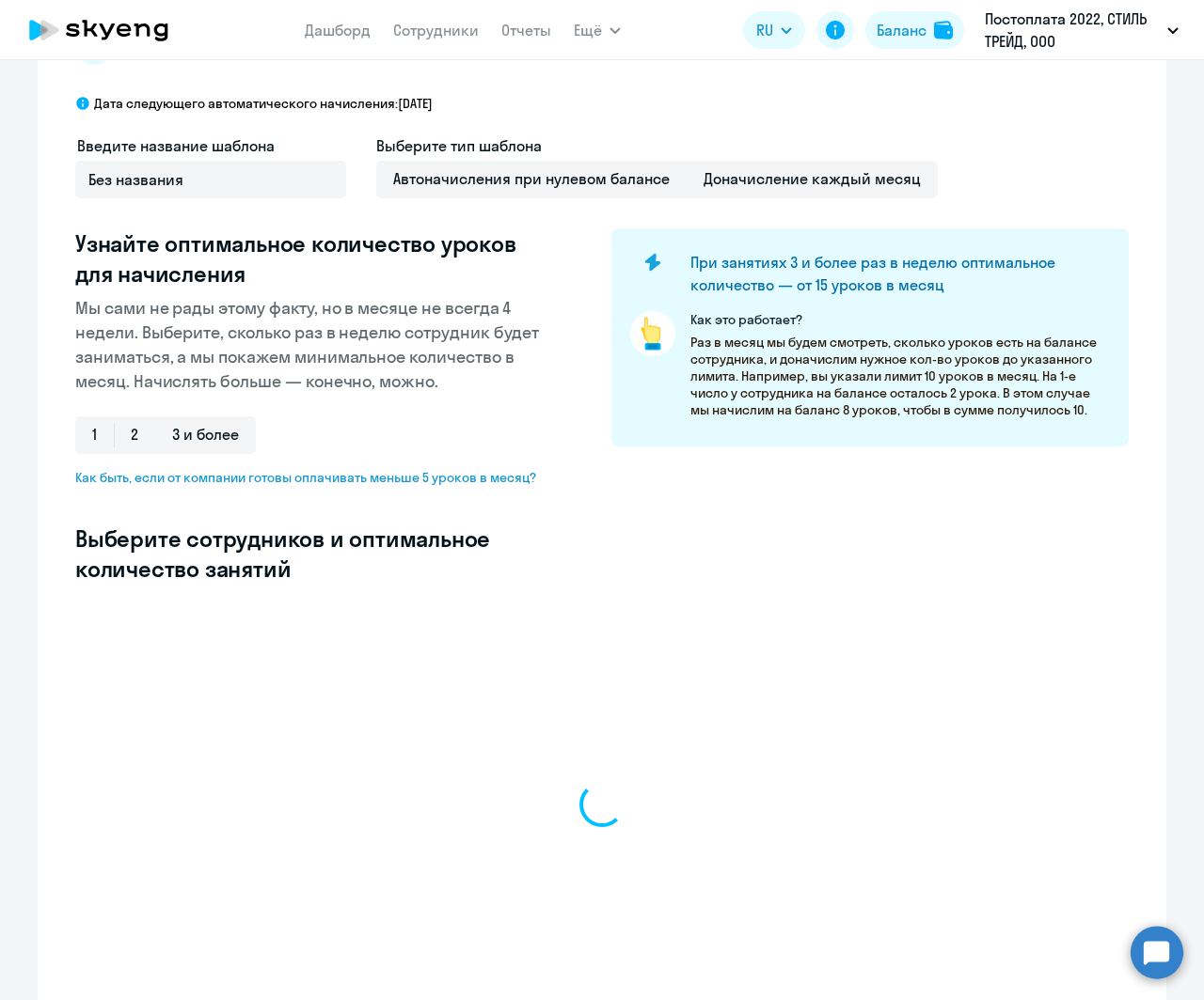
select select "10"
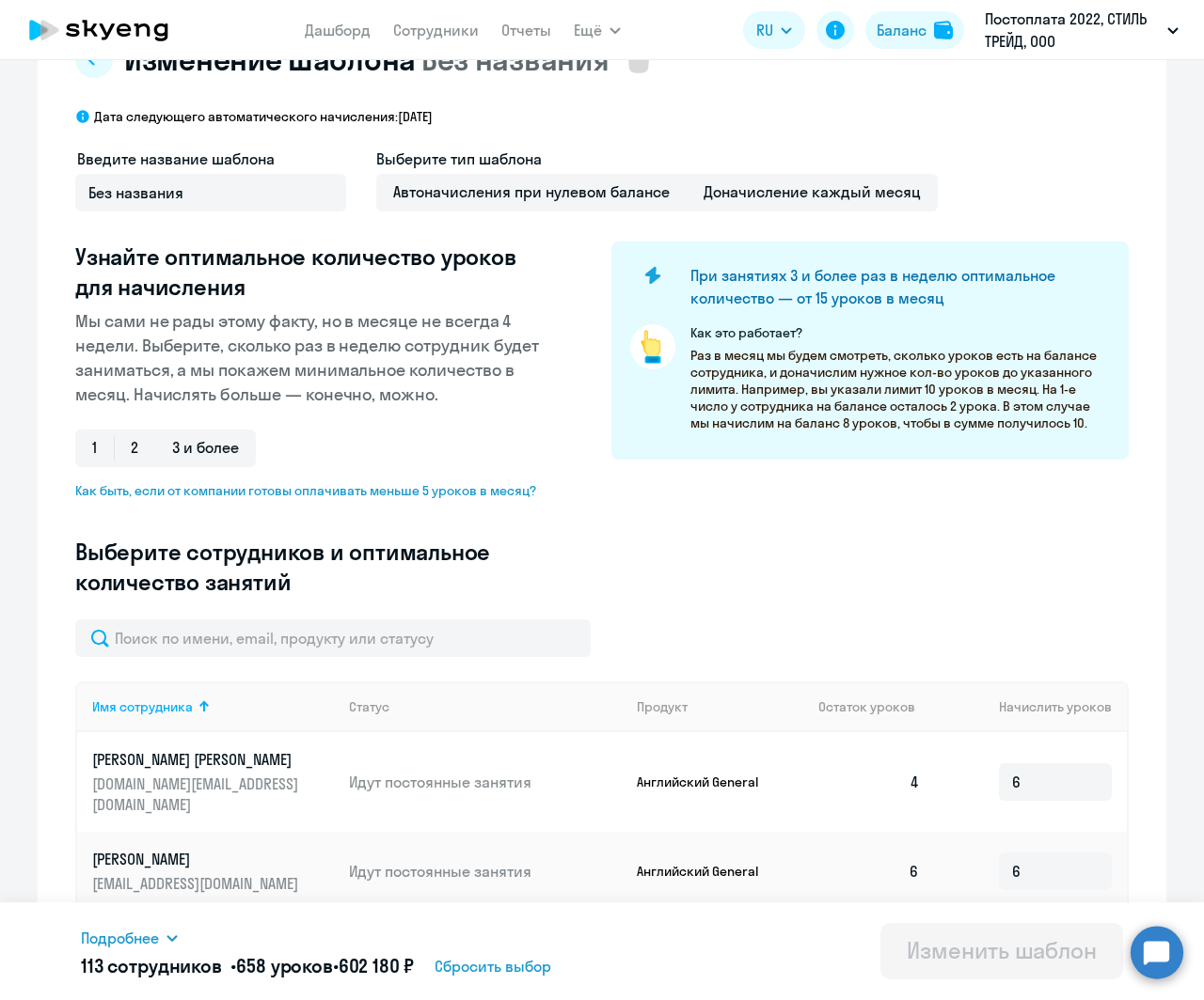
scroll to position [235, 0]
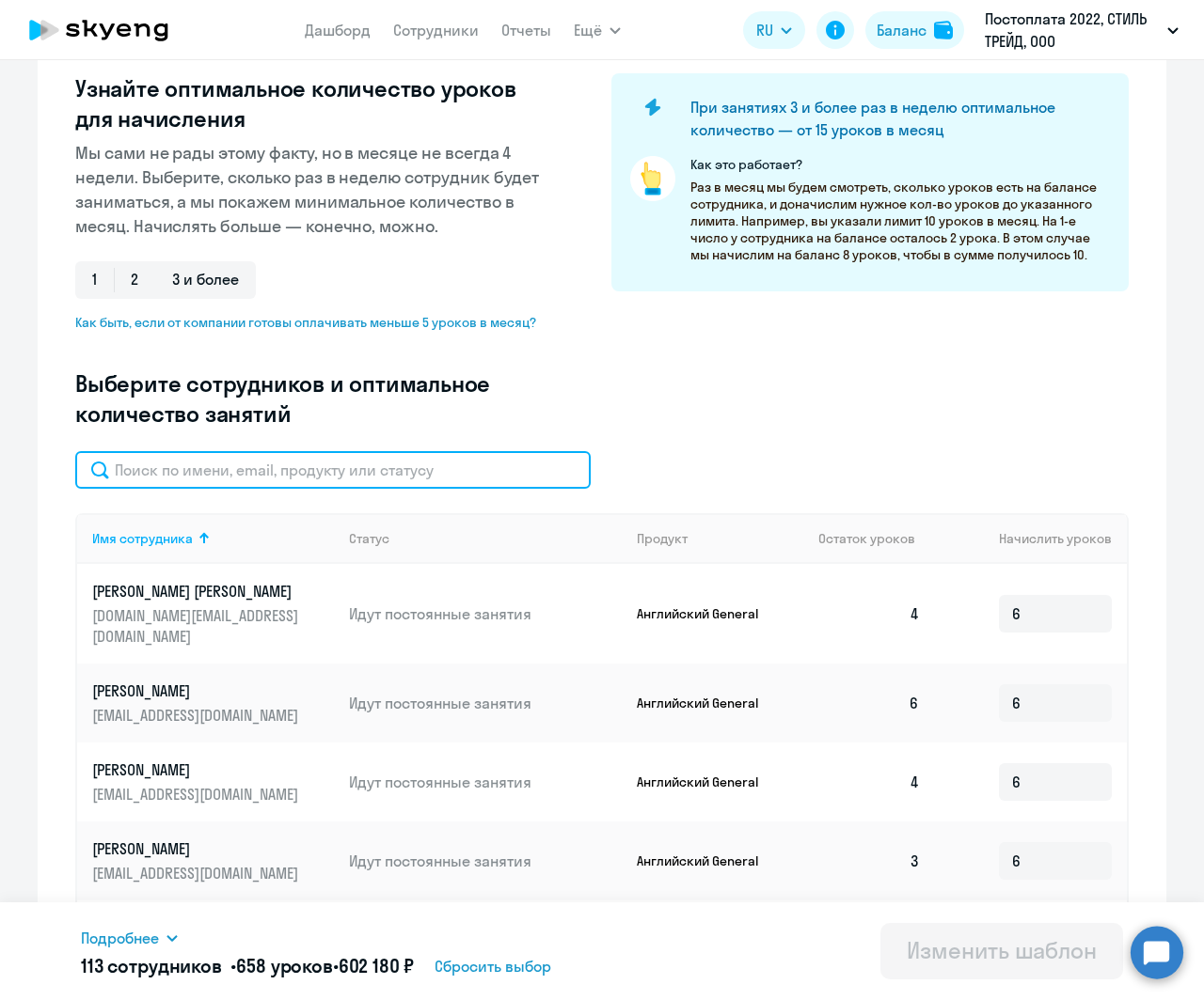
click at [268, 469] on input "text" at bounding box center [332, 470] width 515 height 38
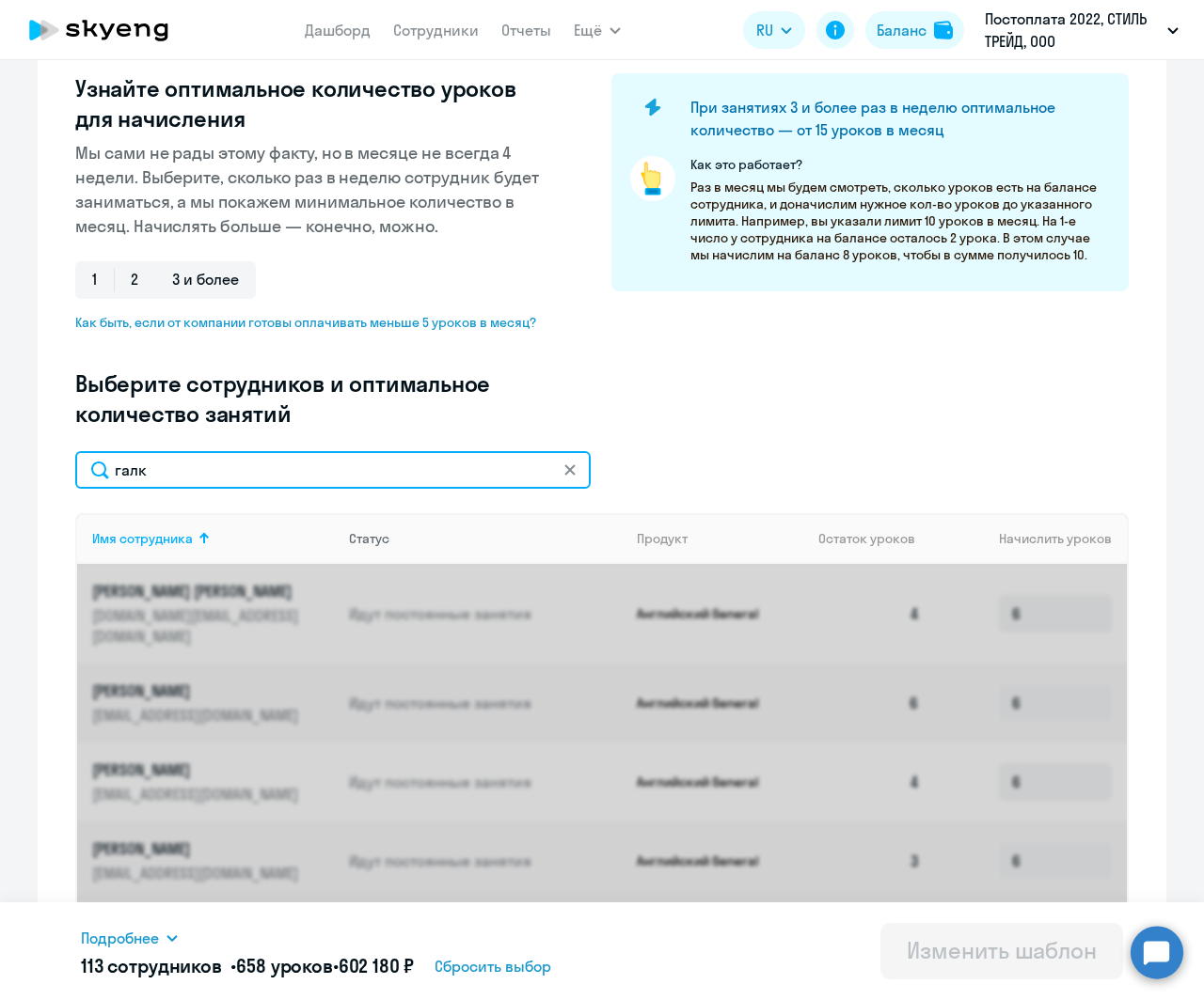
scroll to position [188, 0]
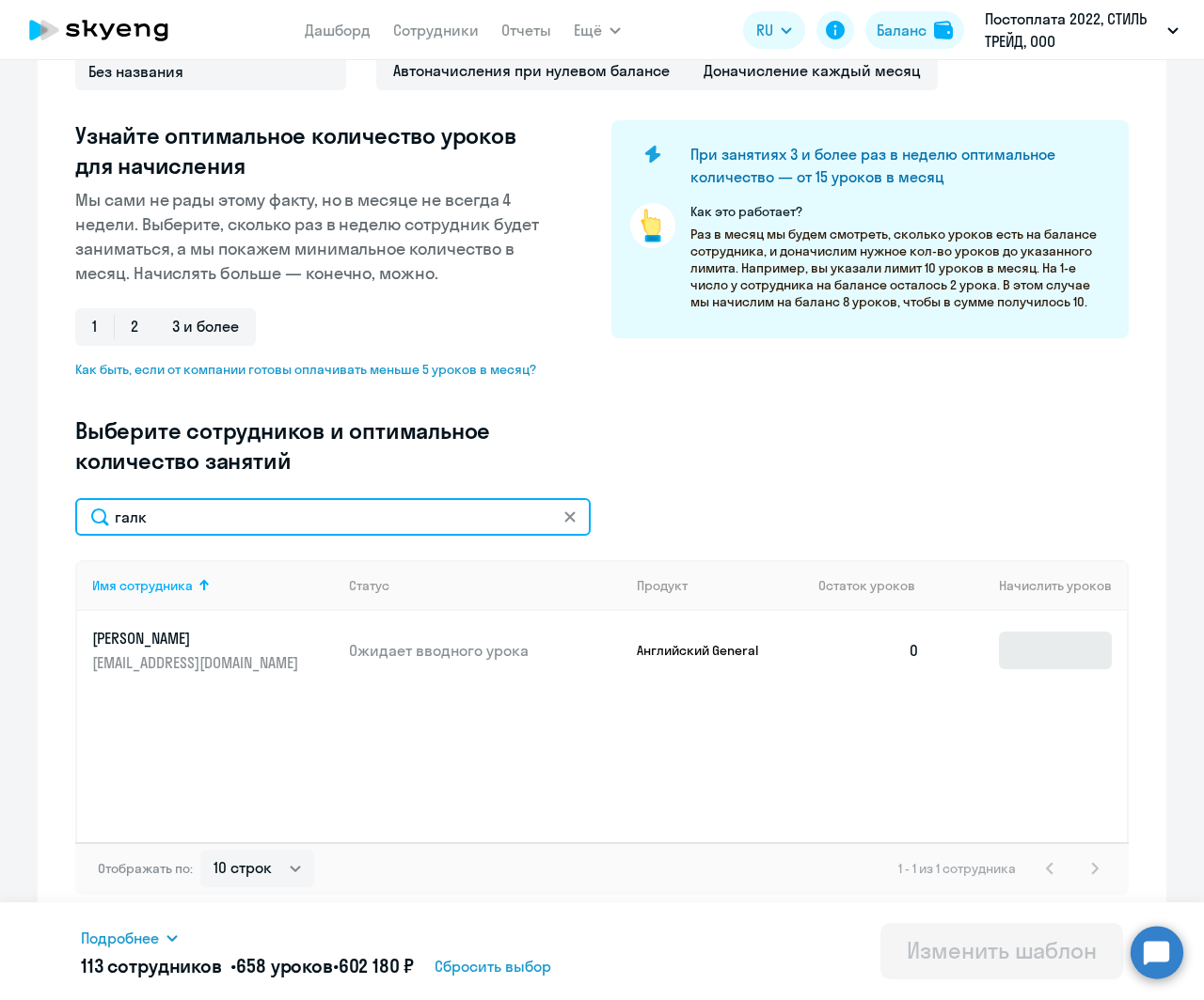
type input "галк"
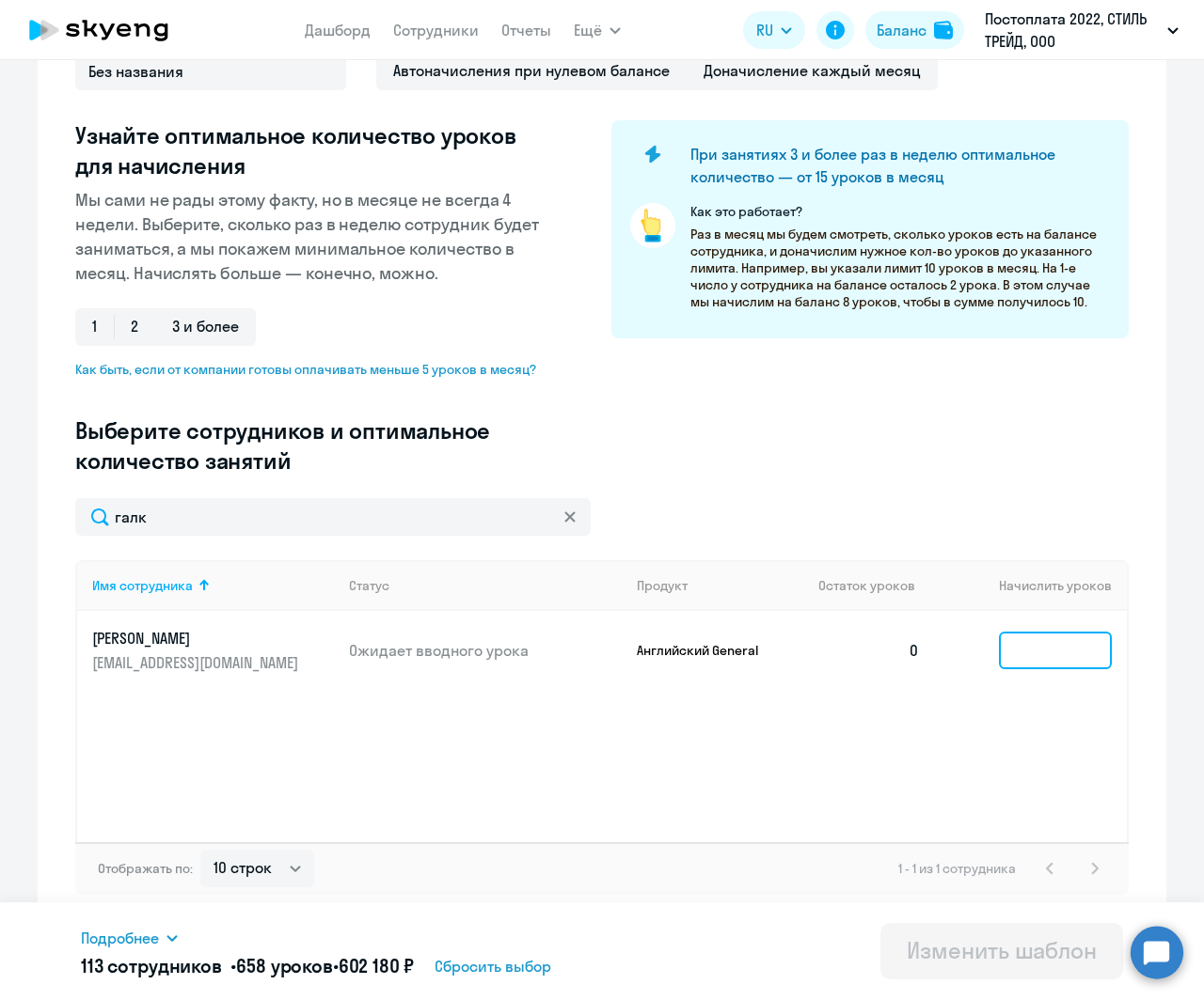
click at [1039, 648] on input at bounding box center [1055, 650] width 113 height 38
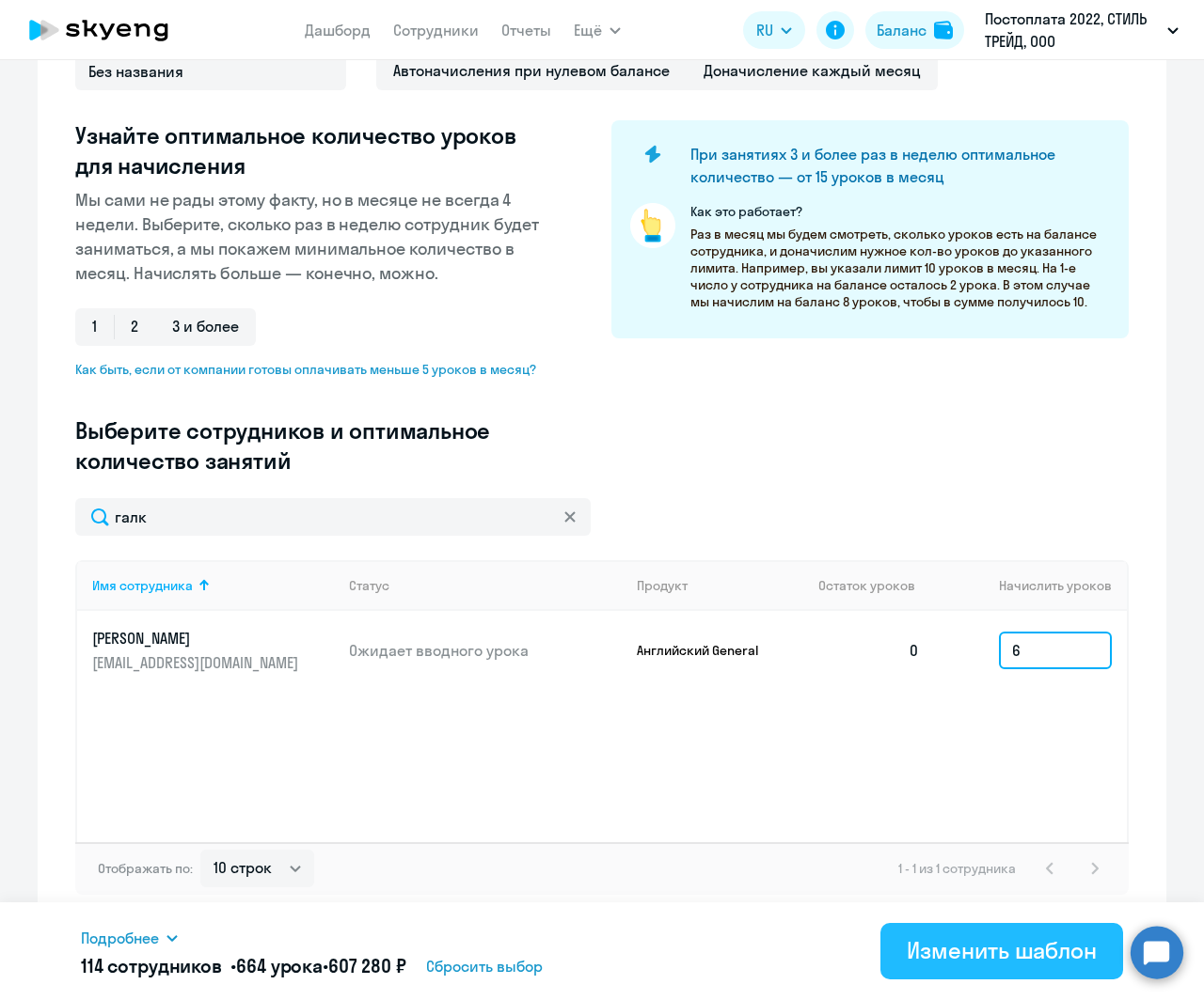
type input "6"
click at [963, 818] on div "Изменить шаблон" at bounding box center [1001, 950] width 190 height 30
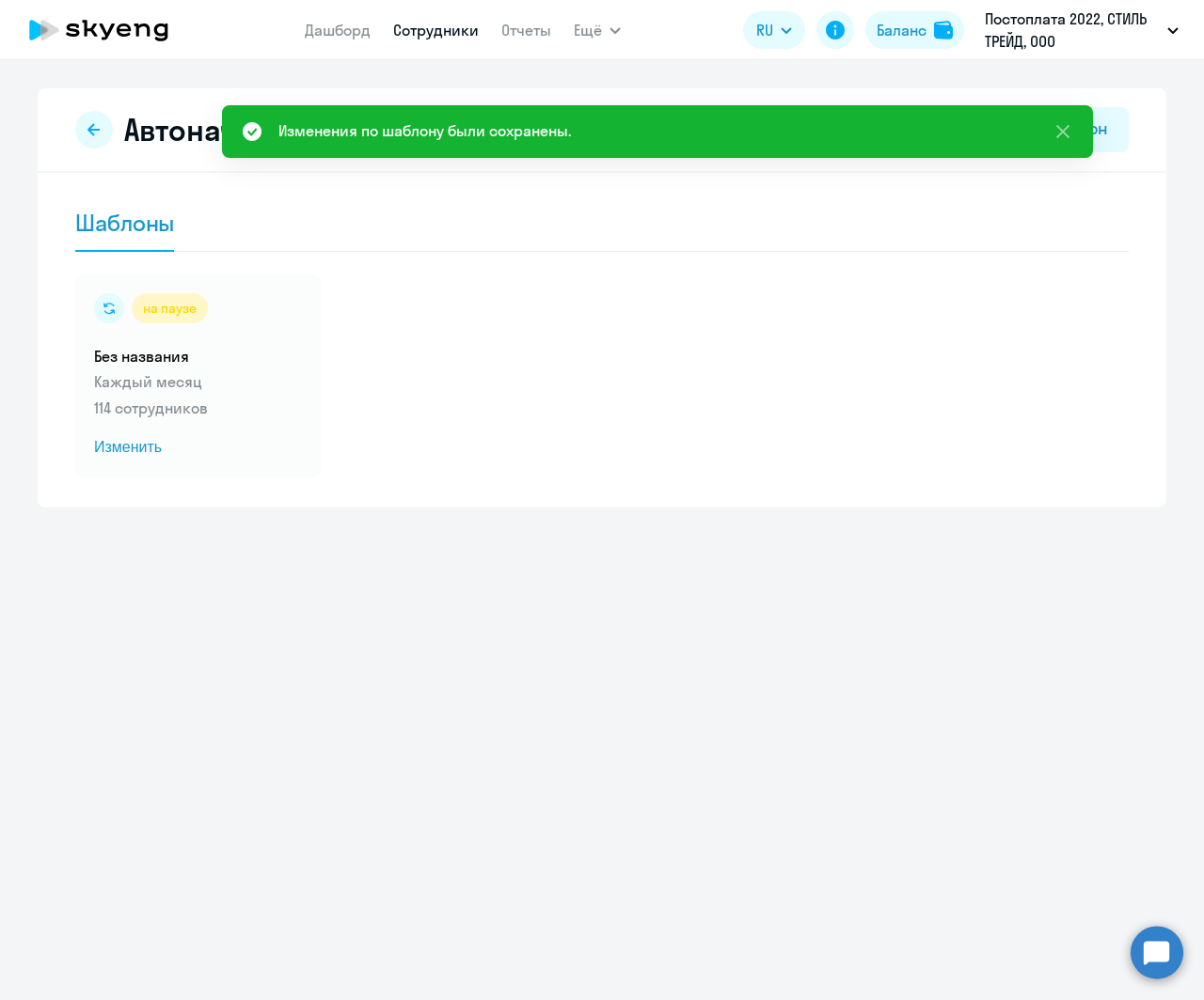
click at [437, 28] on link "Сотрудники" at bounding box center [436, 29] width 86 height 19
select select "30"
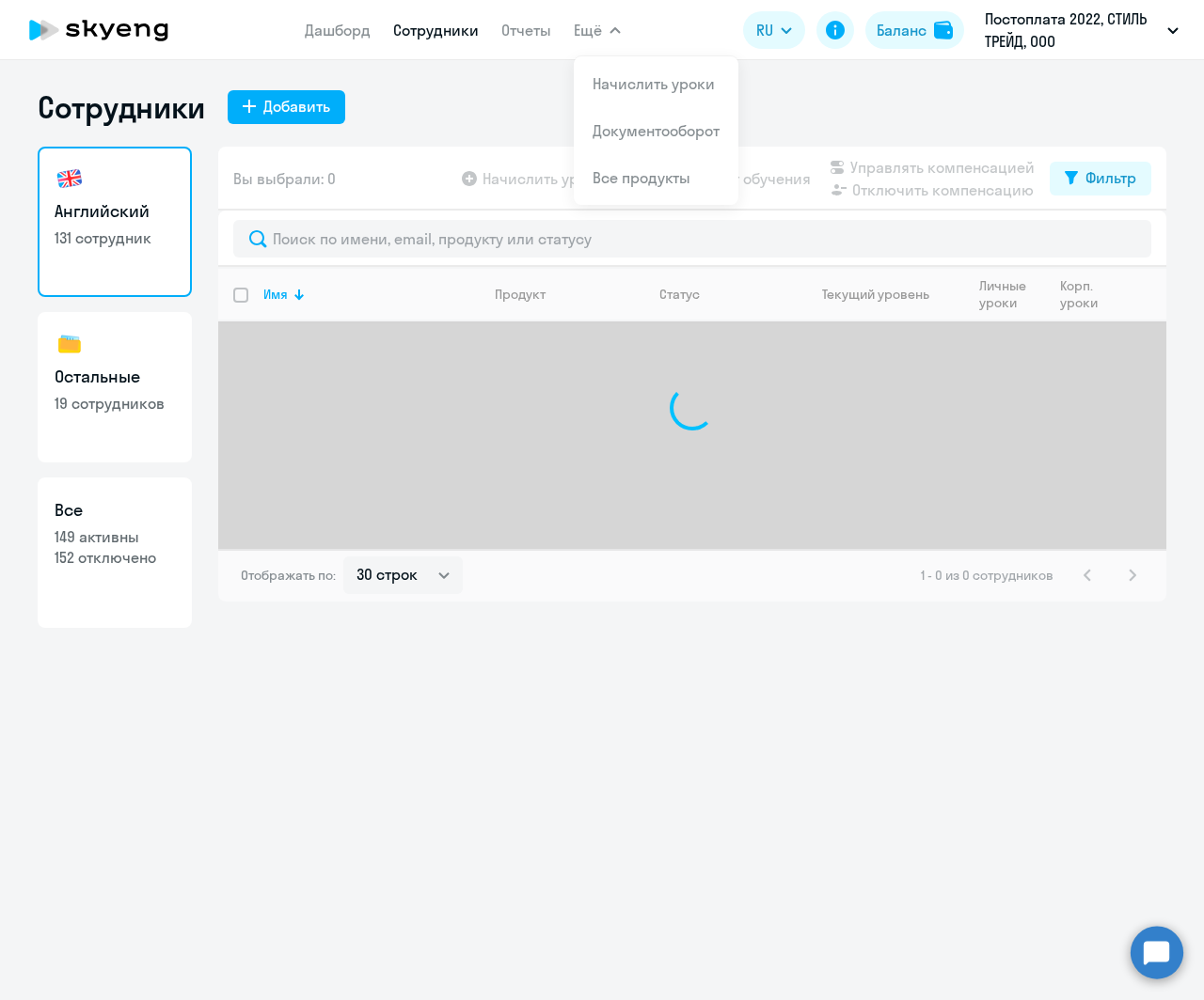
click at [613, 31] on icon "button" at bounding box center [616, 30] width 12 height 7
click at [581, 25] on span "Ещё" at bounding box center [587, 29] width 28 height 22
click at [602, 40] on button "Ещё" at bounding box center [597, 30] width 47 height 38
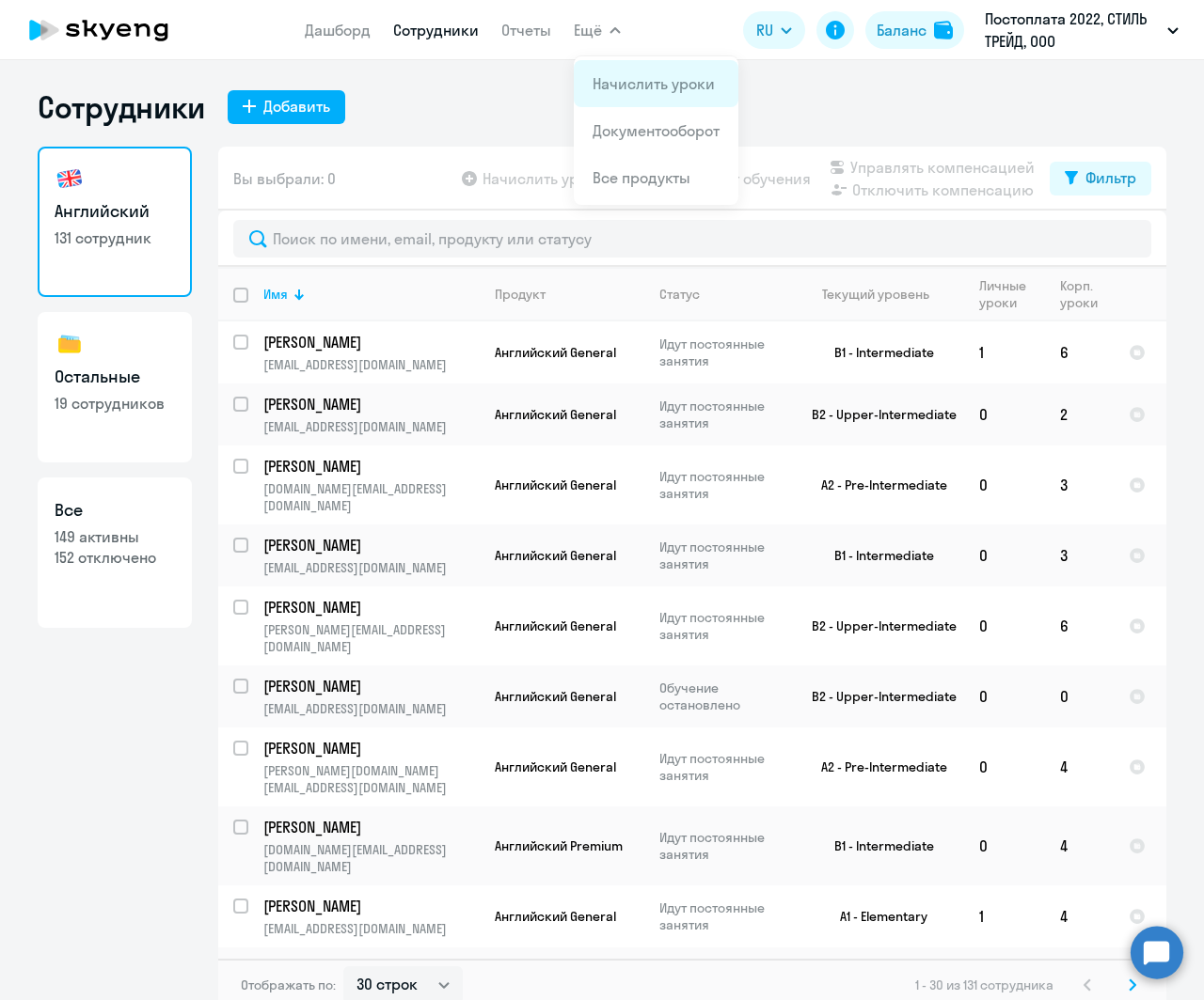
click at [652, 80] on link "Начислить уроки" at bounding box center [654, 83] width 123 height 19
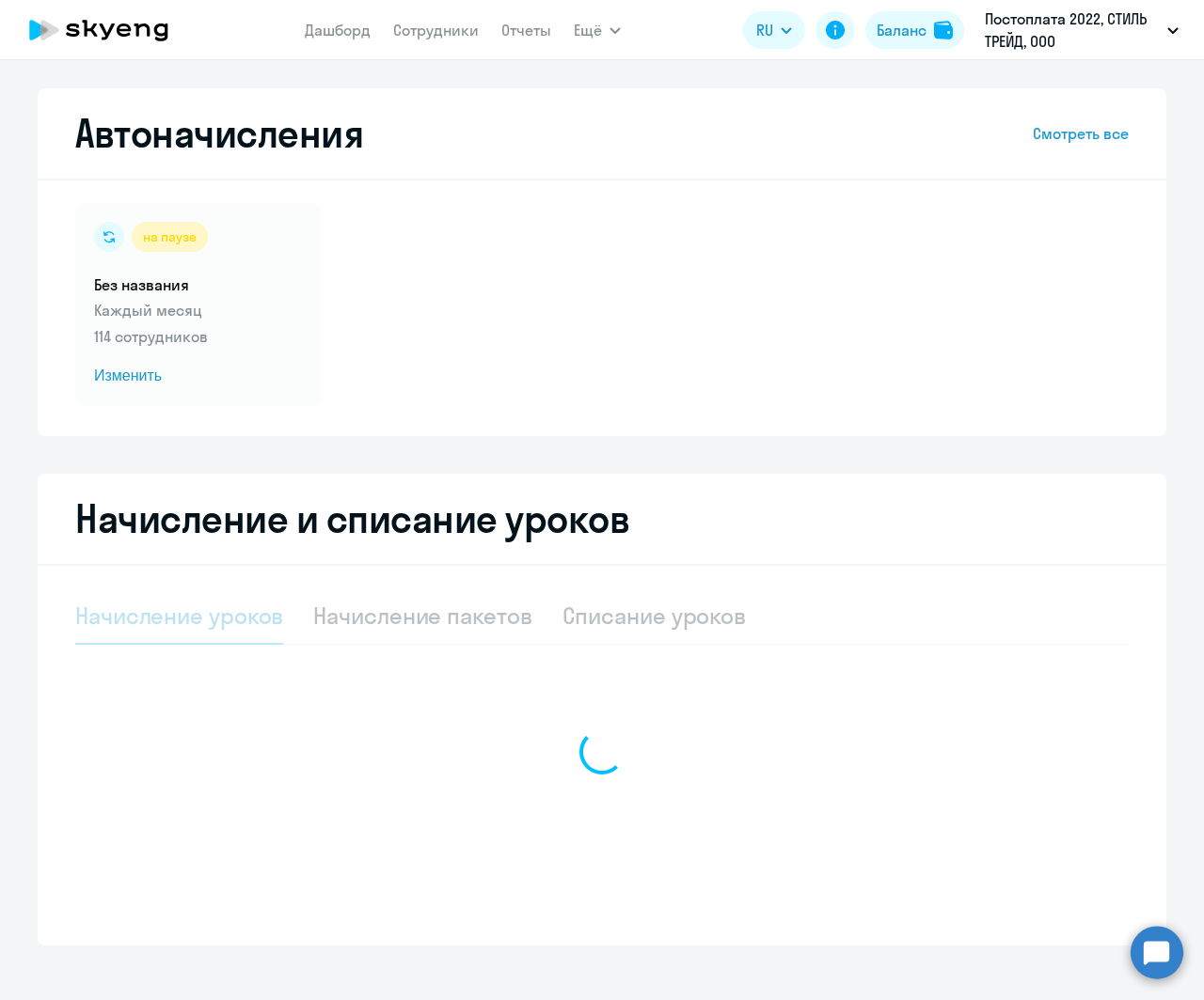
select select "10"
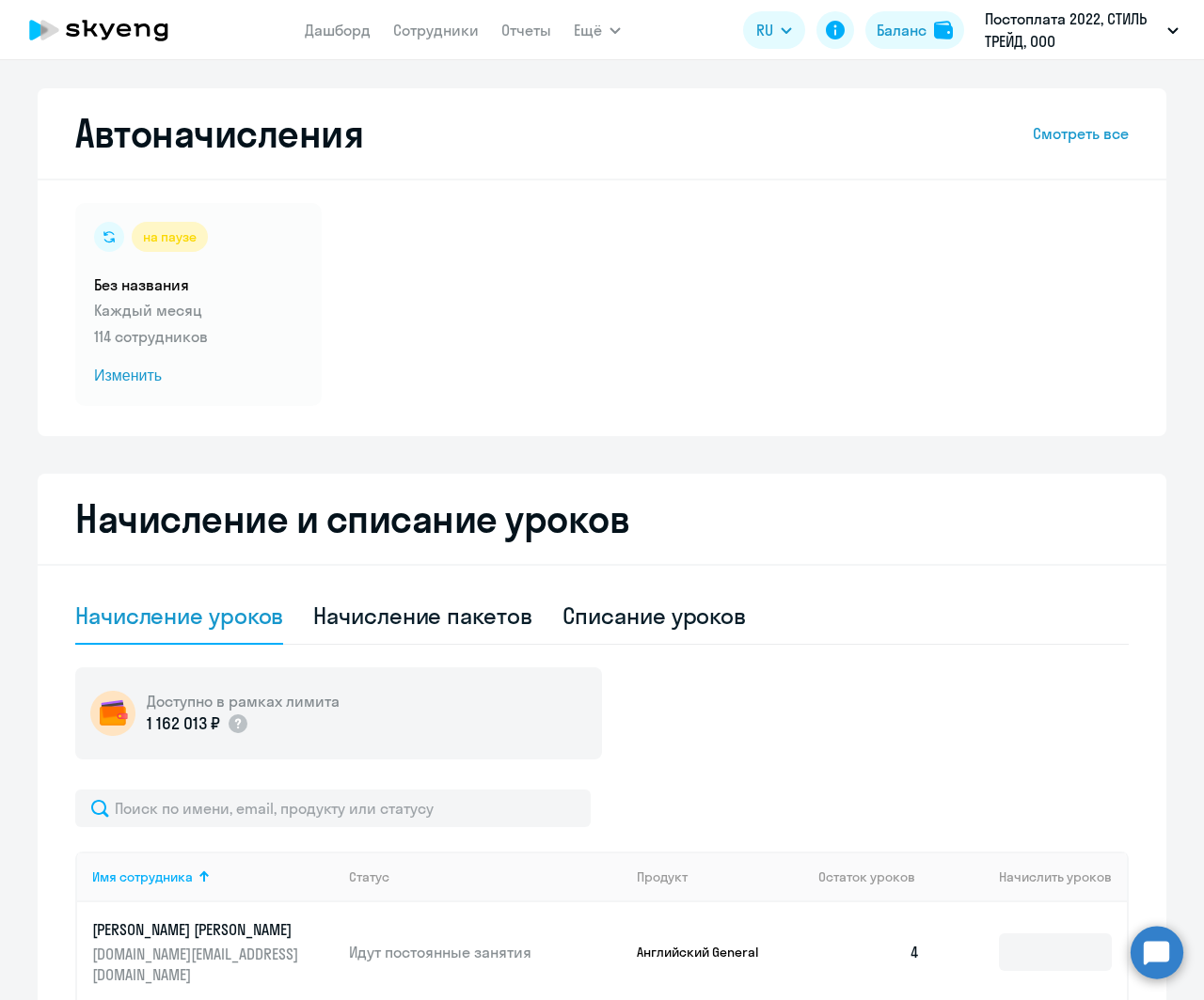
click at [515, 350] on div "на паузе Без названия Каждый месяц 114 сотрудников Изменить" at bounding box center [602, 305] width 1054 height 204
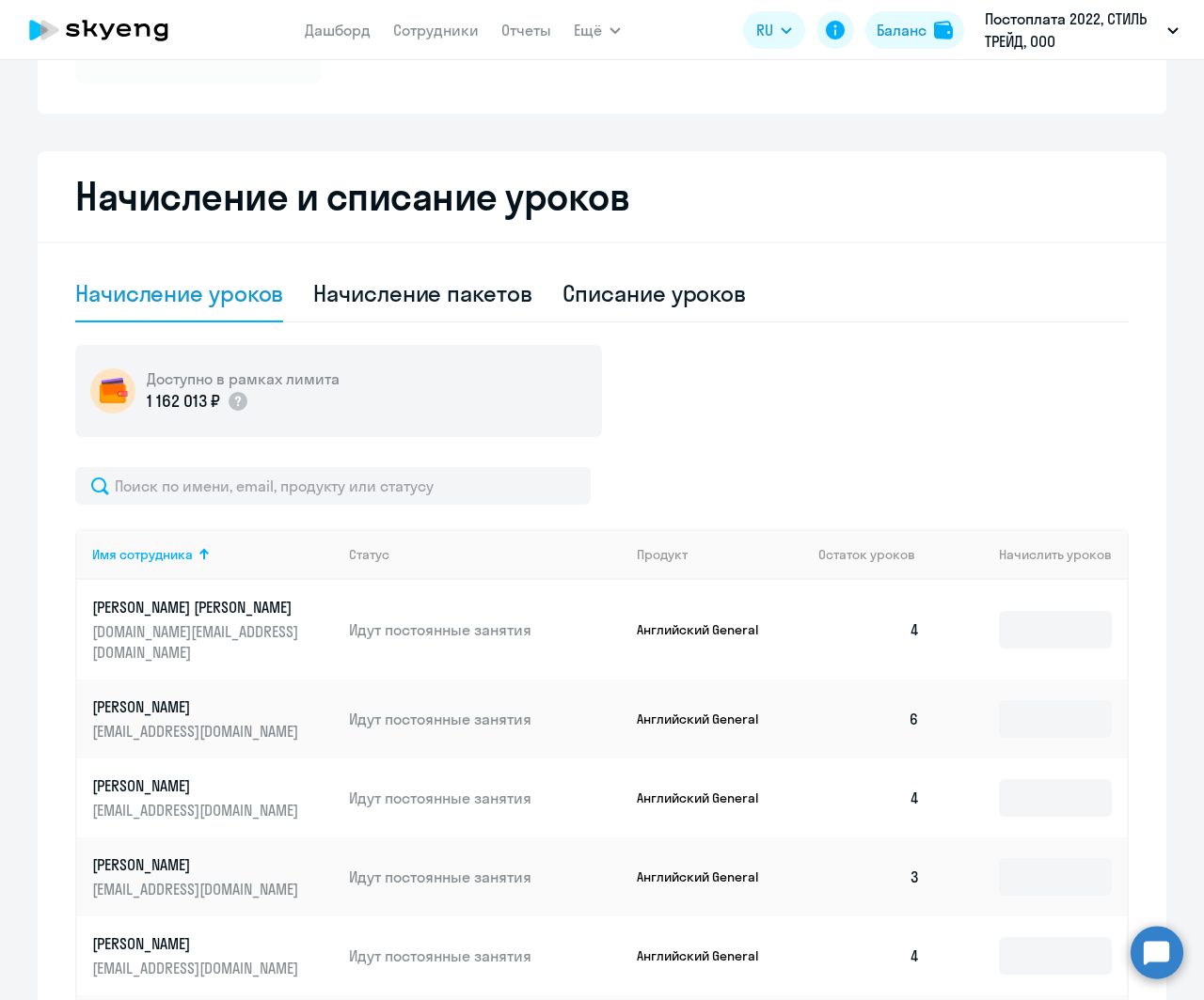
scroll to position [352, 0]
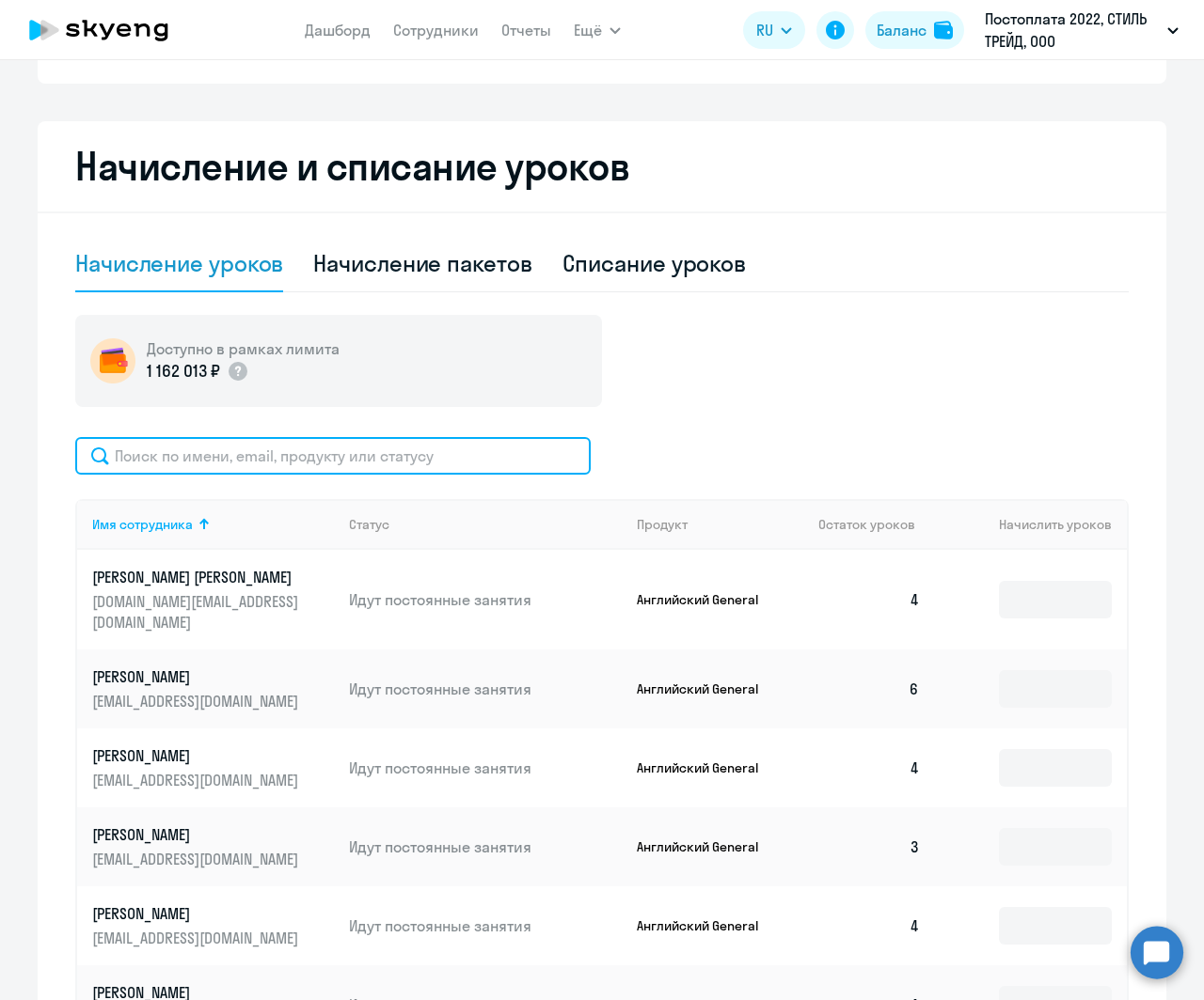
click at [281, 469] on input "text" at bounding box center [332, 456] width 515 height 38
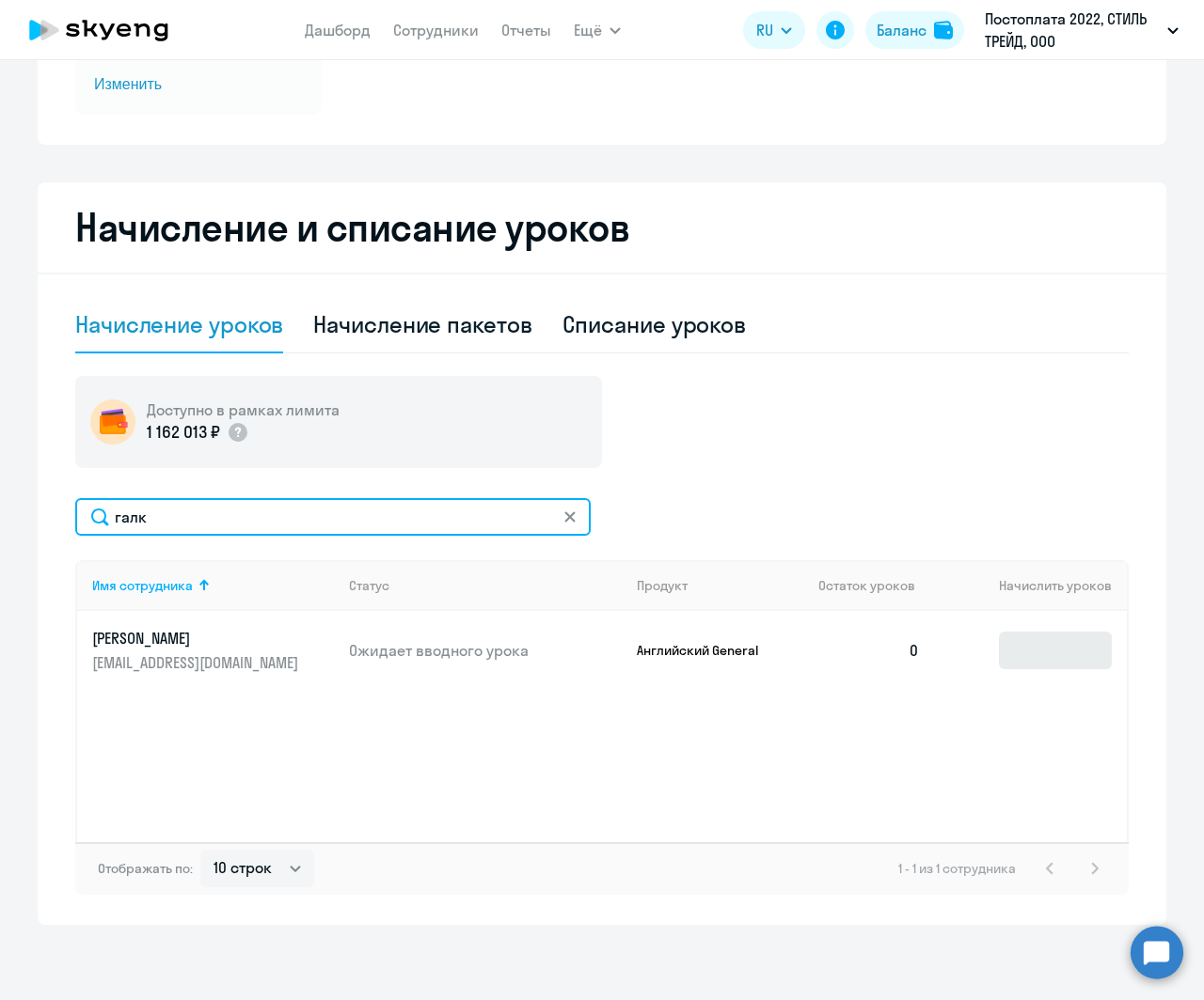
type input "галк"
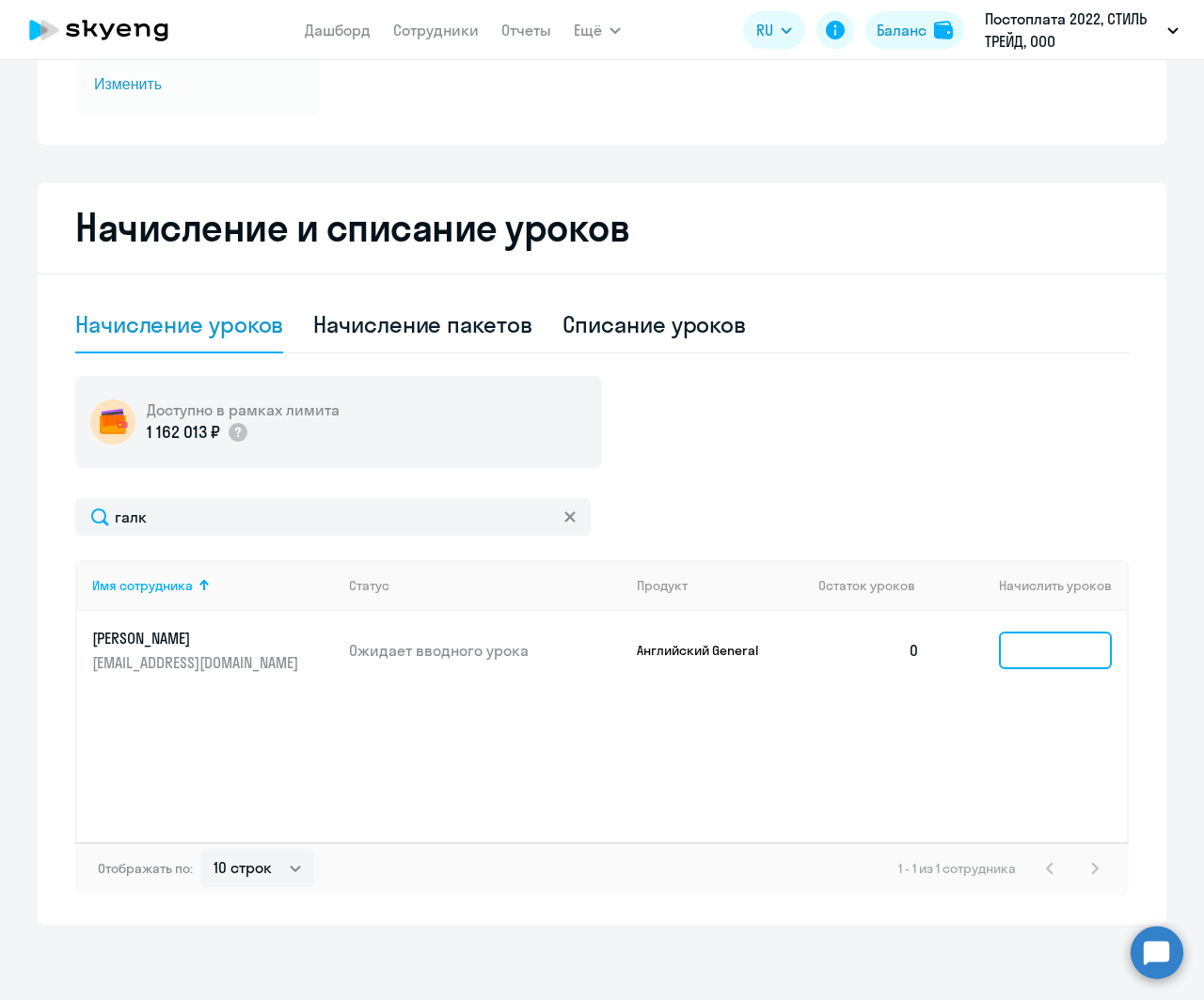
click at [1021, 653] on input at bounding box center [1055, 650] width 113 height 38
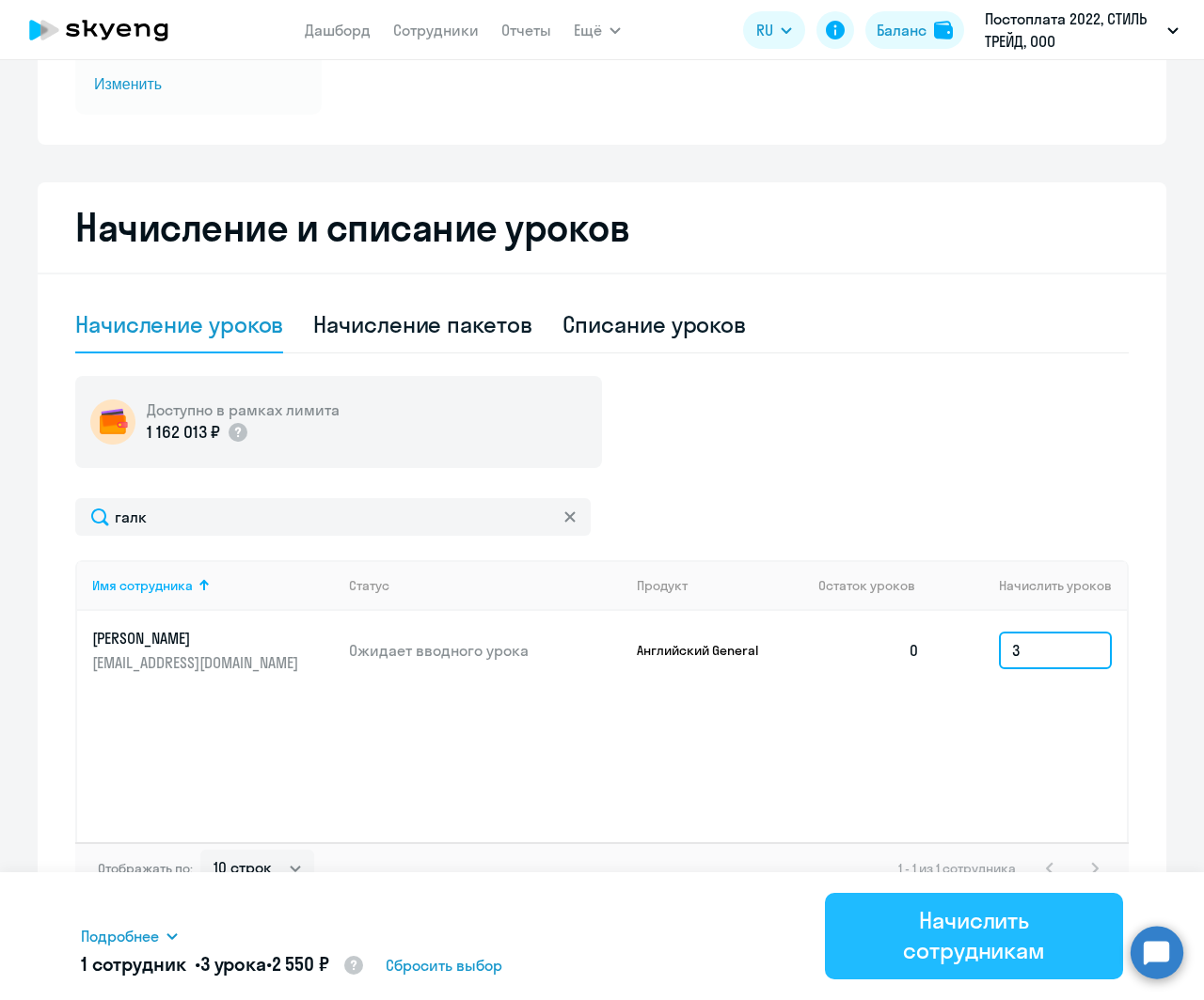
type input "3"
click at [920, 818] on div "Начислить сотрудникам" at bounding box center [974, 936] width 245 height 60
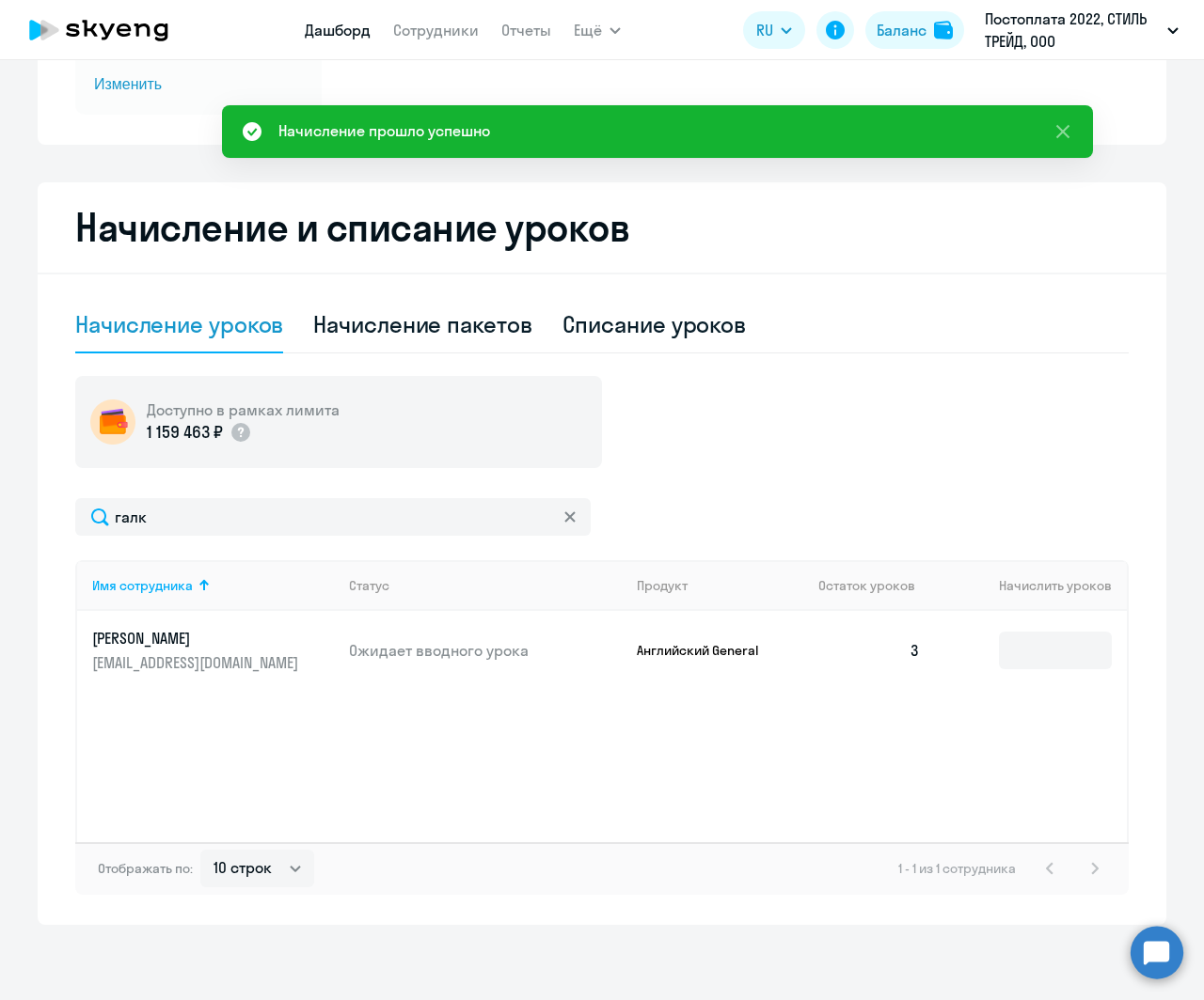
click at [330, 29] on link "Дашборд" at bounding box center [338, 29] width 66 height 19
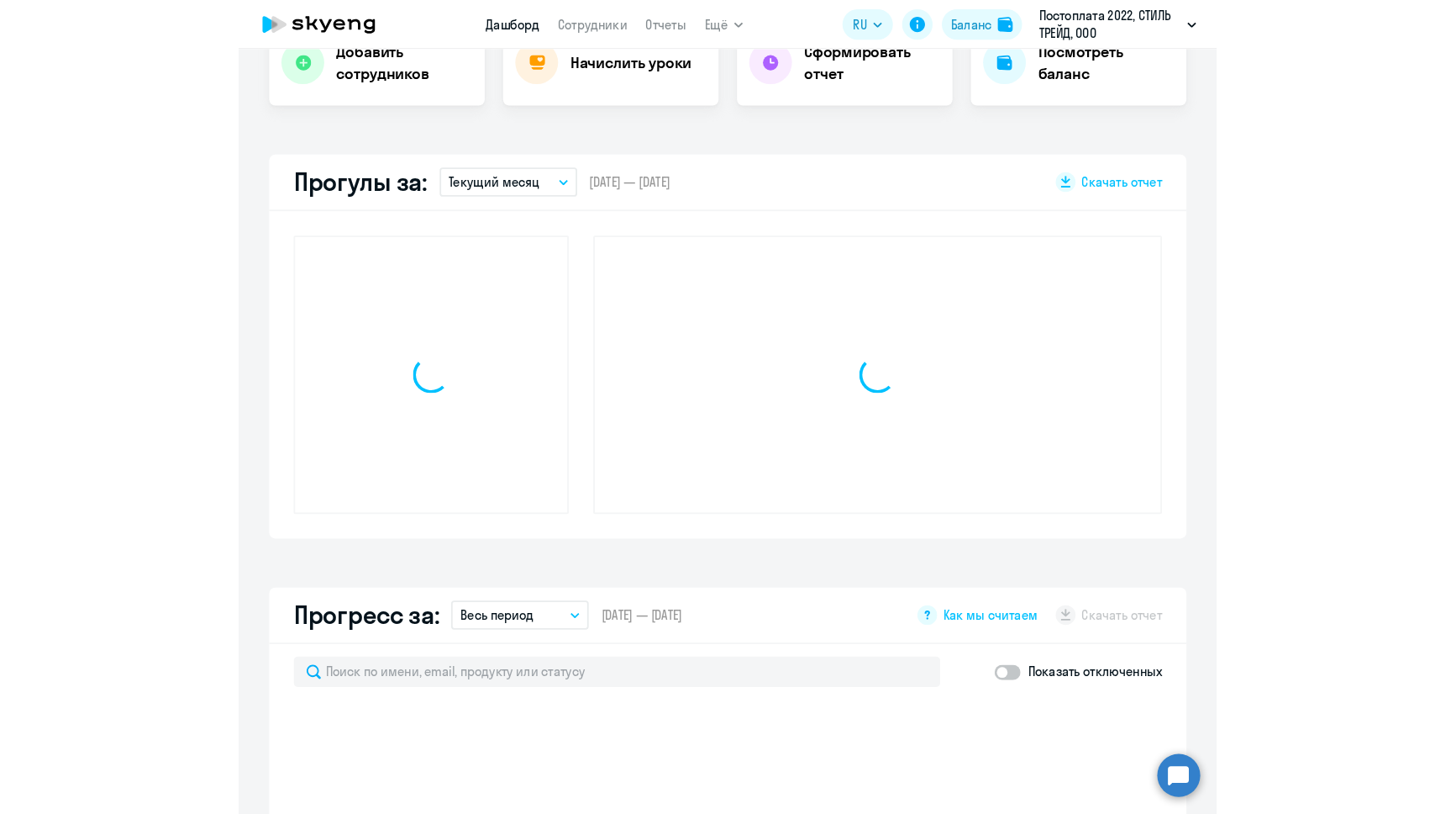
scroll to position [379, 0]
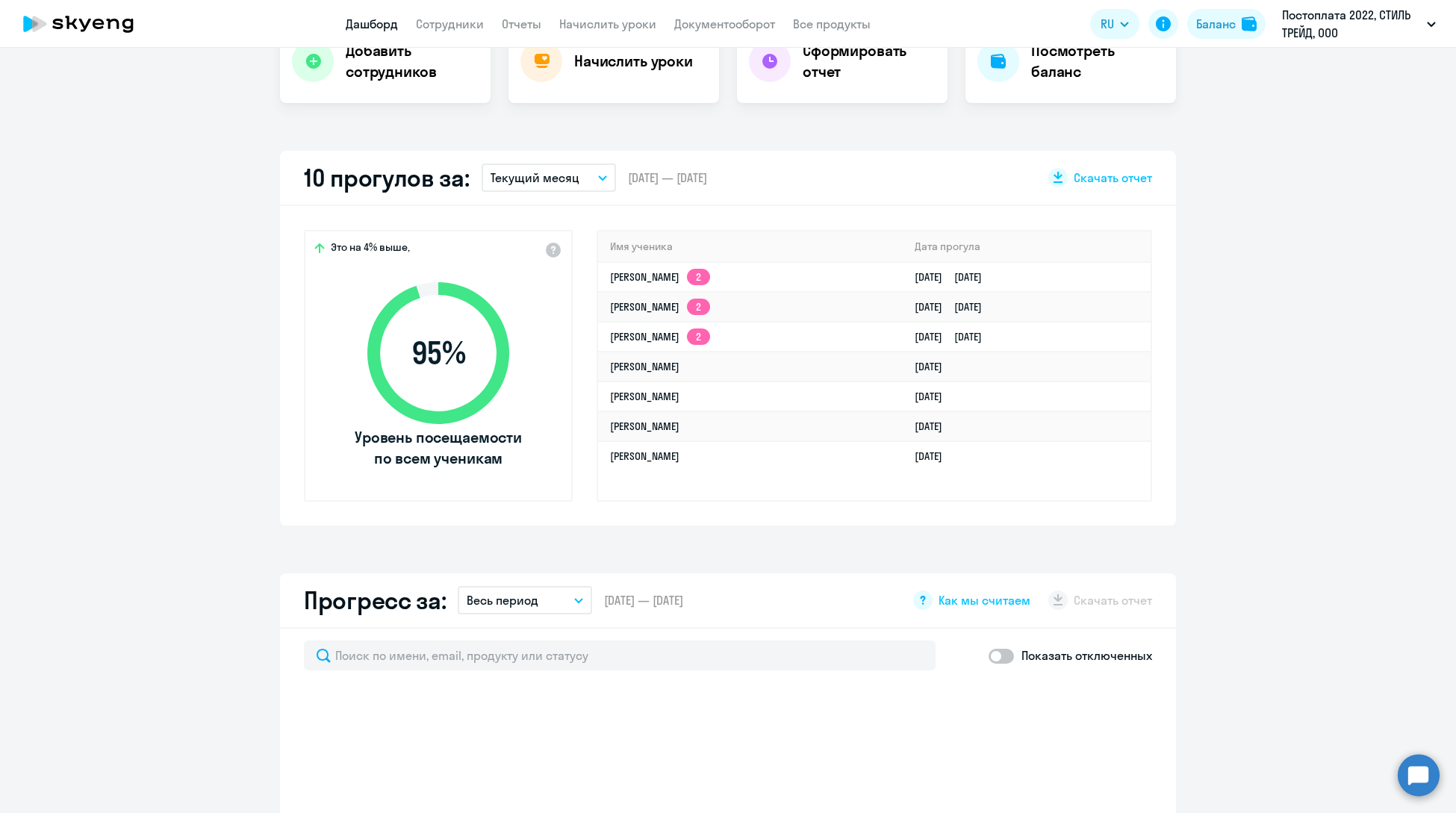
select select "30"
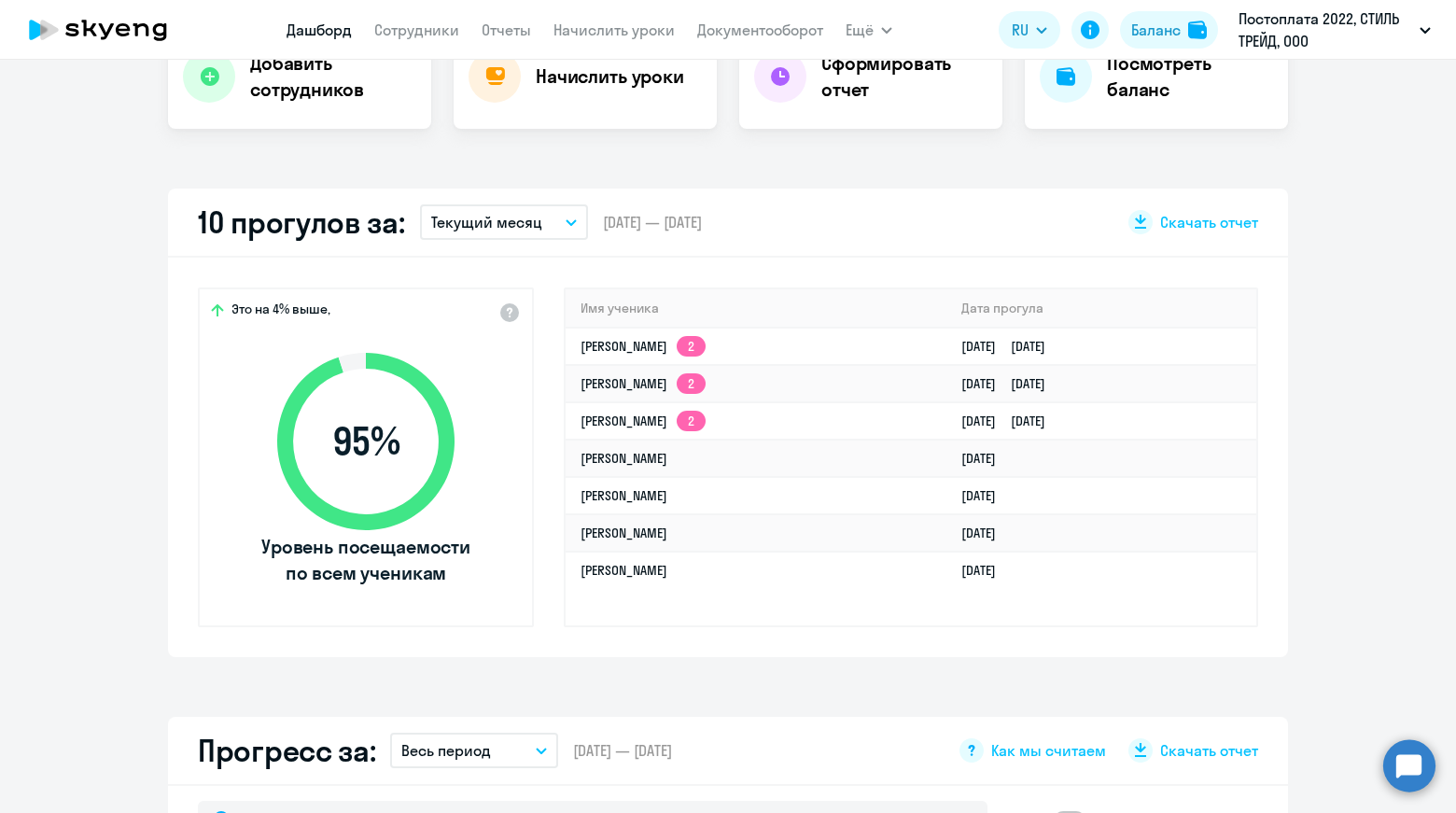
drag, startPoint x: 1503, startPoint y: 41, endPoint x: 125, endPoint y: 224, distance: 1390.1
click at [125, 224] on app-truancy-attendance-dashboard "10 прогулов за: Текущий месяц – [DATE] — [DATE] Скачать отчет Это на 4% выше, 9…" at bounding box center [728, 422] width 1456 height 469
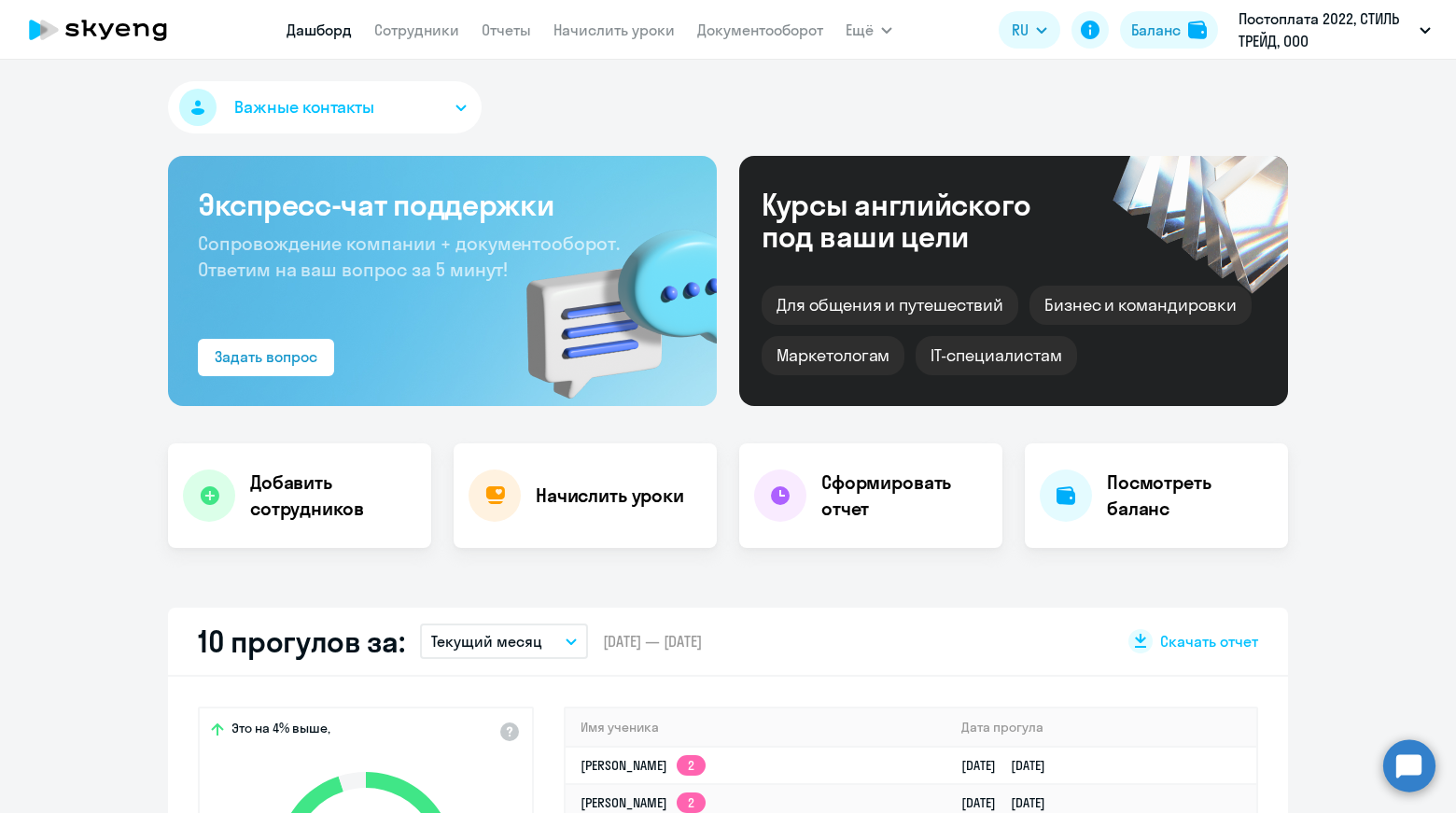
scroll to position [0, 0]
click at [615, 37] on link "Начислить уроки" at bounding box center [615, 29] width 122 height 18
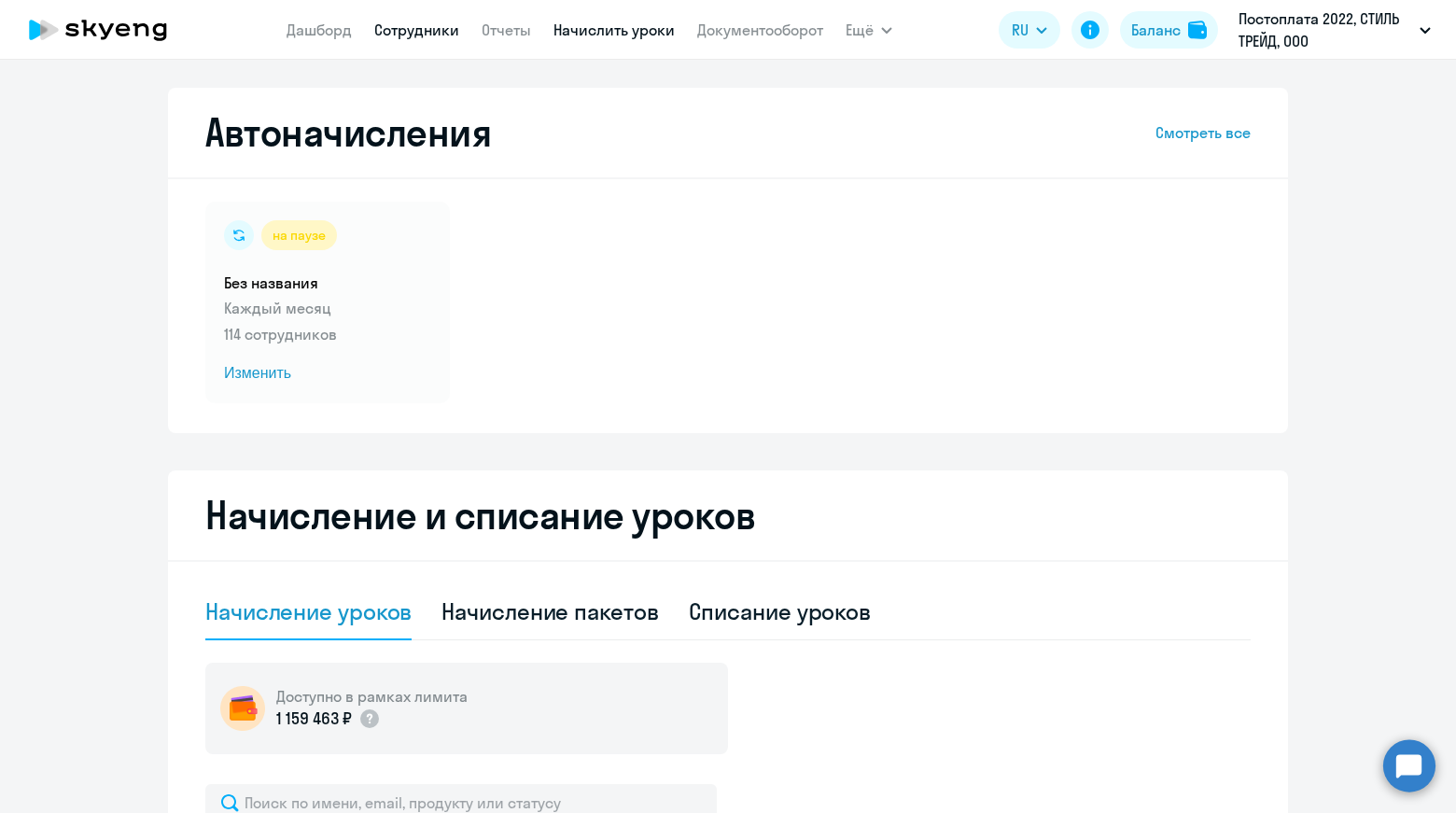
click at [413, 31] on link "Сотрудники" at bounding box center [417, 29] width 85 height 18
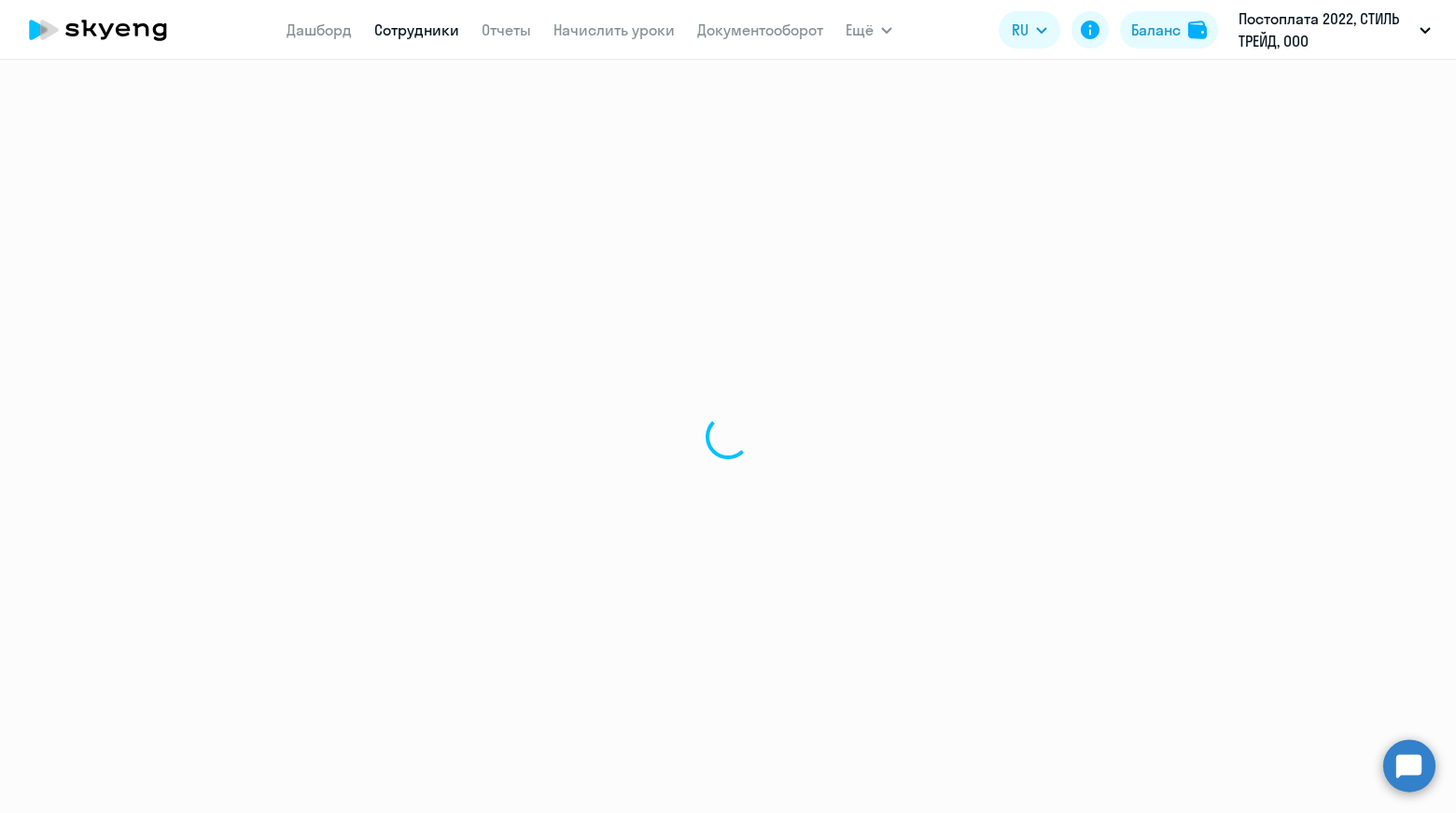
select select "30"
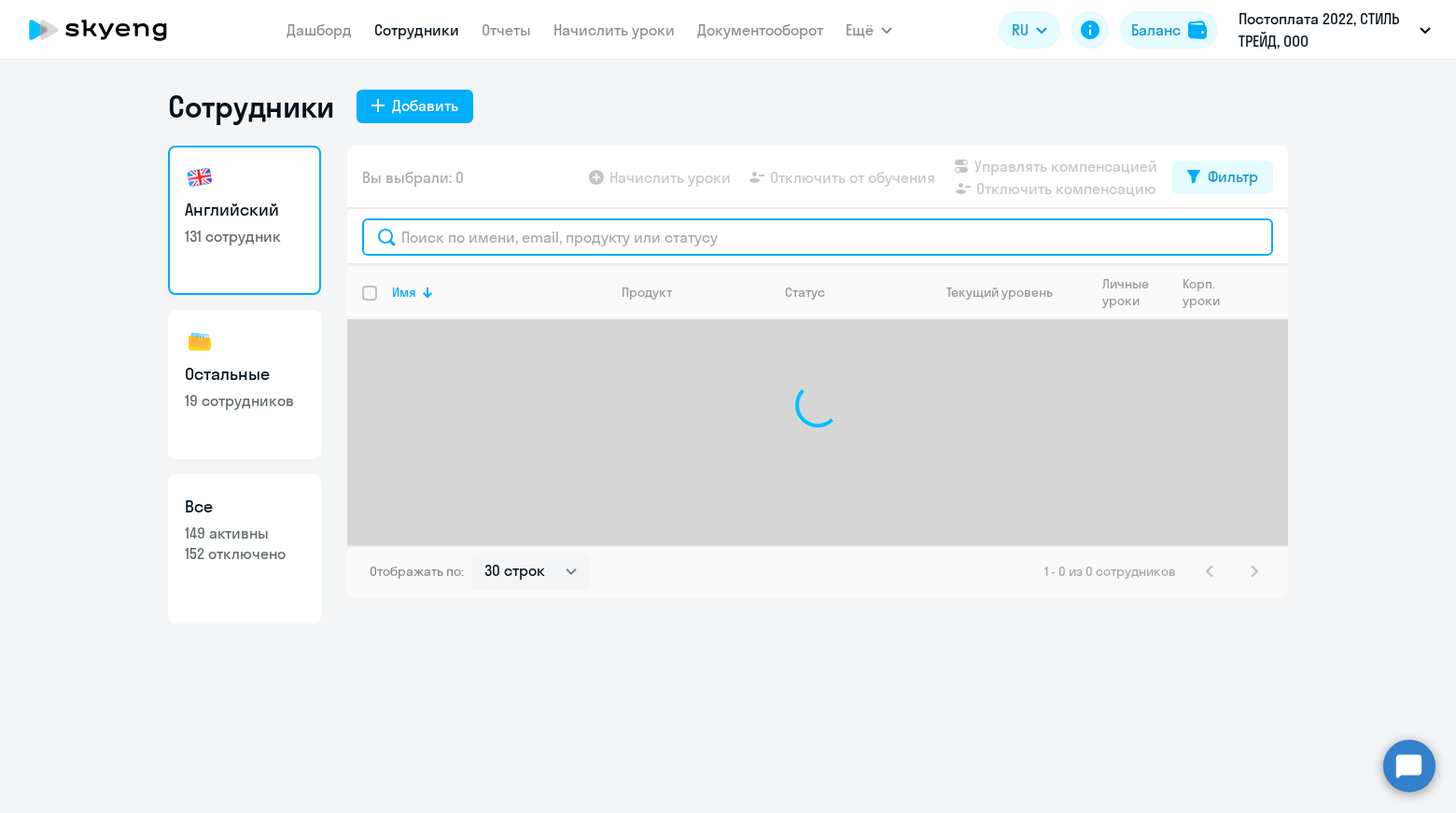
click at [673, 243] on input "text" at bounding box center [818, 237] width 911 height 38
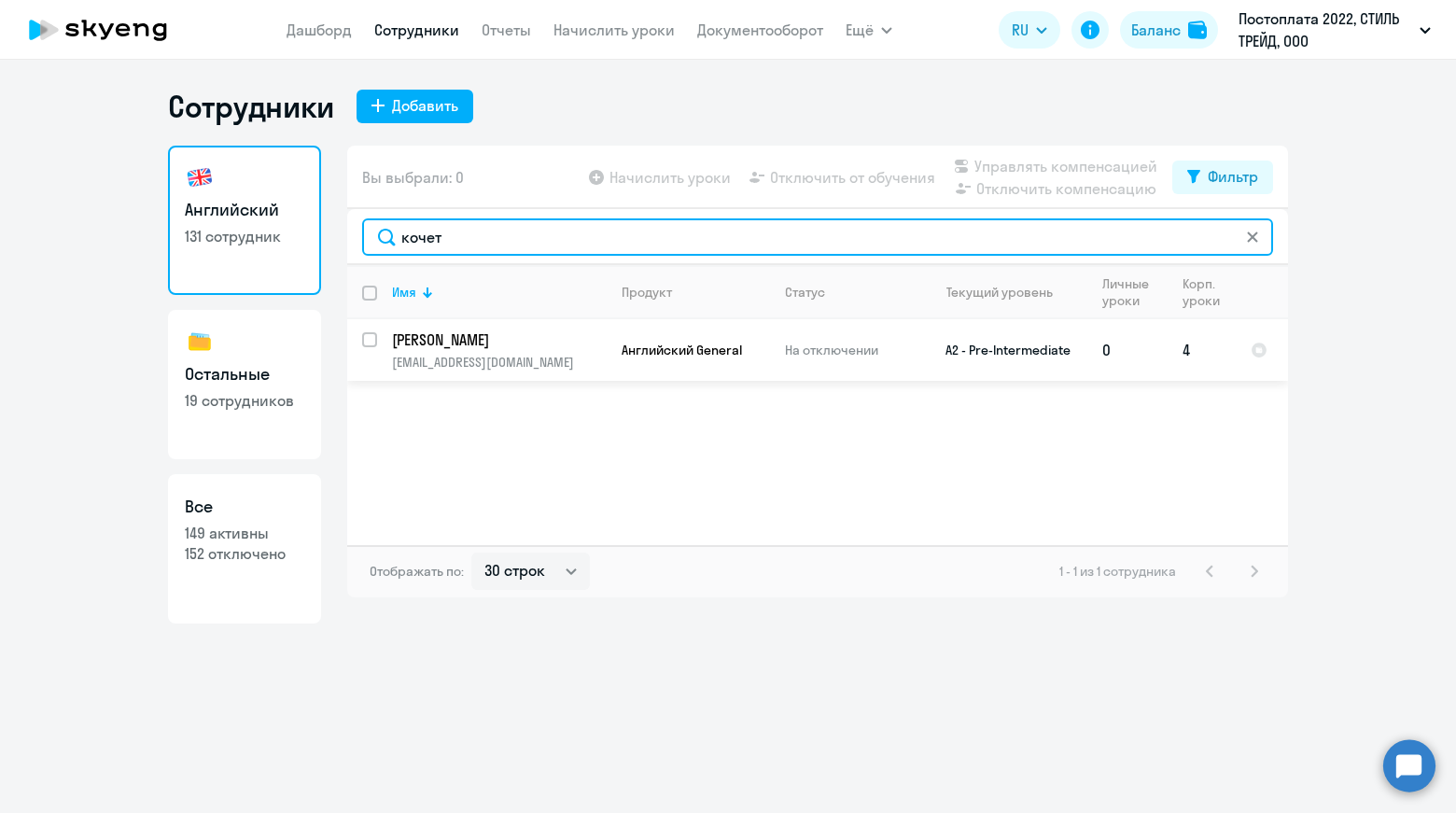
type input "кочет"
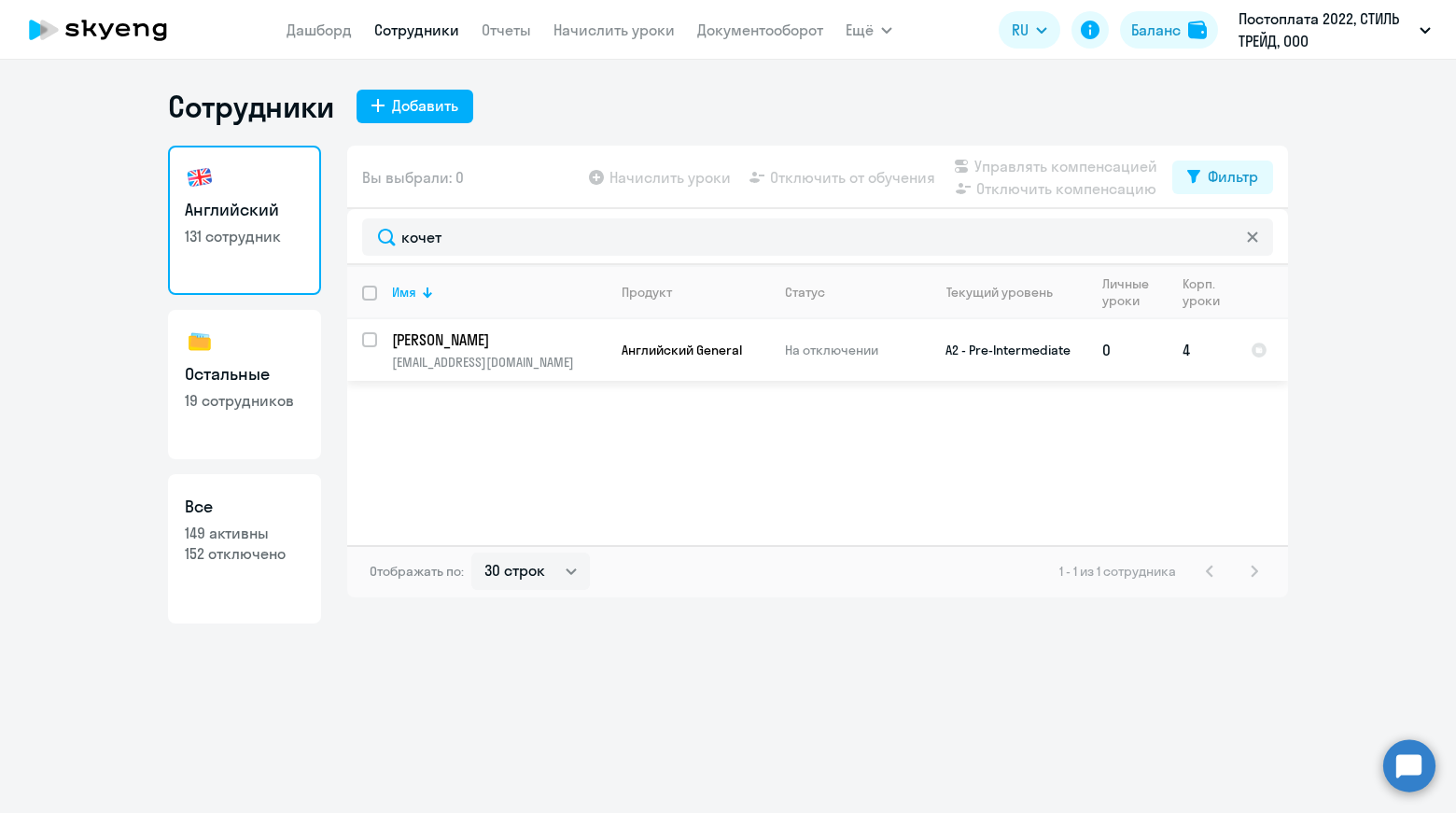
click at [579, 333] on p "[PERSON_NAME]" at bounding box center [498, 339] width 211 height 20
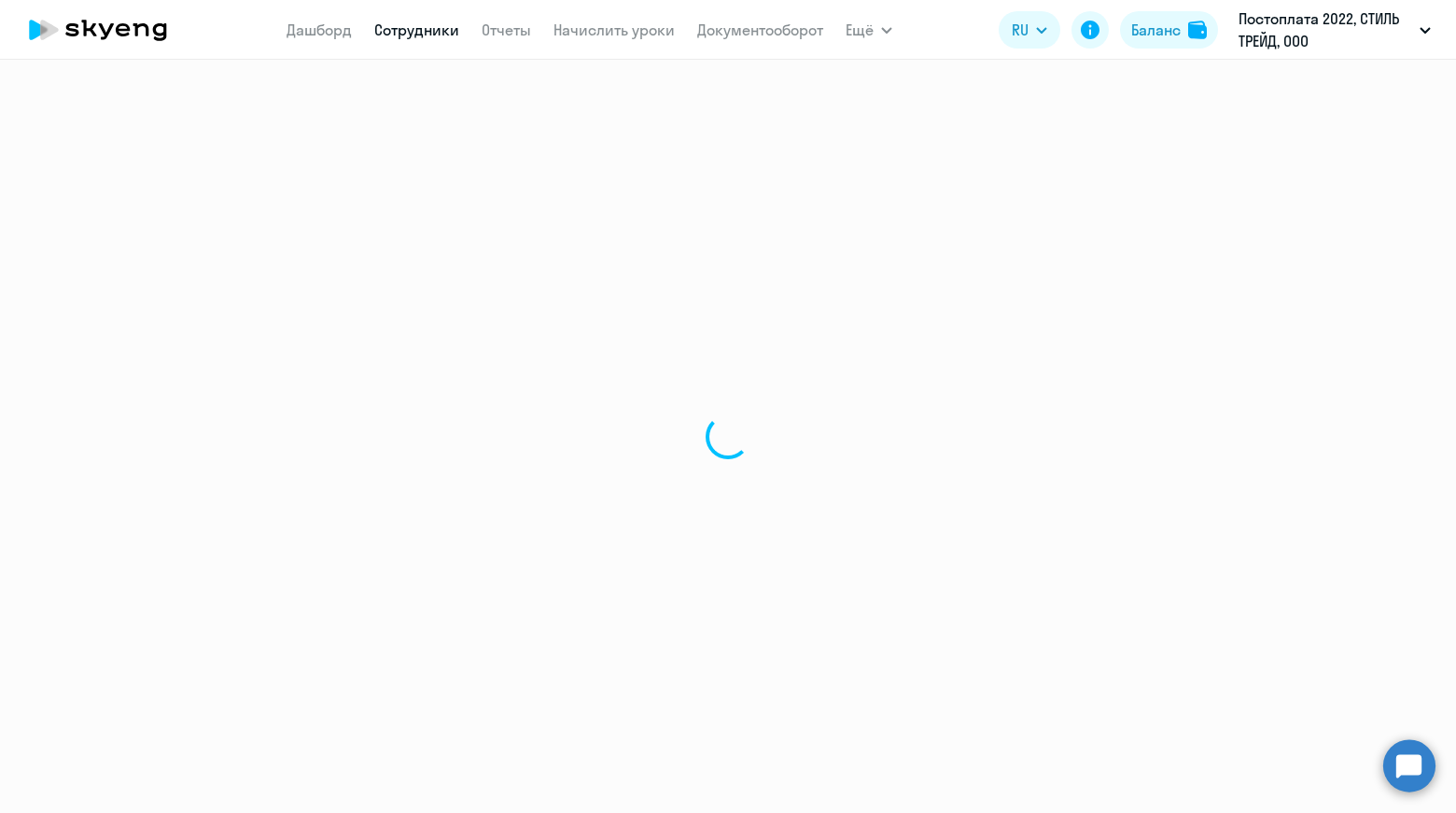
select select "english"
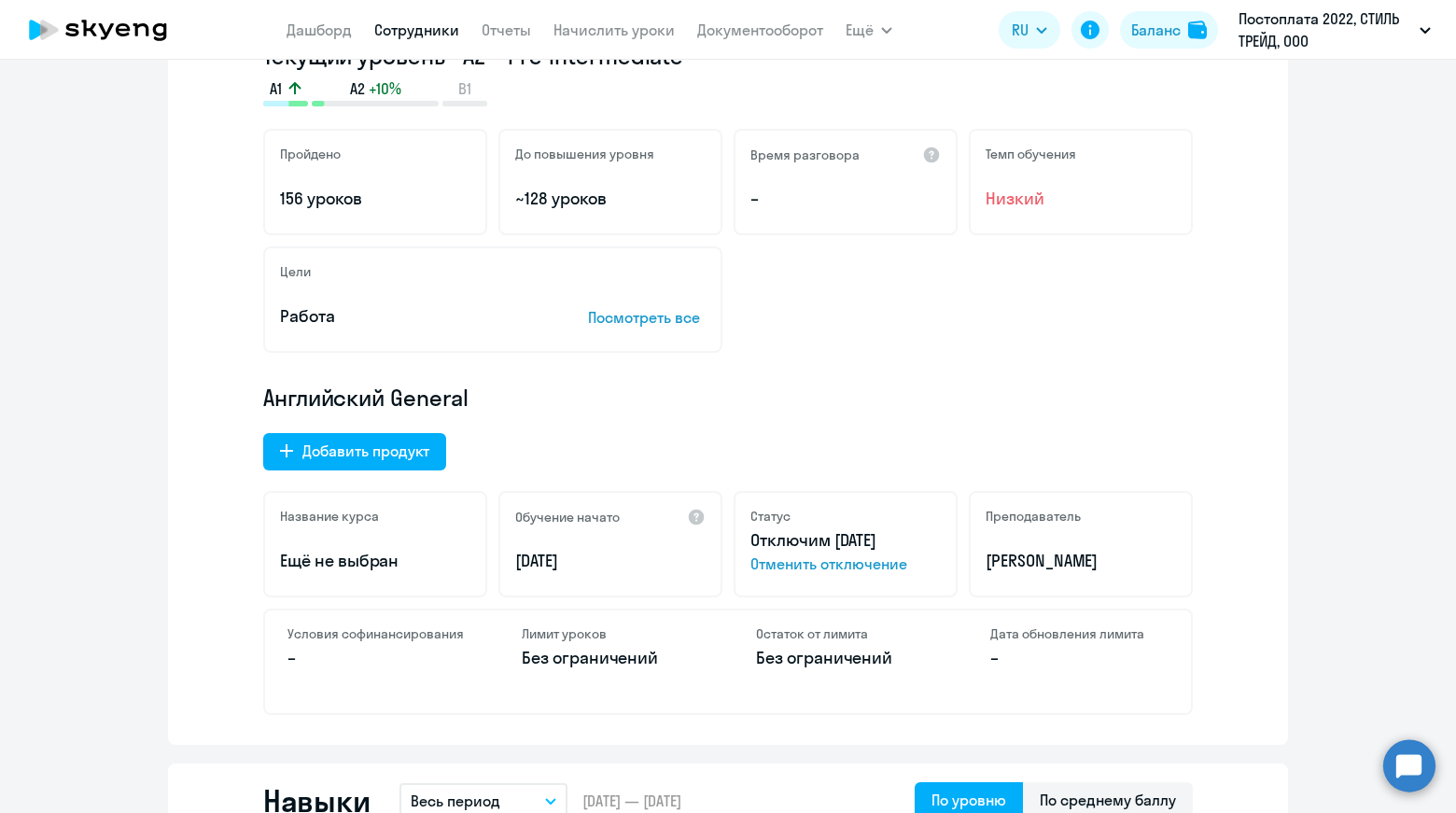
scroll to position [373, 0]
